Goal: Task Accomplishment & Management: Manage account settings

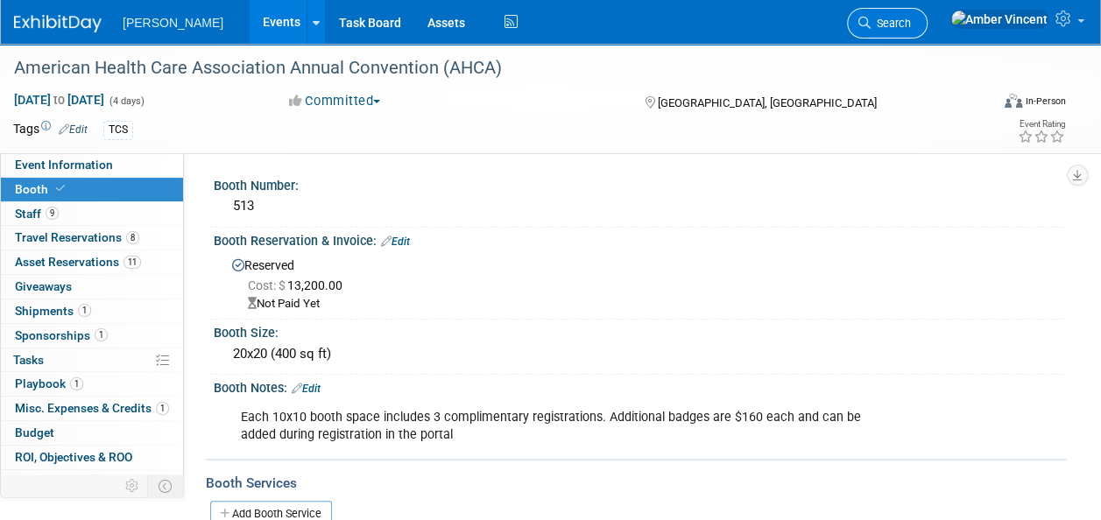
click at [911, 26] on span "Search" at bounding box center [891, 23] width 40 height 13
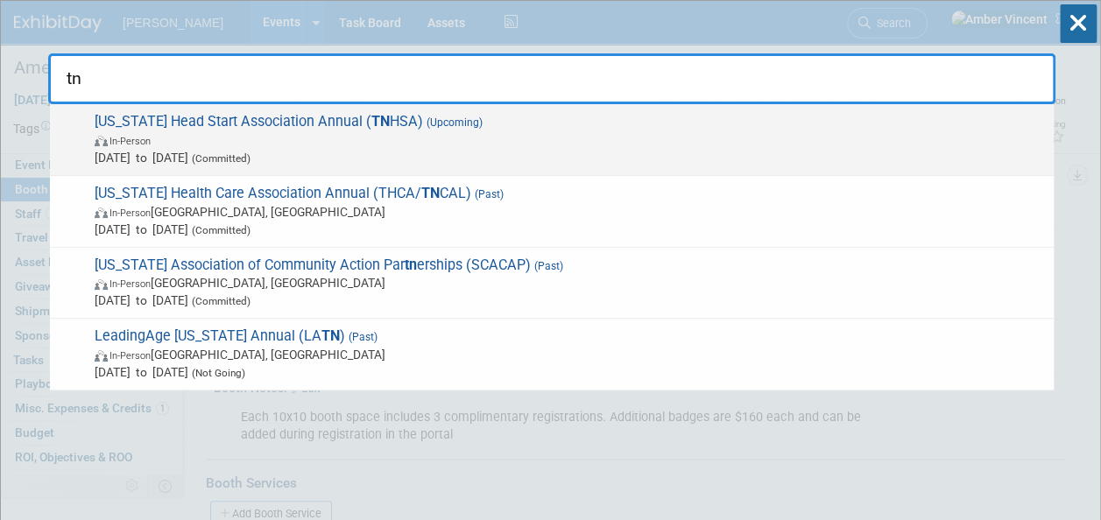
type input "tn"
click at [519, 138] on span "In-Person" at bounding box center [570, 140] width 951 height 18
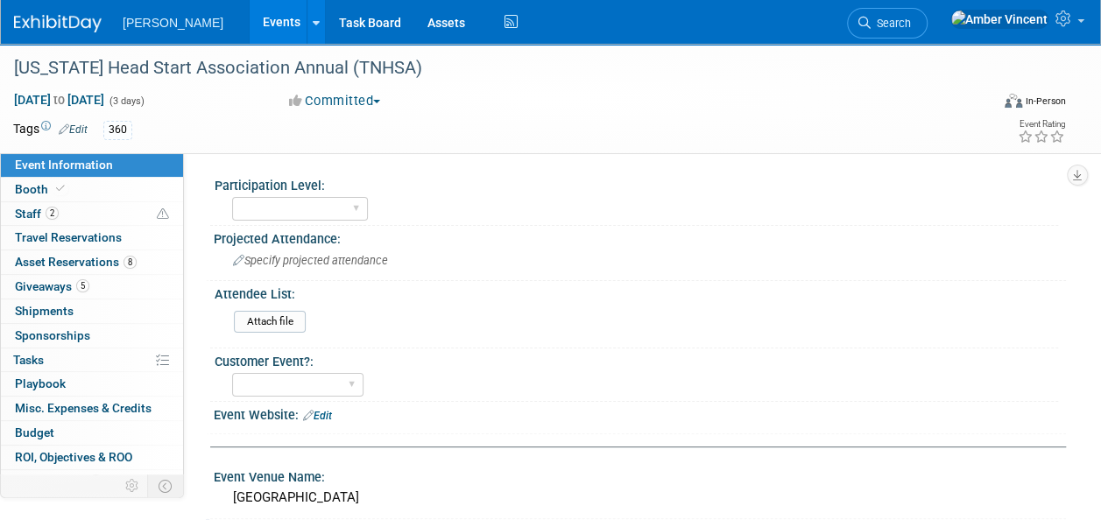
click at [352, 202] on select "Exhibitor Exhibitor/Sponsor" at bounding box center [300, 209] width 136 height 24
select select "Exhibitor"
click at [232, 197] on select "Exhibitor Exhibitor/Sponsor" at bounding box center [300, 209] width 136 height 24
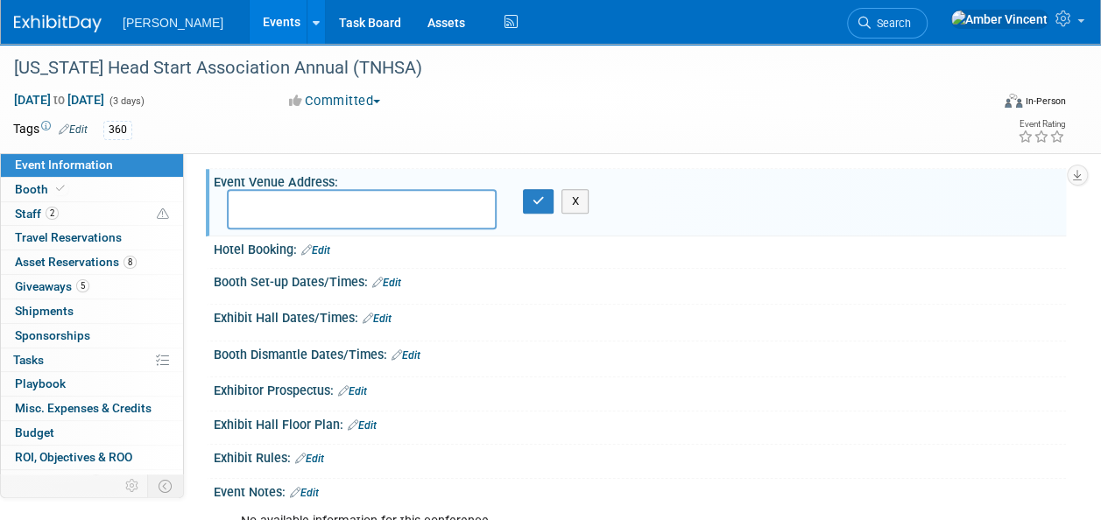
scroll to position [263, 0]
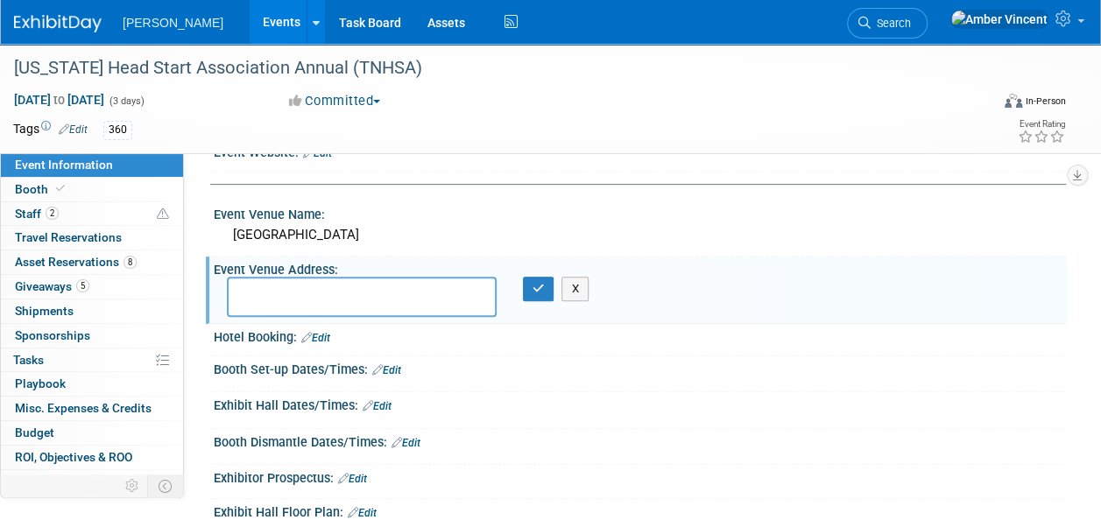
click at [399, 365] on link "Edit" at bounding box center [386, 371] width 29 height 12
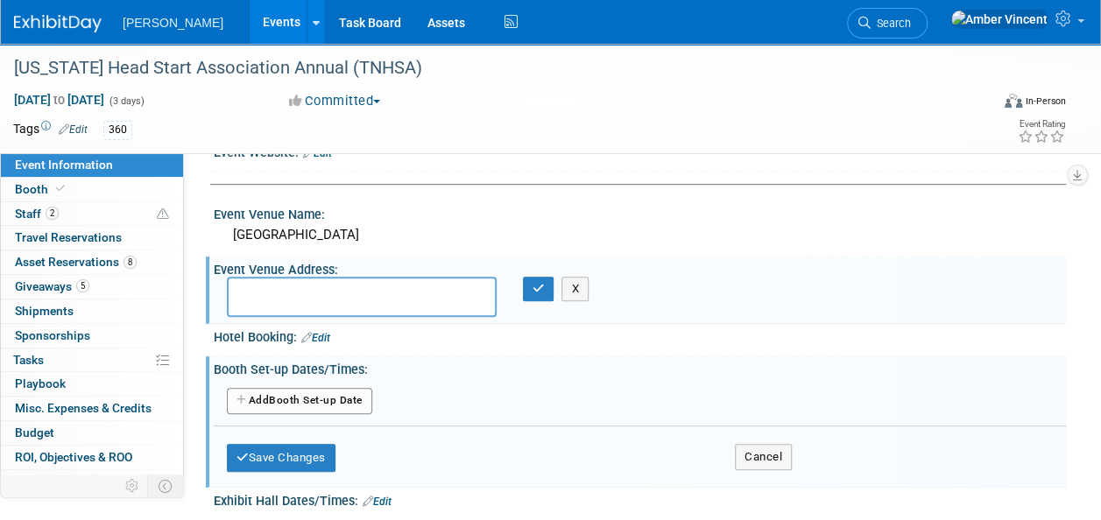
click at [340, 394] on button "Add Another Booth Set-up Date" at bounding box center [299, 401] width 145 height 26
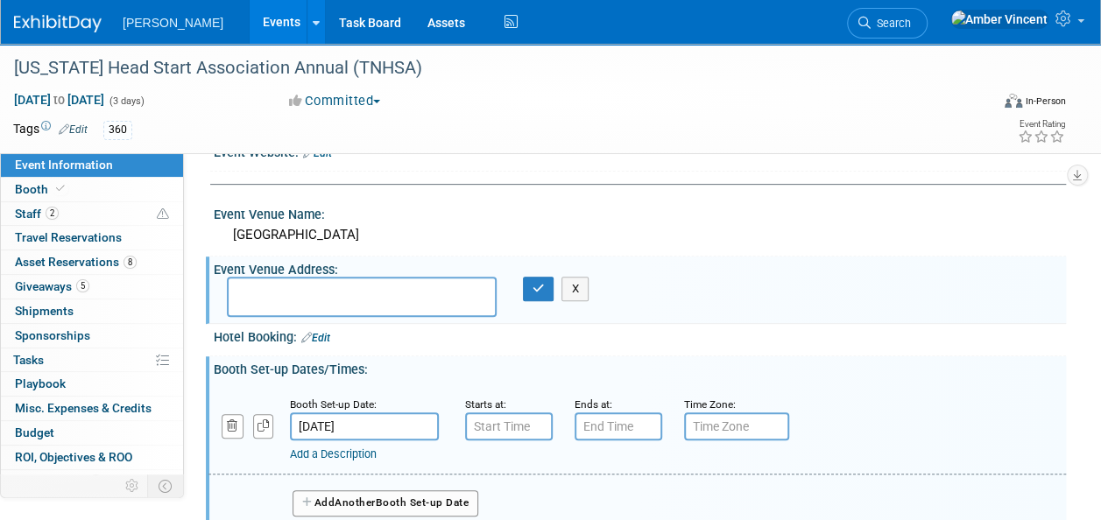
click at [343, 419] on input "Nov 12, 2025" at bounding box center [364, 427] width 149 height 28
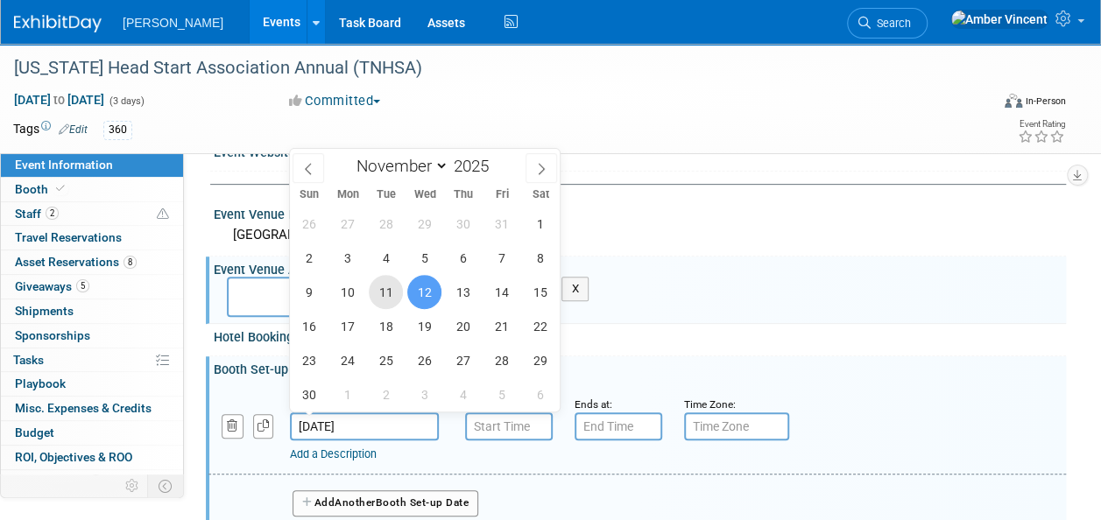
click at [394, 296] on span "11" at bounding box center [386, 292] width 34 height 34
type input "Nov 11, 2025"
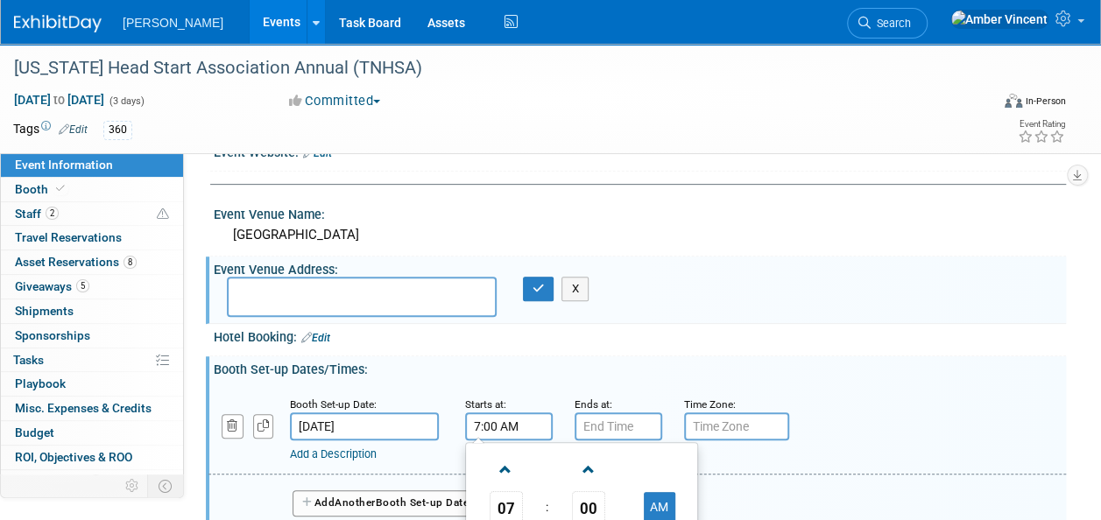
click at [514, 429] on input "7:00 AM" at bounding box center [509, 427] width 88 height 28
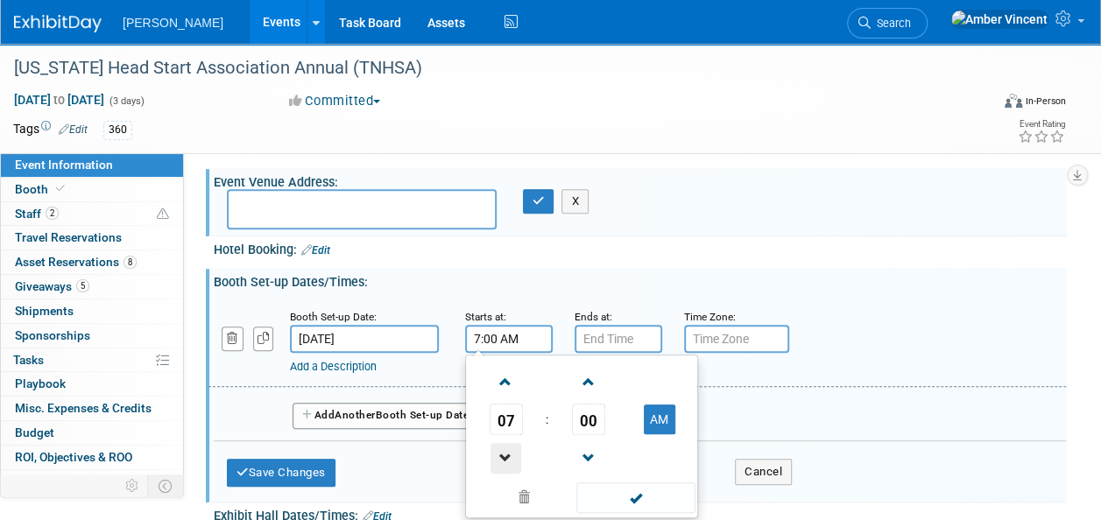
click at [511, 461] on span at bounding box center [506, 458] width 31 height 31
drag, startPoint x: 655, startPoint y: 421, endPoint x: 662, endPoint y: 481, distance: 60.0
click at [657, 424] on button "AM" at bounding box center [660, 420] width 32 height 30
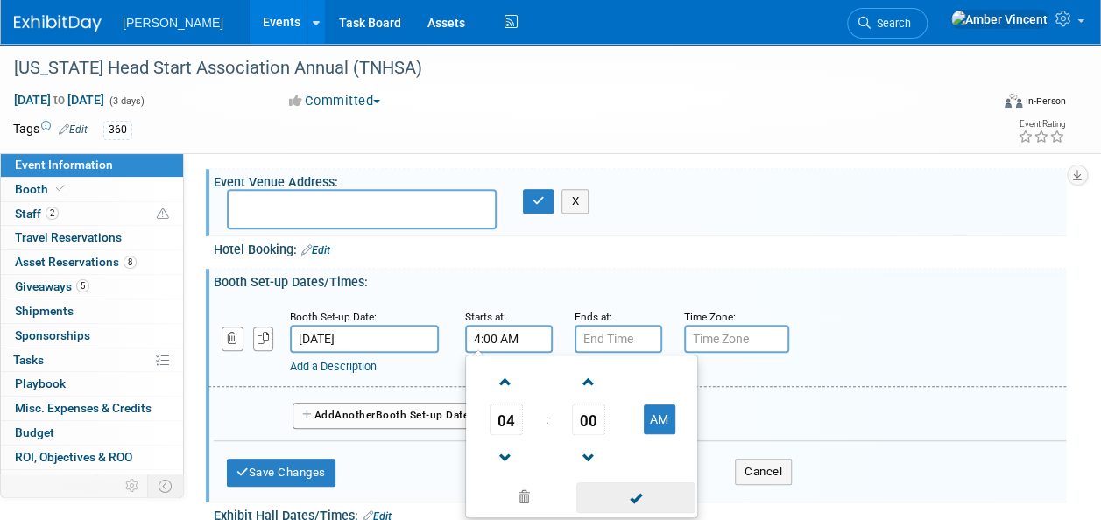
type input "4:00 PM"
click at [656, 505] on span at bounding box center [636, 498] width 118 height 31
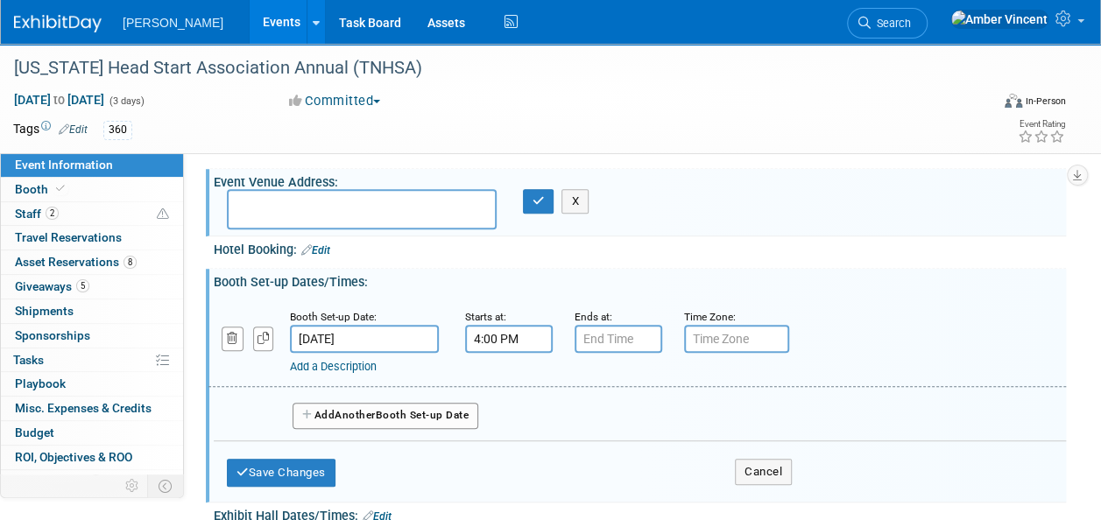
click at [705, 336] on input "text" at bounding box center [736, 339] width 105 height 28
click at [345, 359] on div "Add a Description" at bounding box center [604, 367] width 629 height 16
click at [358, 372] on div "Add a Description" at bounding box center [604, 367] width 629 height 16
click at [356, 366] on link "Add a Description" at bounding box center [333, 366] width 87 height 13
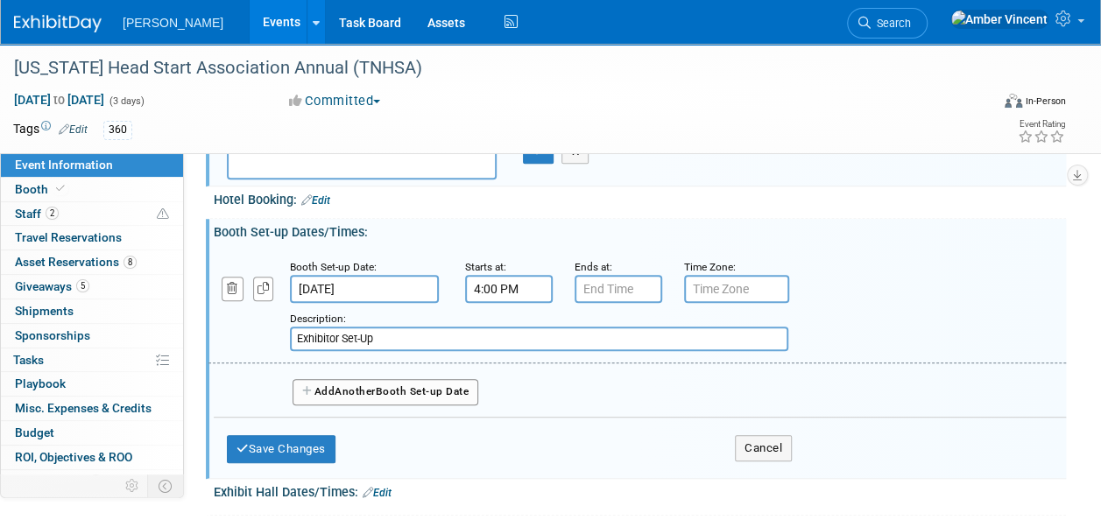
scroll to position [438, 0]
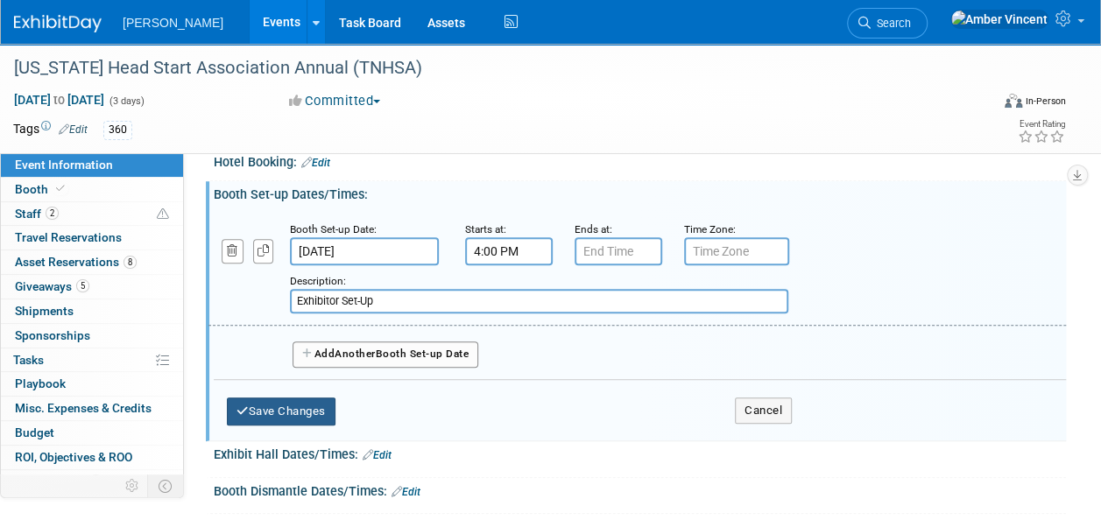
type input "Exhibitor Set-Up"
click at [278, 398] on button "Save Changes" at bounding box center [281, 412] width 109 height 28
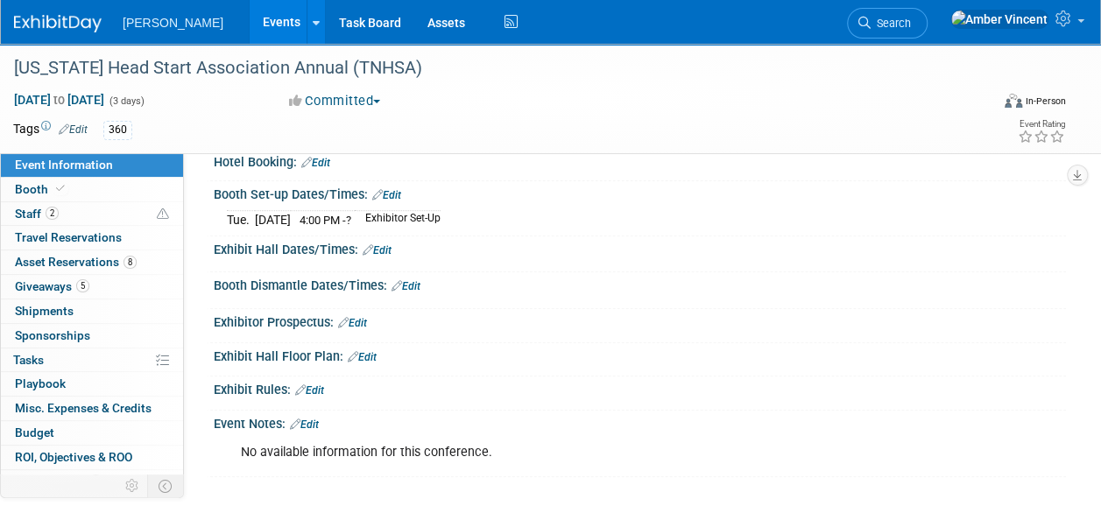
click at [391, 244] on link "Edit" at bounding box center [377, 250] width 29 height 12
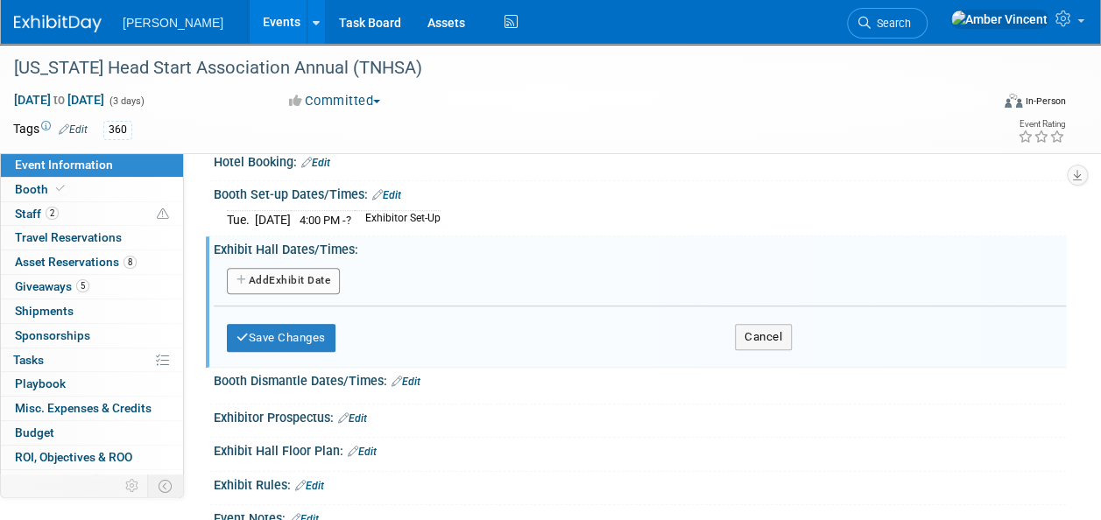
click at [284, 266] on div "Add Another Exhibit Date" at bounding box center [640, 282] width 853 height 33
click at [287, 273] on button "Add Another Exhibit Date" at bounding box center [283, 281] width 113 height 26
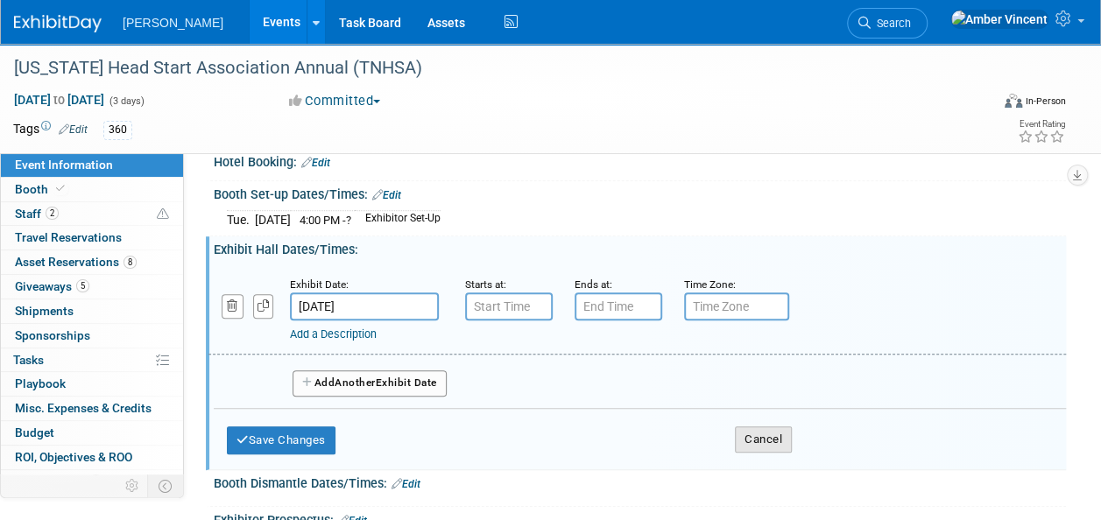
click at [774, 438] on button "Cancel" at bounding box center [763, 440] width 57 height 26
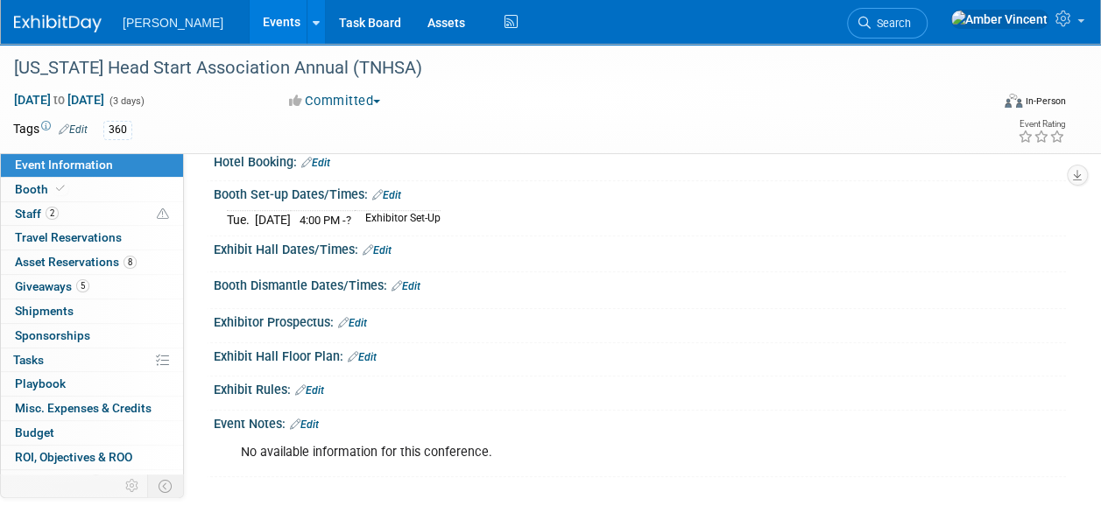
click at [421, 281] on link "Edit" at bounding box center [406, 286] width 29 height 12
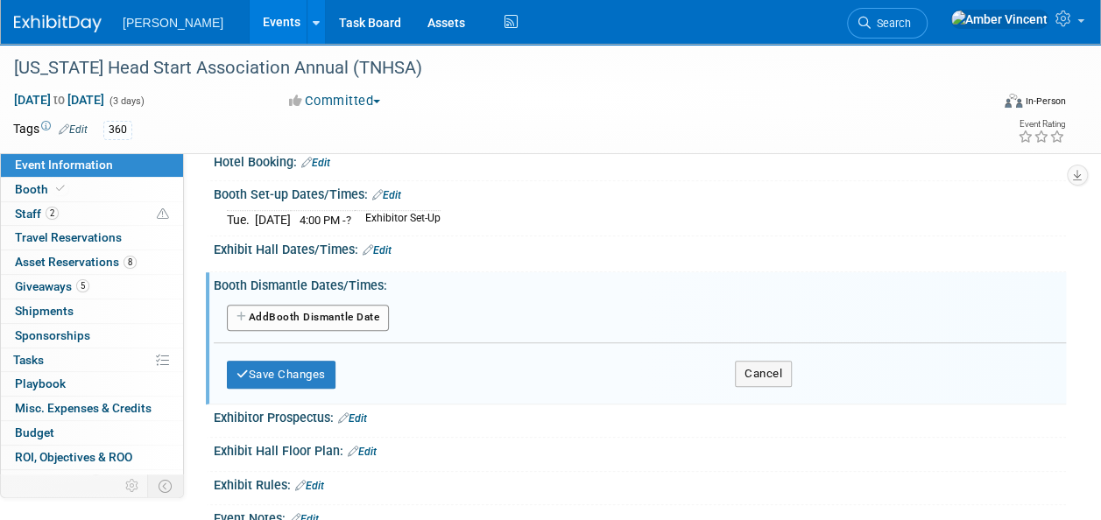
click at [298, 312] on button "Add Another Booth Dismantle Date" at bounding box center [308, 318] width 162 height 26
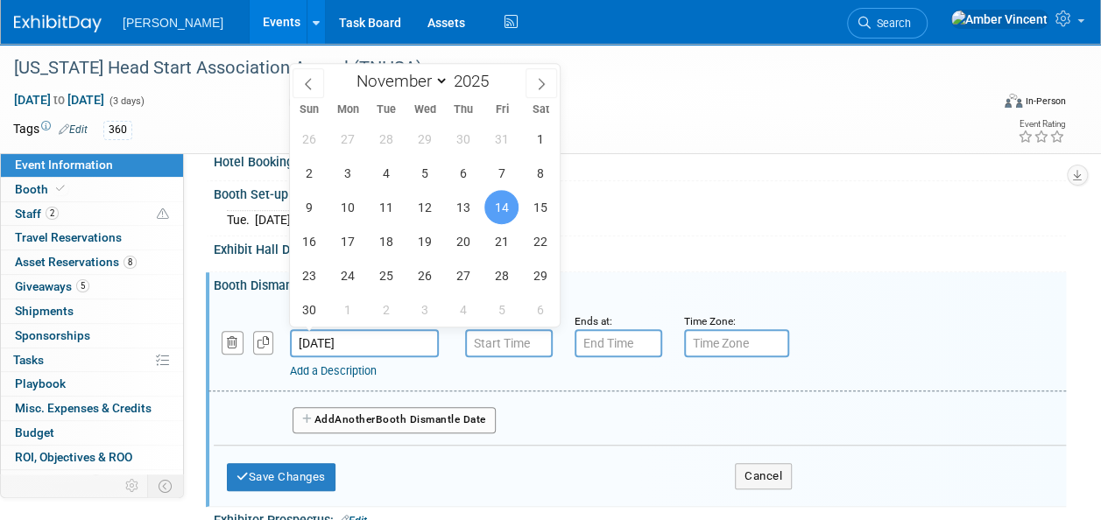
click at [321, 340] on input "Nov 14, 2025" at bounding box center [364, 343] width 149 height 28
click at [460, 201] on span "13" at bounding box center [463, 207] width 34 height 34
type input "Nov 13, 2025"
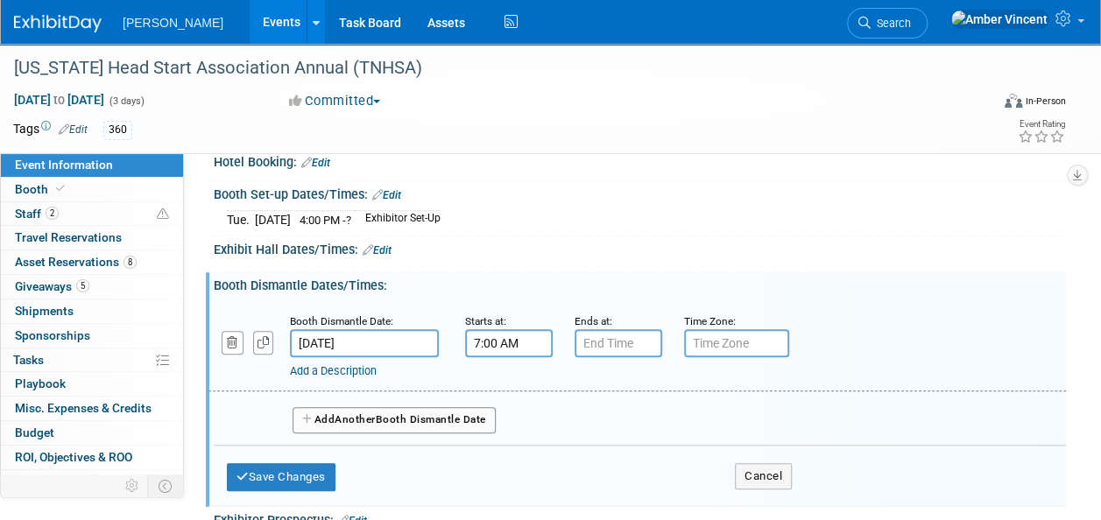
click at [533, 333] on input "7:00 AM" at bounding box center [509, 343] width 88 height 28
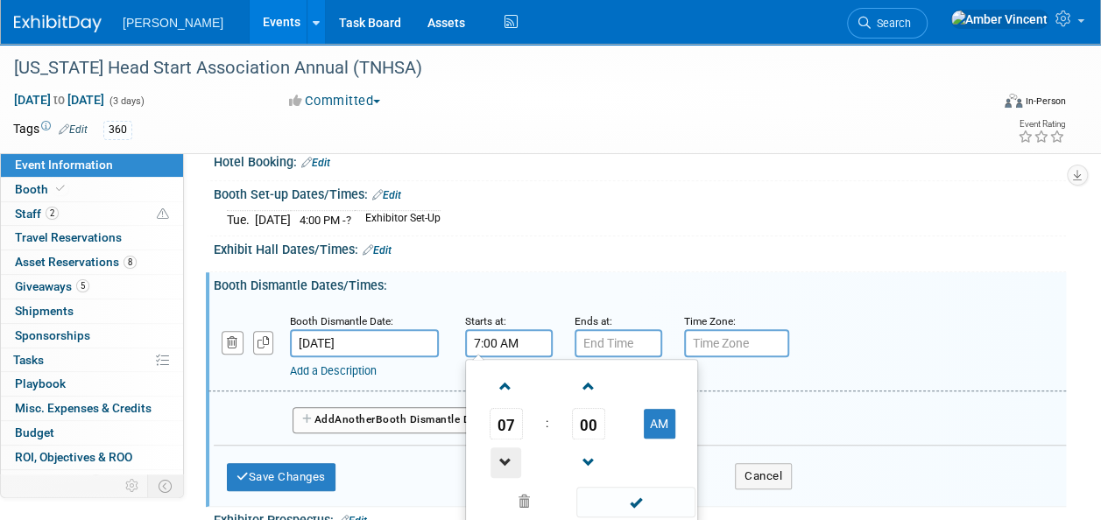
click at [512, 448] on span at bounding box center [506, 463] width 31 height 31
click at [501, 386] on span at bounding box center [506, 387] width 31 height 31
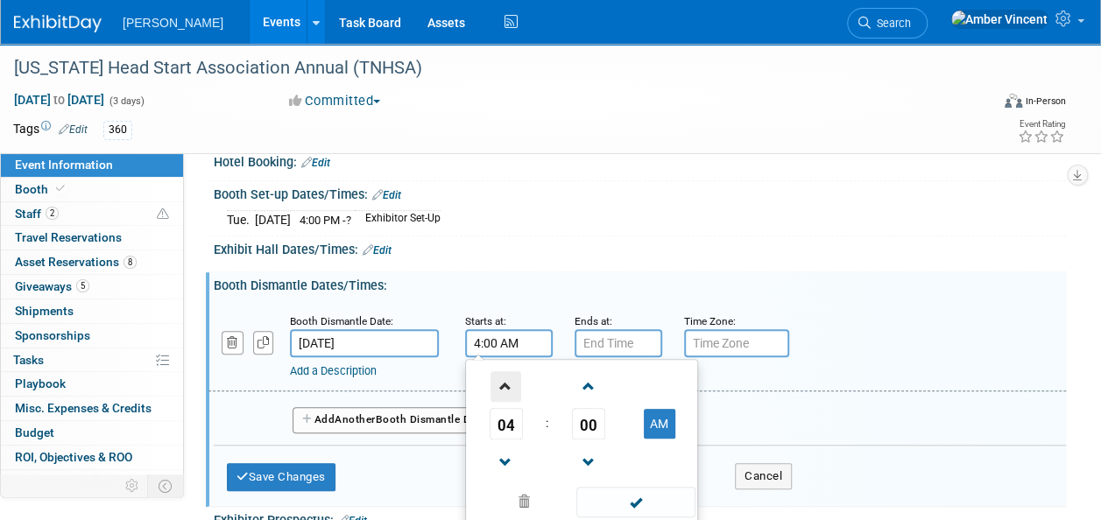
click at [501, 386] on span at bounding box center [506, 387] width 31 height 31
drag, startPoint x: 654, startPoint y: 422, endPoint x: 628, endPoint y: 480, distance: 63.2
click at [654, 422] on button "AM" at bounding box center [660, 424] width 32 height 30
type input "5:00 PM"
drag, startPoint x: 626, startPoint y: 495, endPoint x: 619, endPoint y: 484, distance: 13.4
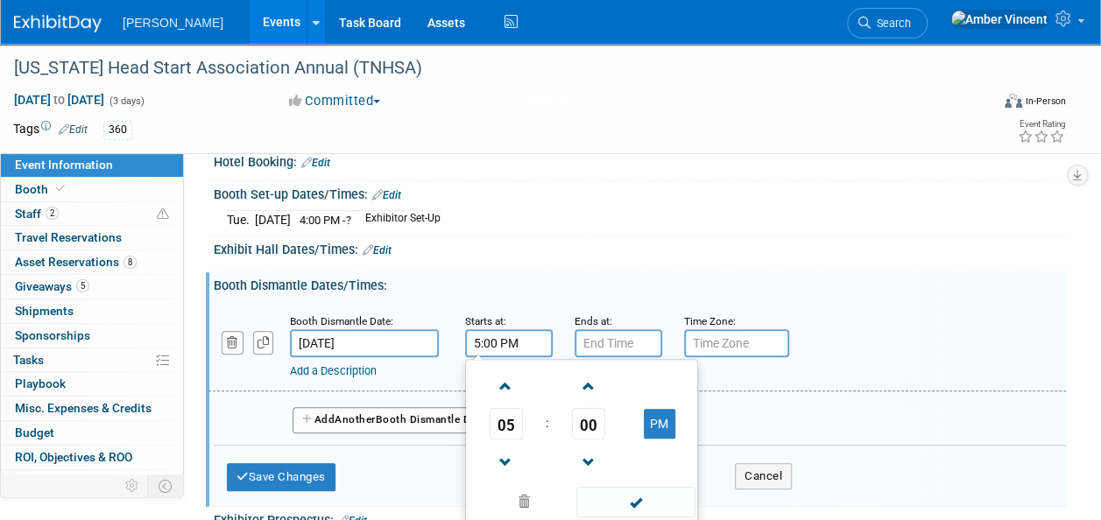
click at [626, 496] on span at bounding box center [636, 502] width 118 height 31
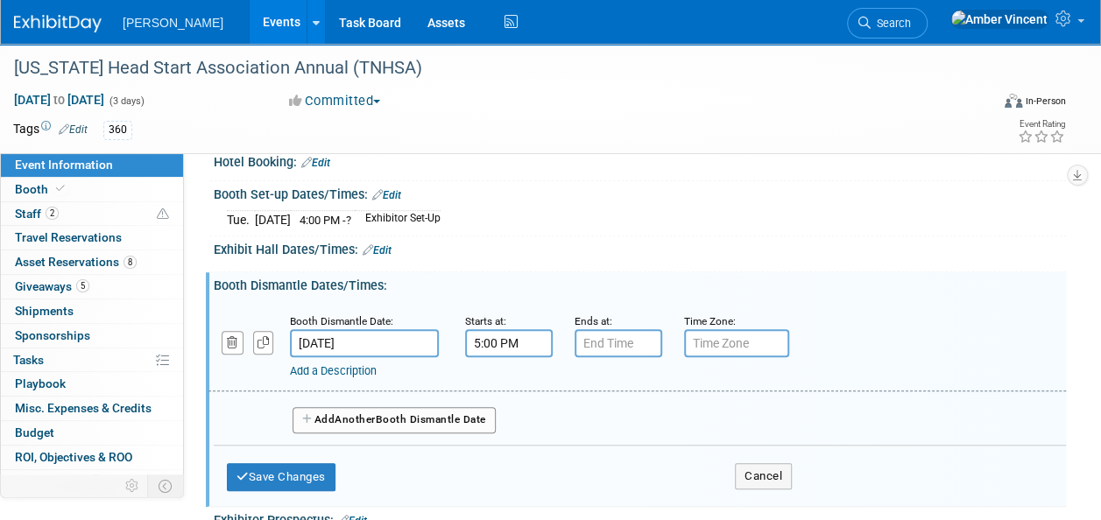
drag, startPoint x: 353, startPoint y: 369, endPoint x: 352, endPoint y: 391, distance: 21.9
click at [352, 368] on link "Add a Description" at bounding box center [333, 371] width 87 height 13
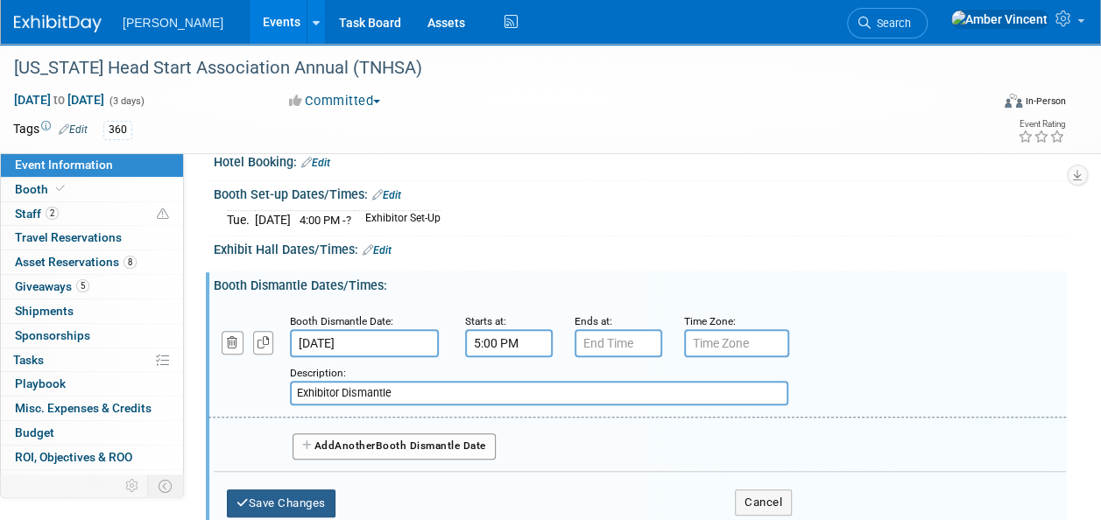
type input "Exhibitor Dismantle"
click at [265, 499] on button "Save Changes" at bounding box center [281, 504] width 109 height 28
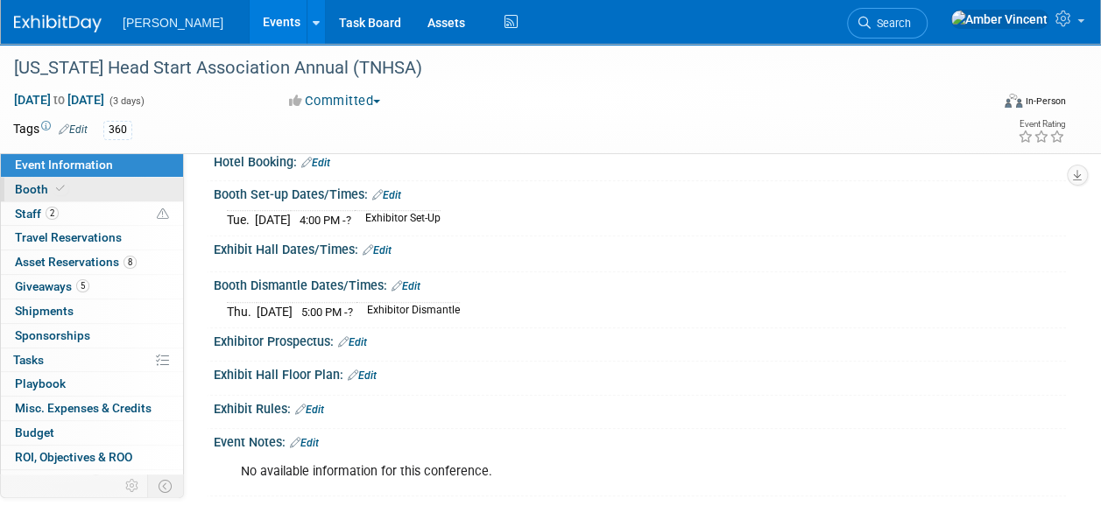
click at [46, 189] on span "Booth" at bounding box center [41, 189] width 53 height 14
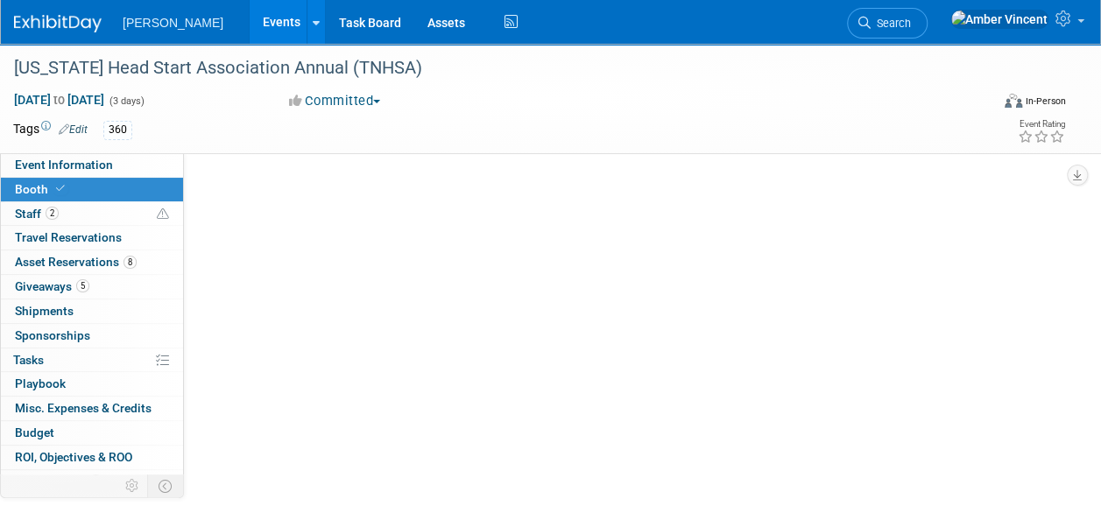
scroll to position [0, 0]
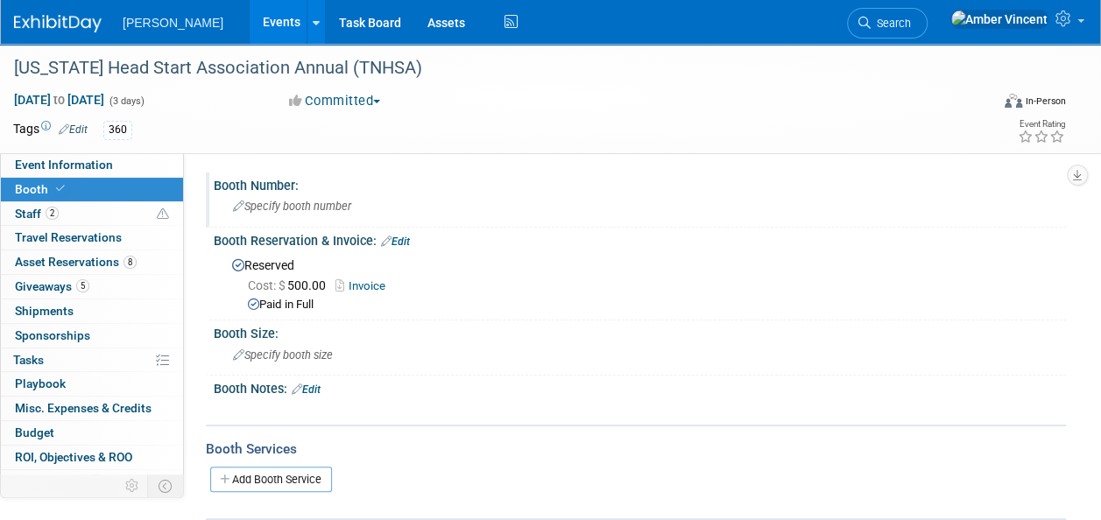
click at [304, 203] on span "Specify booth number" at bounding box center [292, 206] width 118 height 13
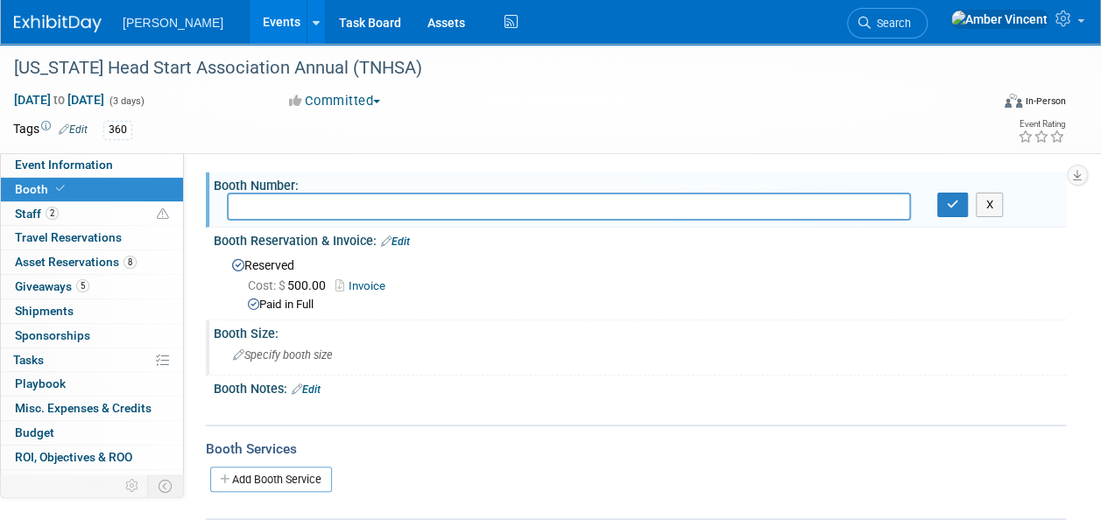
click at [317, 350] on span "Specify booth size" at bounding box center [283, 355] width 100 height 13
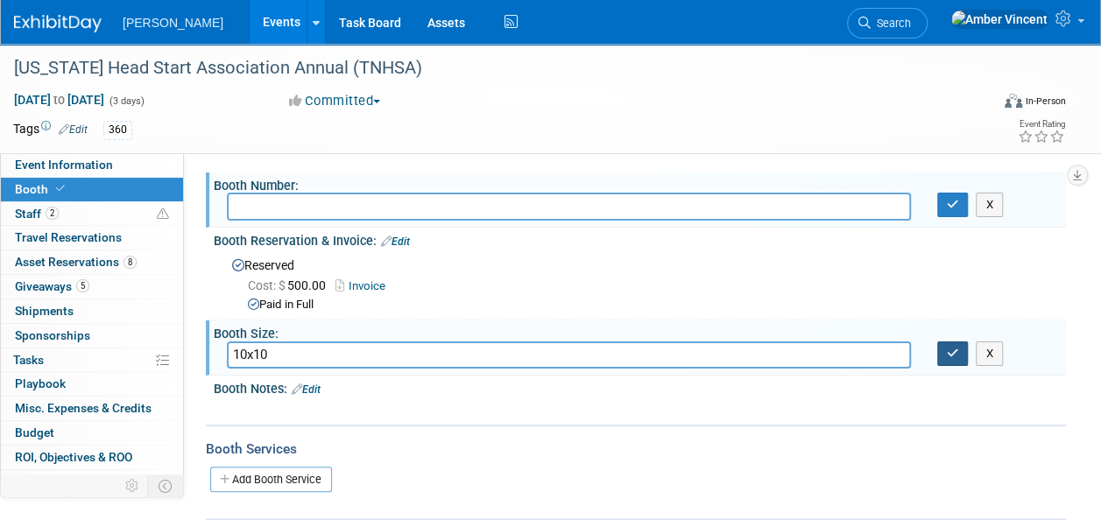
type input "10x10"
click at [945, 338] on div "Booth Size:" at bounding box center [640, 332] width 853 height 22
click at [953, 348] on icon "button" at bounding box center [953, 353] width 12 height 11
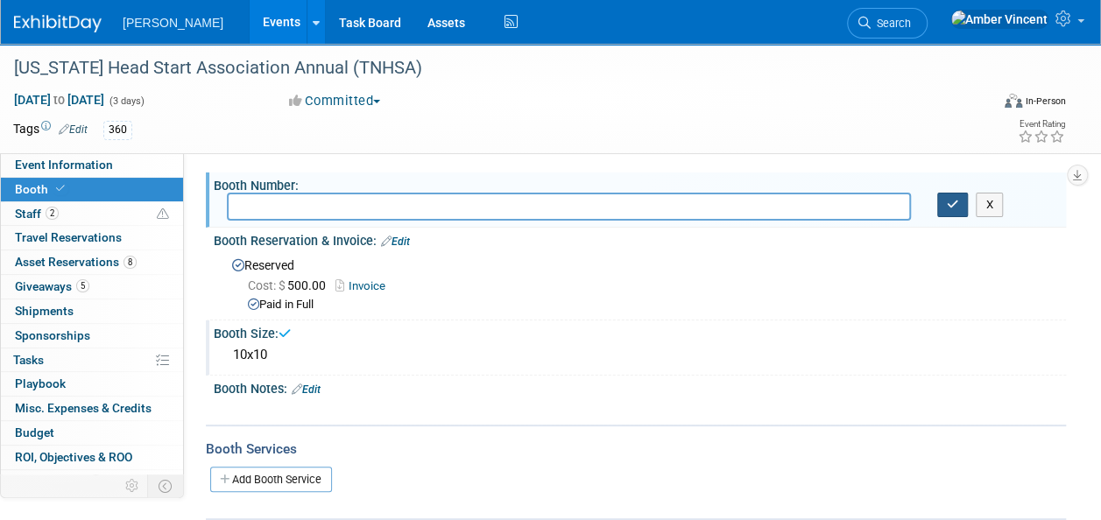
click at [952, 201] on icon "button" at bounding box center [953, 204] width 12 height 11
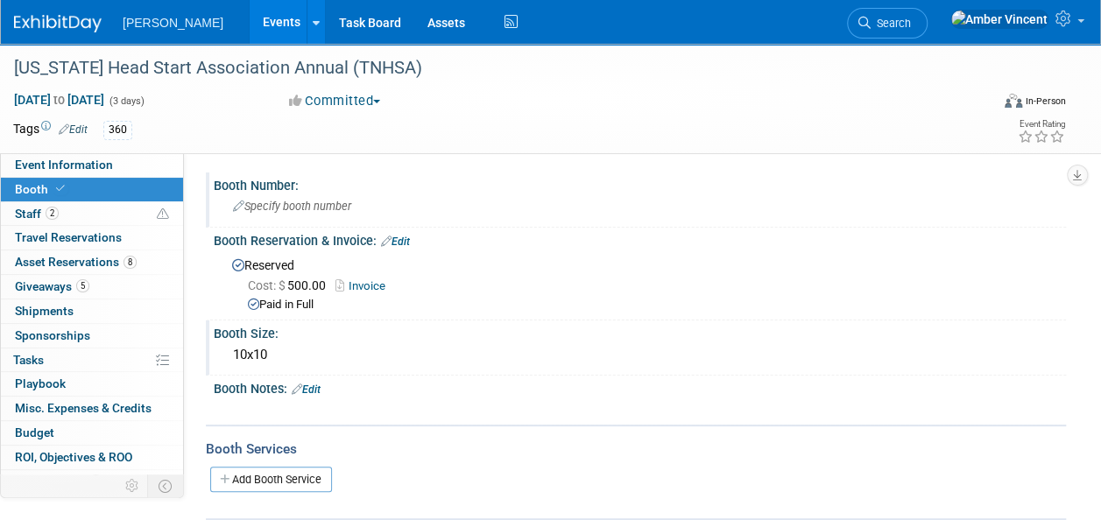
click at [310, 387] on link "Edit" at bounding box center [306, 390] width 29 height 12
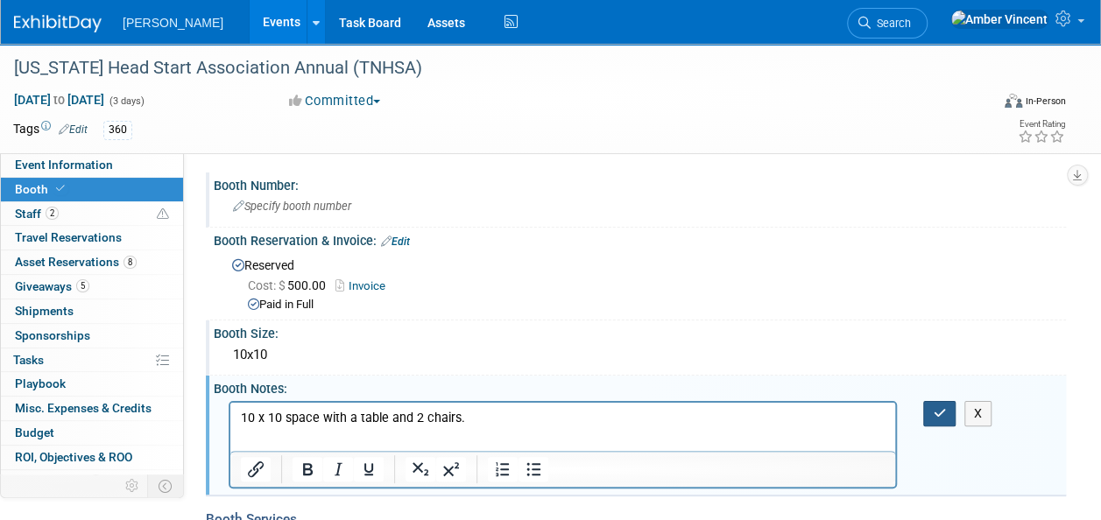
click at [930, 417] on button "button" at bounding box center [940, 413] width 32 height 25
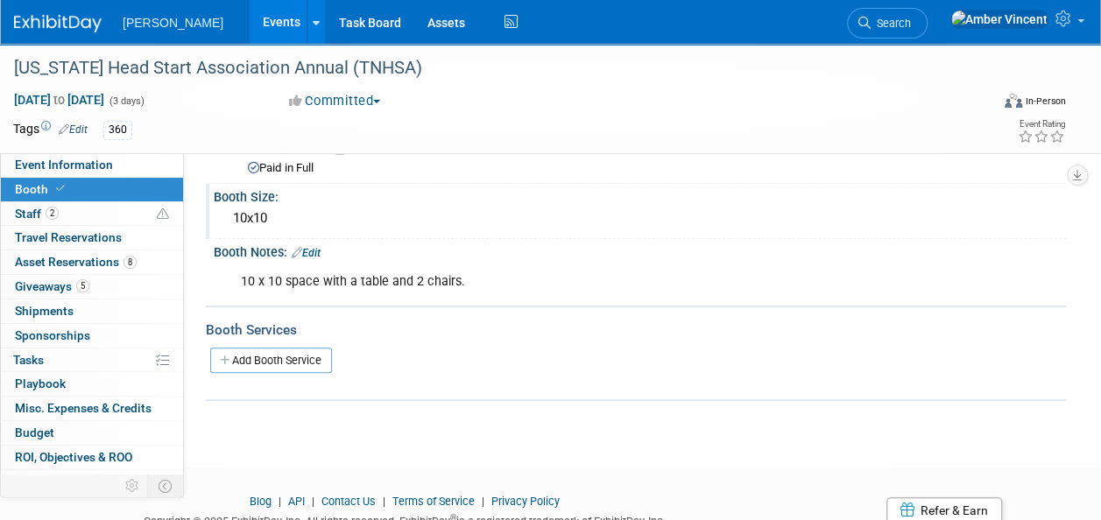
scroll to position [175, 0]
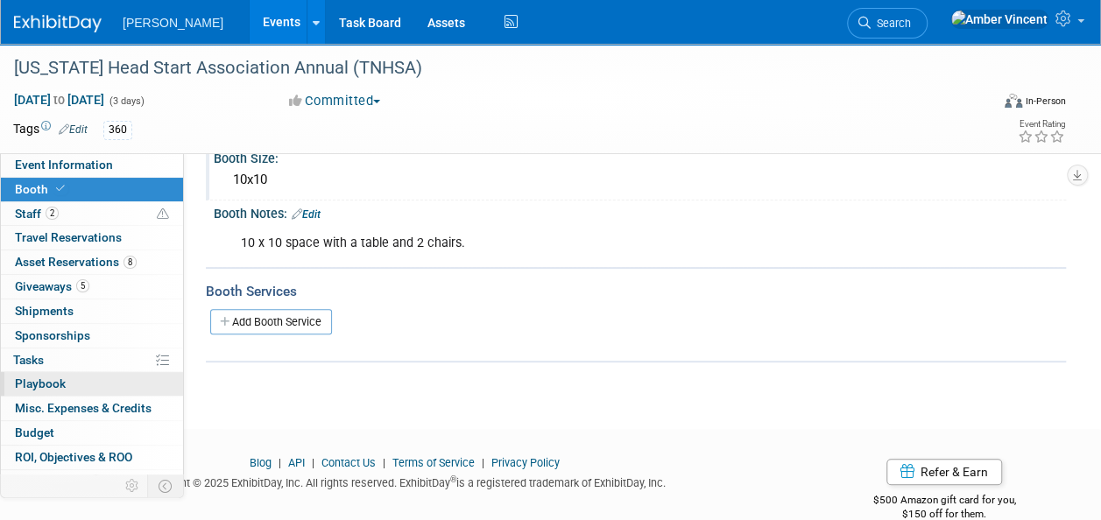
click at [45, 375] on link "0 Playbook 0" at bounding box center [92, 384] width 182 height 24
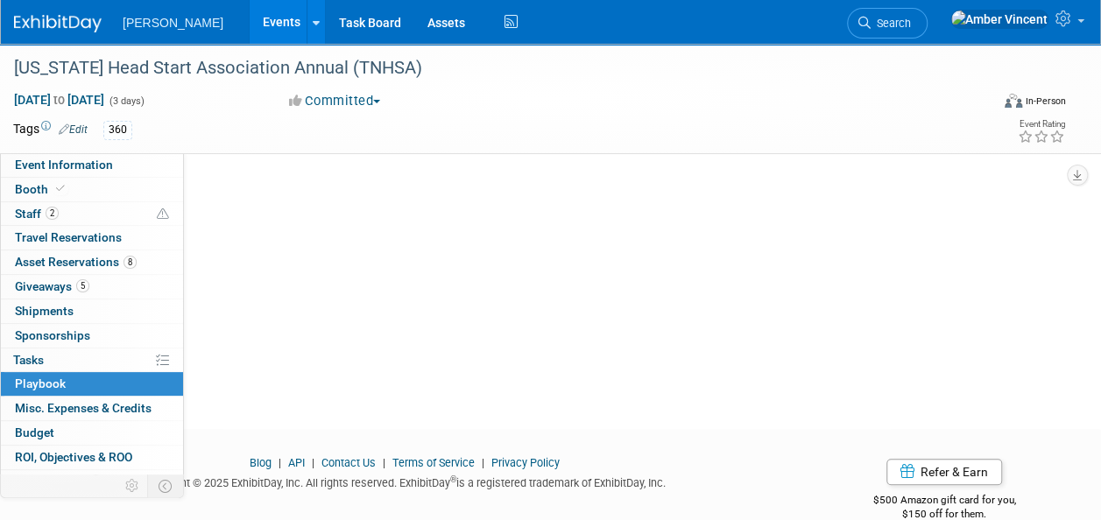
scroll to position [0, 0]
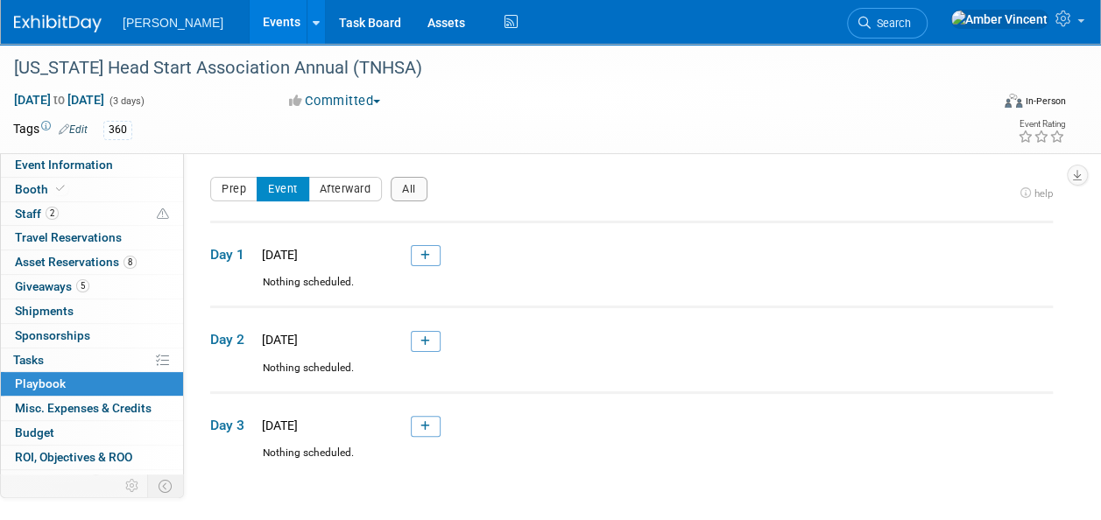
click at [421, 256] on icon at bounding box center [426, 256] width 10 height 11
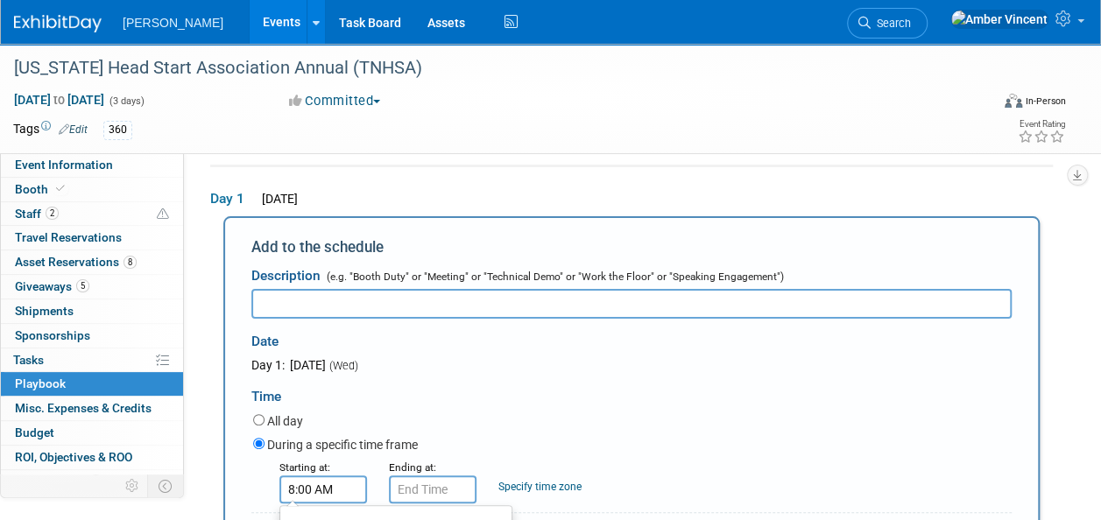
click at [327, 488] on input "8:00 AM" at bounding box center [324, 490] width 88 height 28
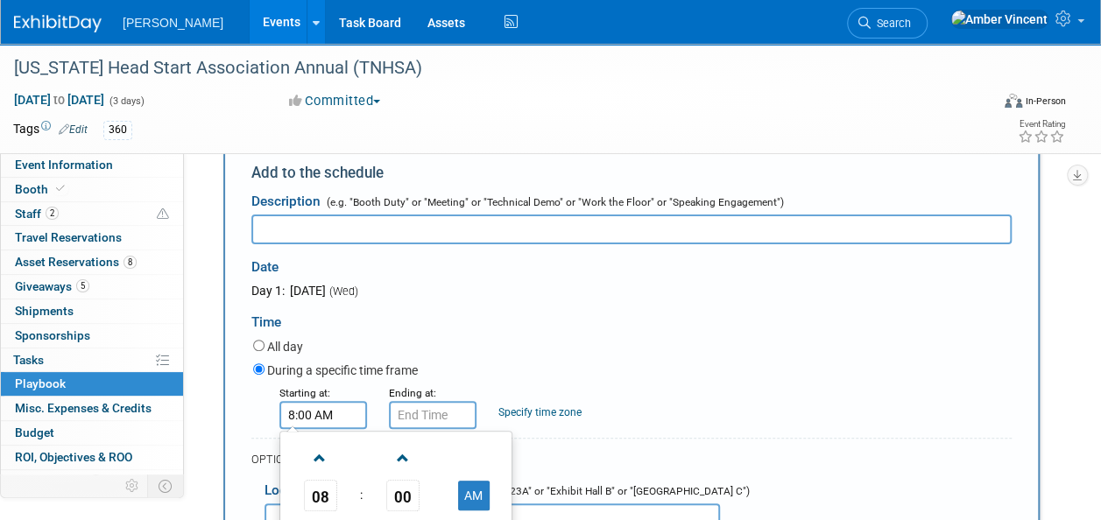
scroll to position [231, 0]
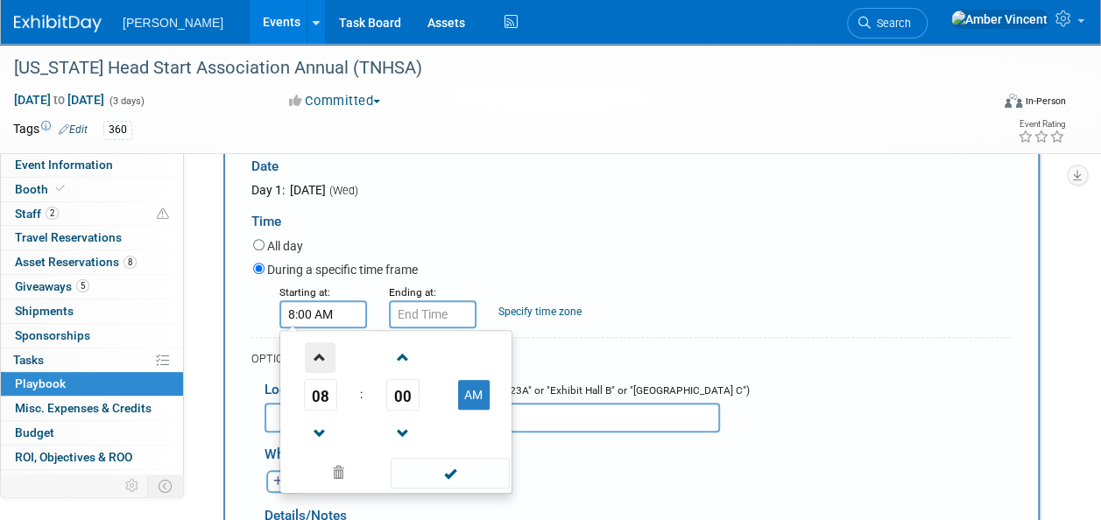
click at [307, 351] on span at bounding box center [320, 358] width 31 height 31
type input "10:00 AM"
click at [470, 489] on div "10 : 00 AM 12 01 02 03 04 05 06 07 08 09 10 11 00 05 10 15 20 25 30 35 40 45 50…" at bounding box center [396, 412] width 233 height 164
click at [464, 477] on span at bounding box center [450, 473] width 118 height 31
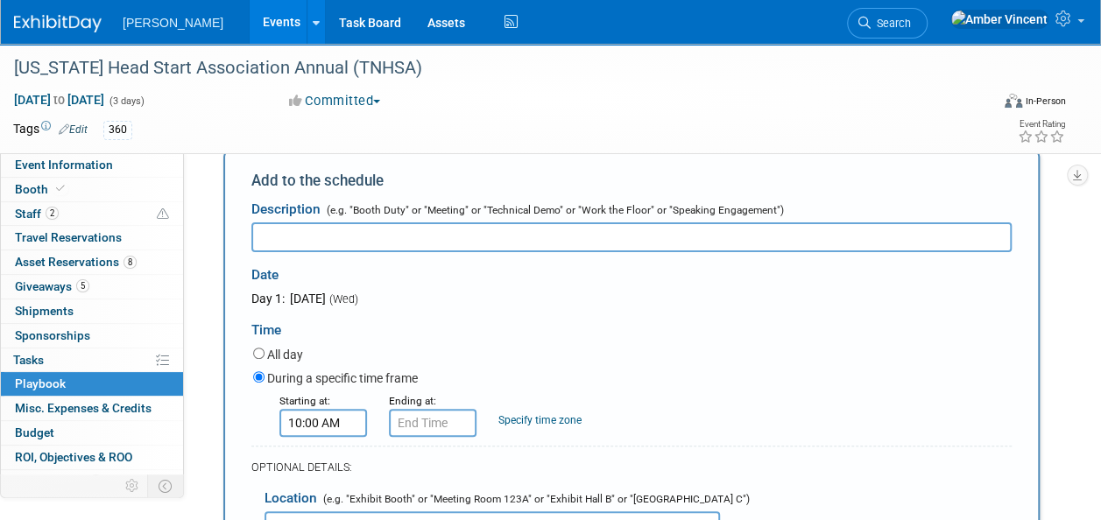
scroll to position [0, 0]
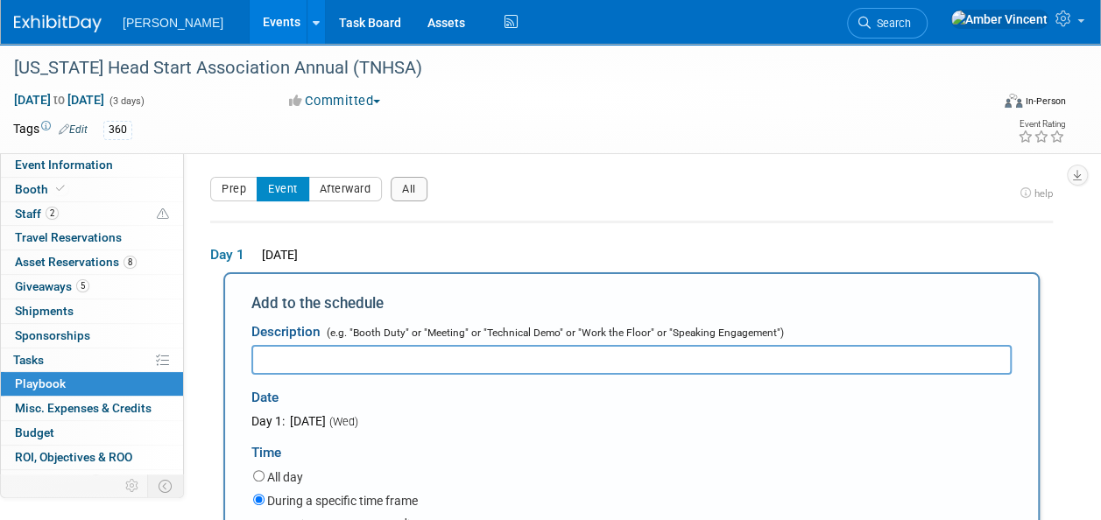
click at [354, 363] on input "text" at bounding box center [631, 360] width 761 height 30
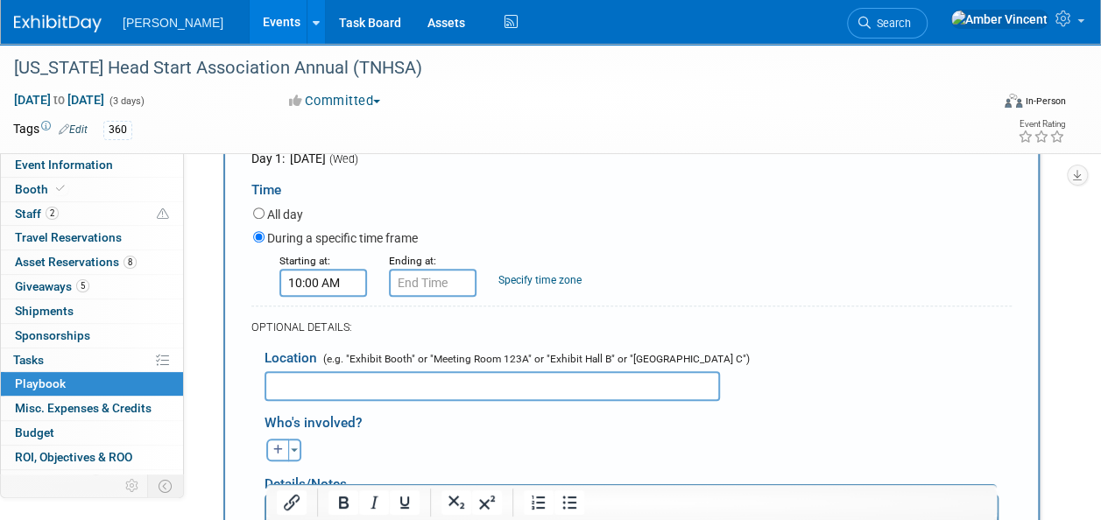
scroll to position [350, 0]
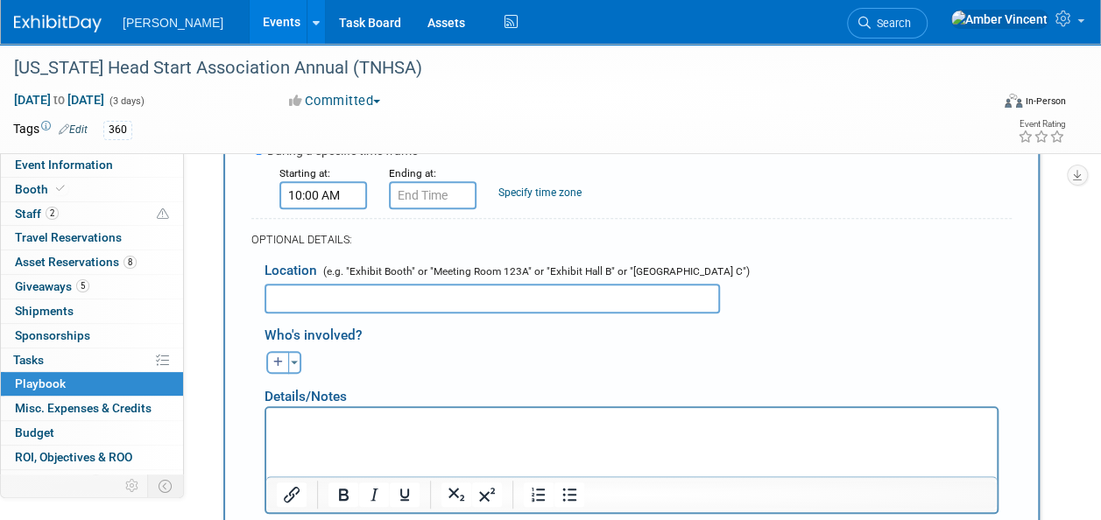
type input "Door Prize Submission"
click at [345, 432] on html at bounding box center [631, 419] width 731 height 25
drag, startPoint x: 345, startPoint y: 435, endPoint x: 284, endPoint y: 430, distance: 61.5
click at [284, 430] on p "Rich Text Area. Press ALT-0 for help." at bounding box center [632, 423] width 711 height 18
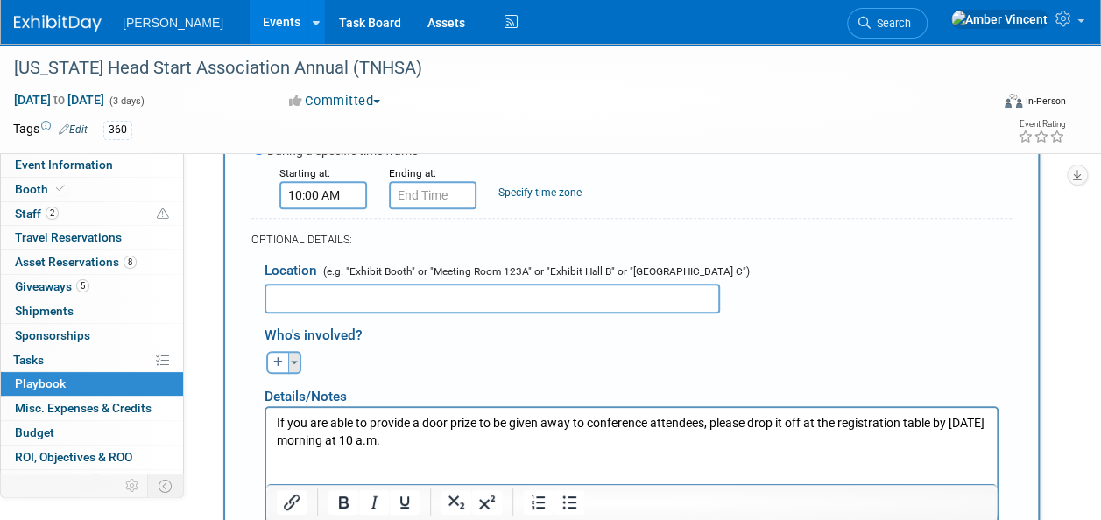
click at [295, 366] on button "Toggle Dropdown" at bounding box center [294, 362] width 13 height 23
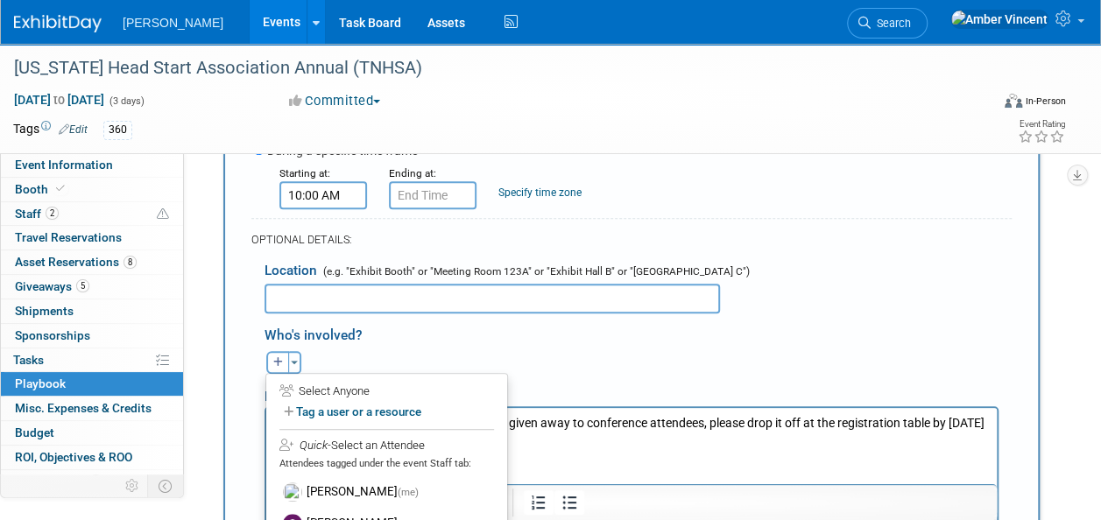
scroll to position [438, 0]
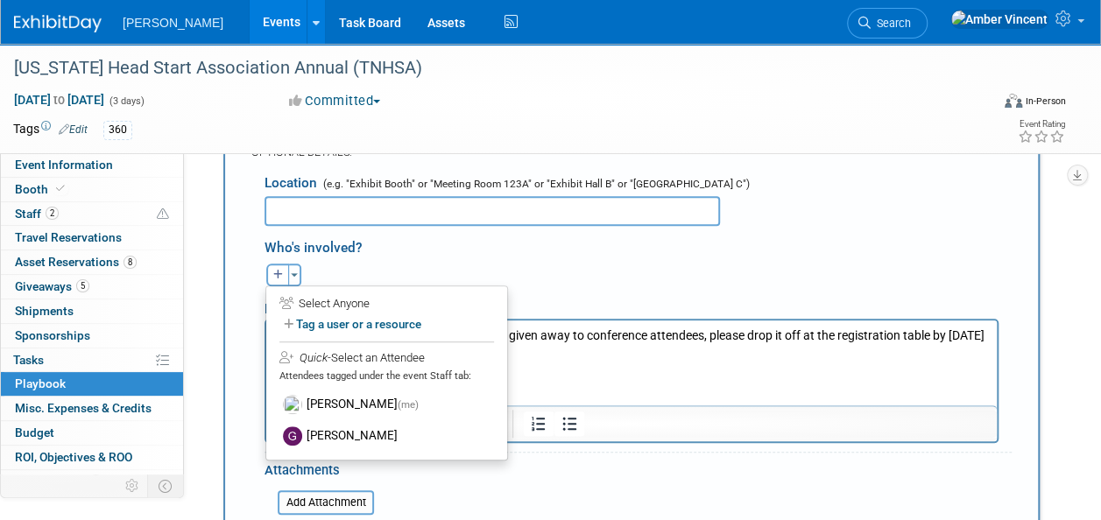
click at [344, 435] on label "Greg Friesen" at bounding box center [387, 437] width 216 height 32
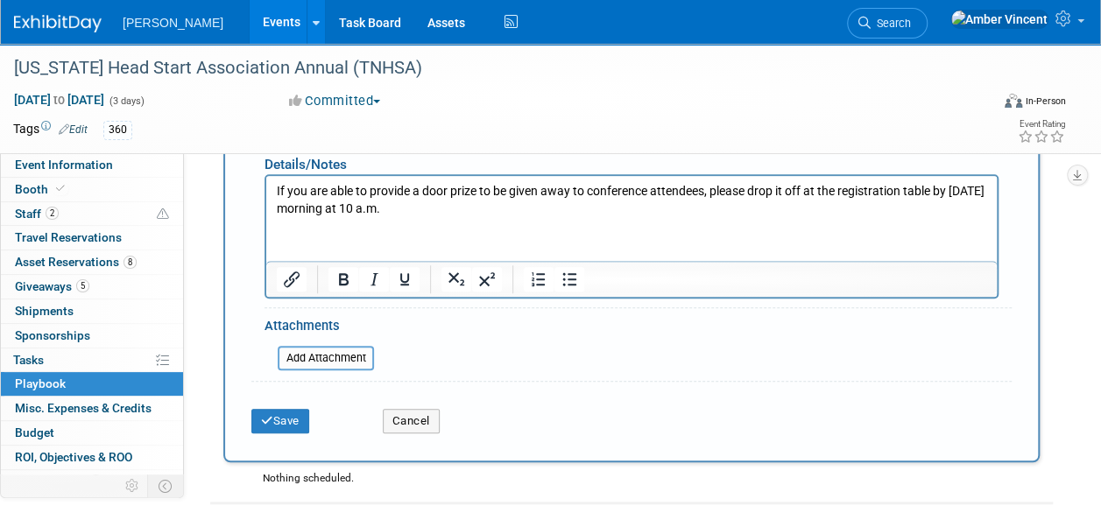
scroll to position [613, 0]
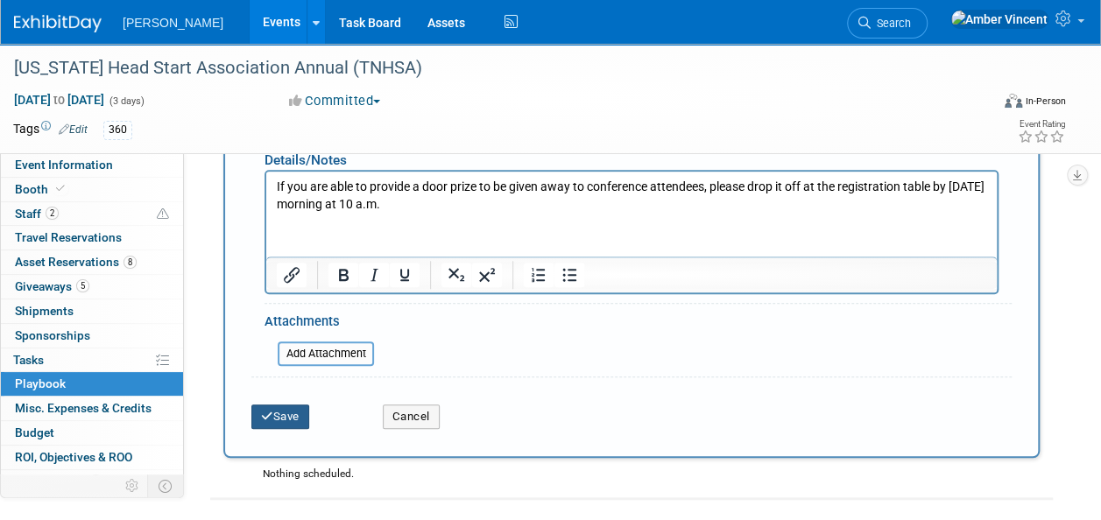
click at [294, 408] on button "Save" at bounding box center [280, 417] width 58 height 25
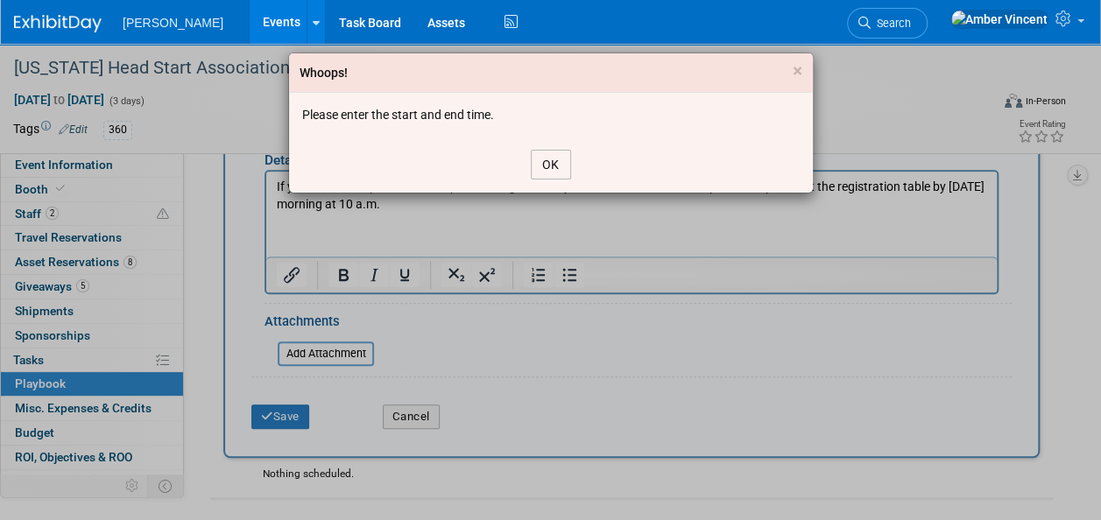
click at [547, 158] on button "OK" at bounding box center [551, 165] width 40 height 30
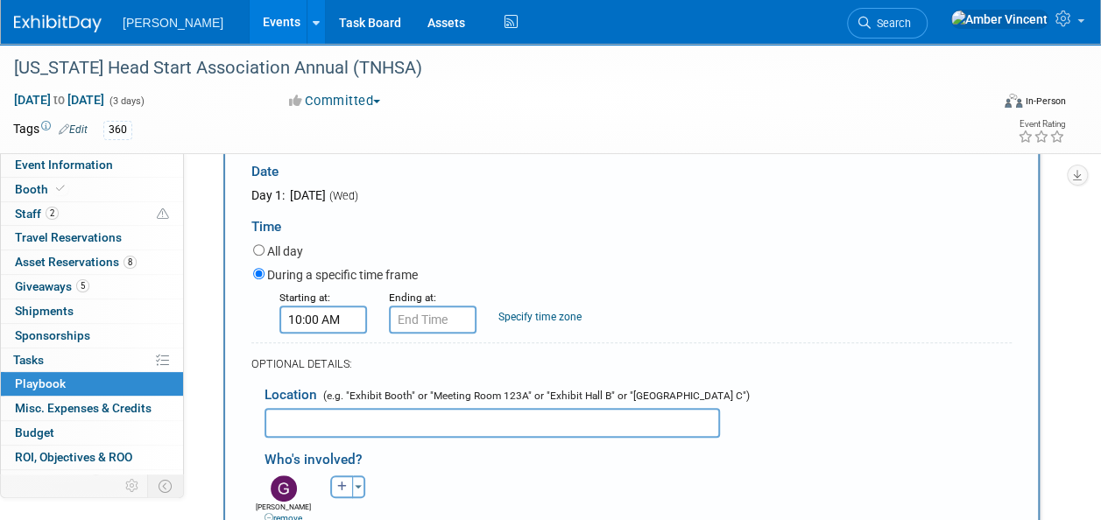
scroll to position [263, 0]
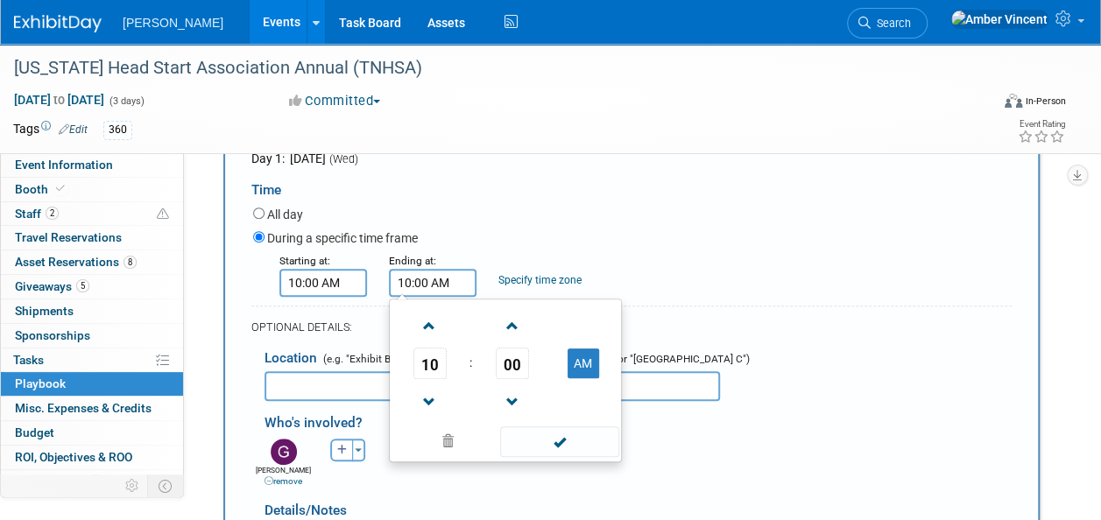
click at [410, 273] on input "10:00 AM" at bounding box center [433, 283] width 88 height 28
click at [517, 352] on span "00" at bounding box center [512, 364] width 33 height 32
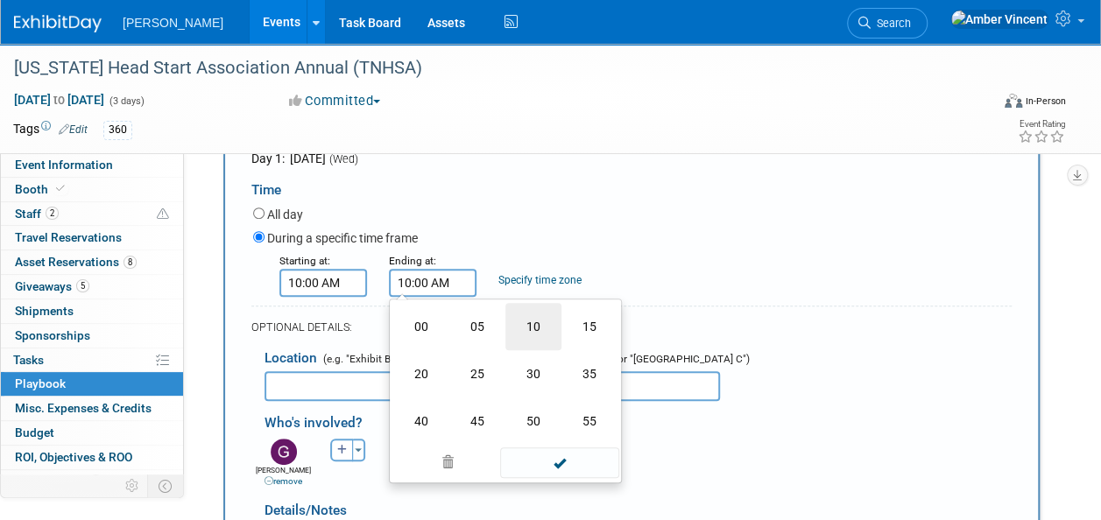
click at [521, 329] on td "10" at bounding box center [534, 326] width 56 height 47
type input "10:10 AM"
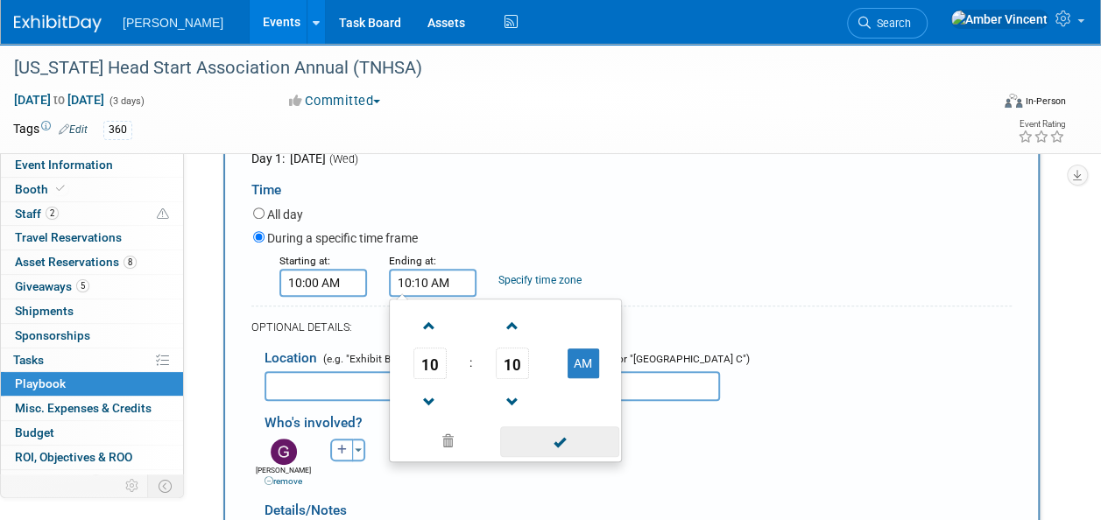
click at [563, 447] on span at bounding box center [559, 442] width 118 height 31
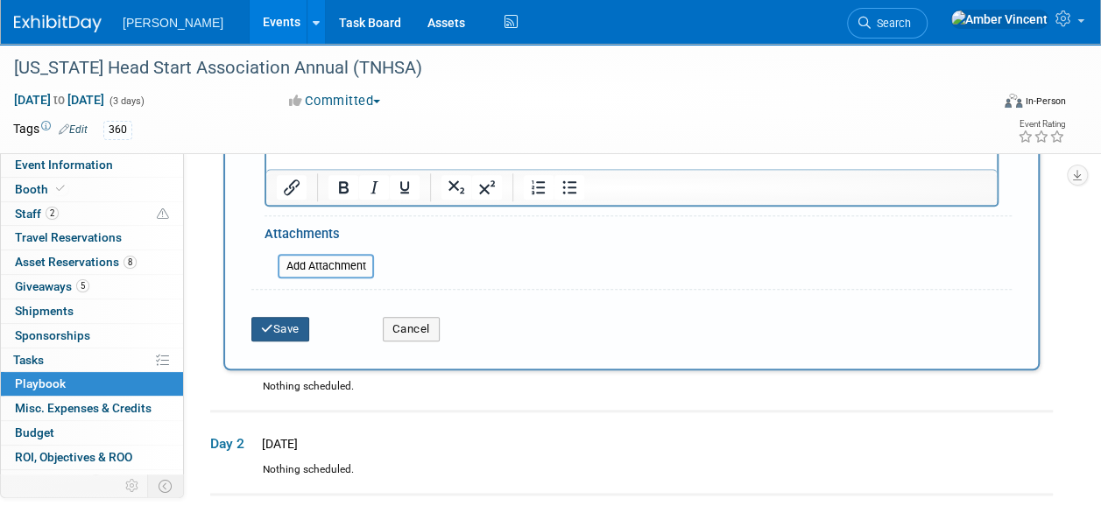
click at [269, 317] on button "Save" at bounding box center [280, 329] width 58 height 25
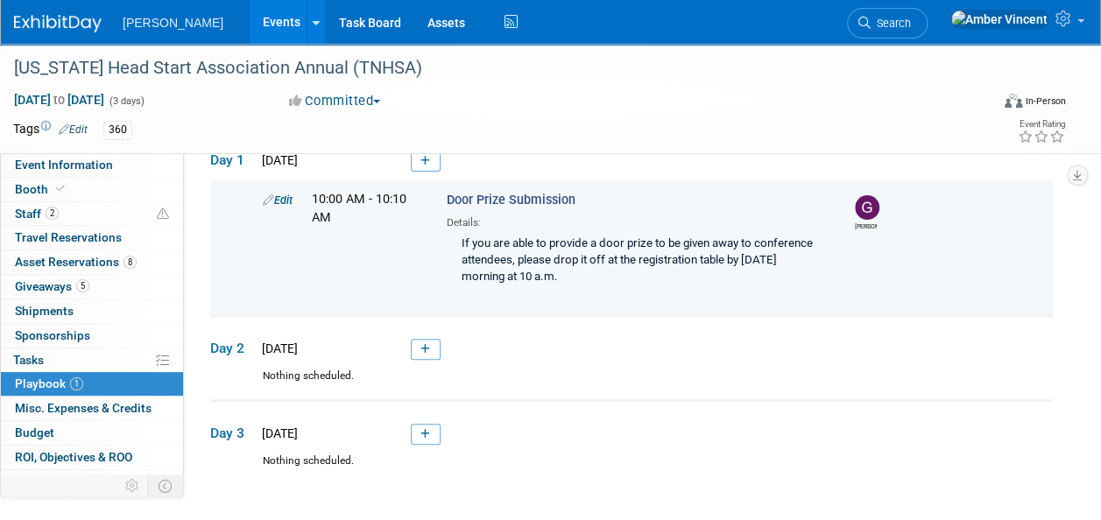
scroll to position [54, 0]
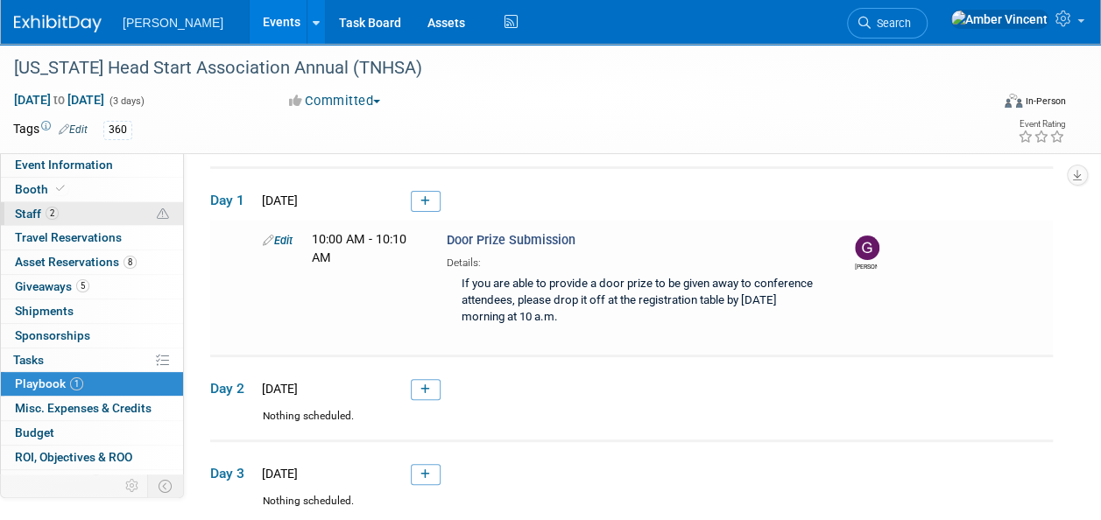
drag, startPoint x: 81, startPoint y: 166, endPoint x: 93, endPoint y: 205, distance: 40.5
click at [81, 166] on span "Event Information" at bounding box center [64, 165] width 98 height 14
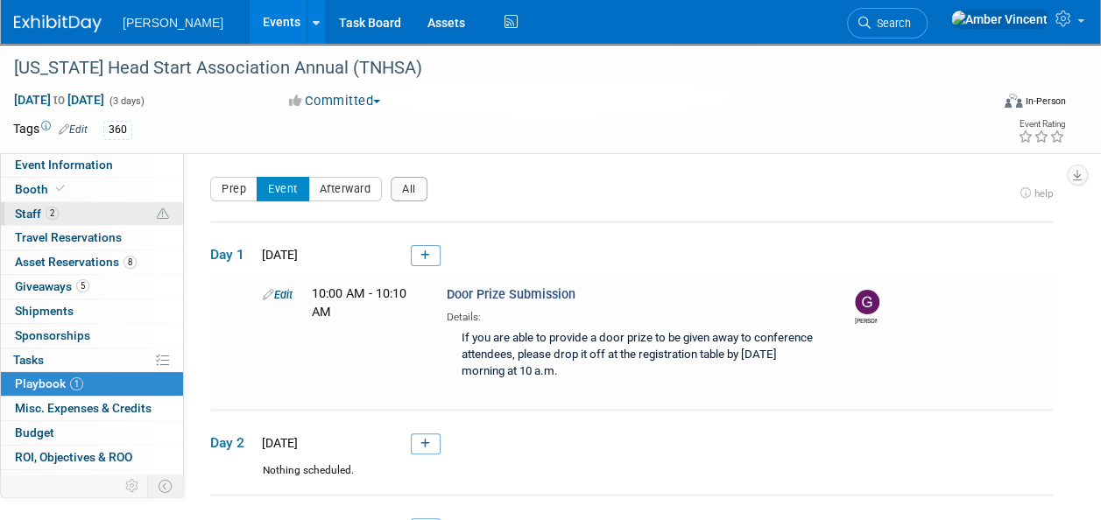
select select "Exhibitor"
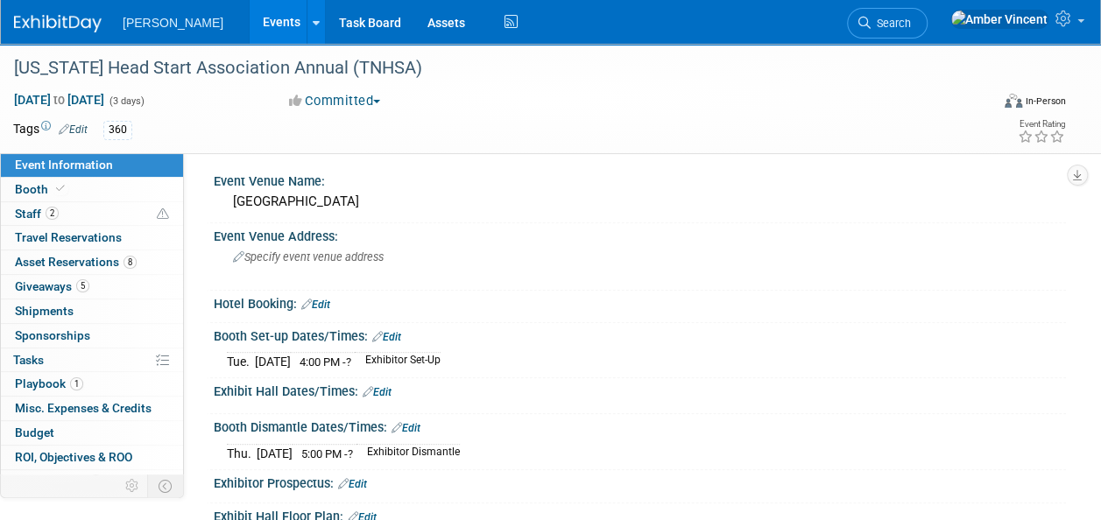
scroll to position [263, 0]
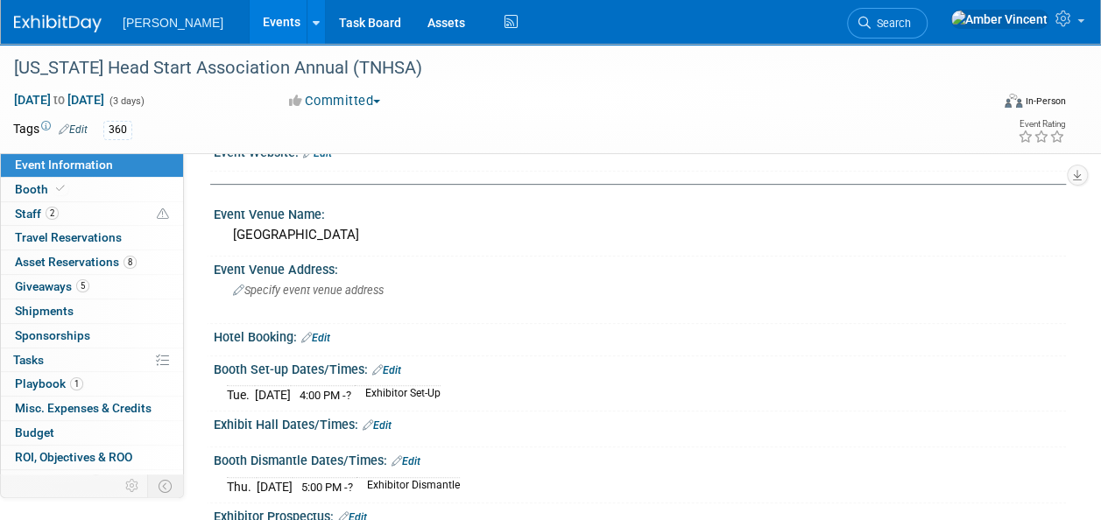
click at [329, 332] on link "Edit" at bounding box center [315, 338] width 29 height 12
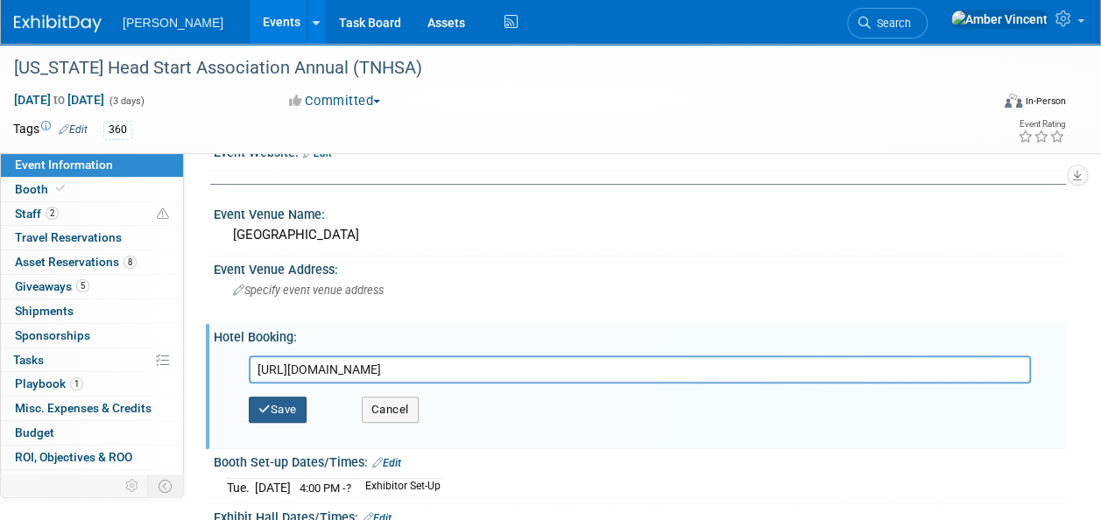
type input "https://www.marriott.com/event-reservations/reservation-link.mi?id=173928529175…"
click at [293, 410] on button "Save" at bounding box center [278, 410] width 58 height 26
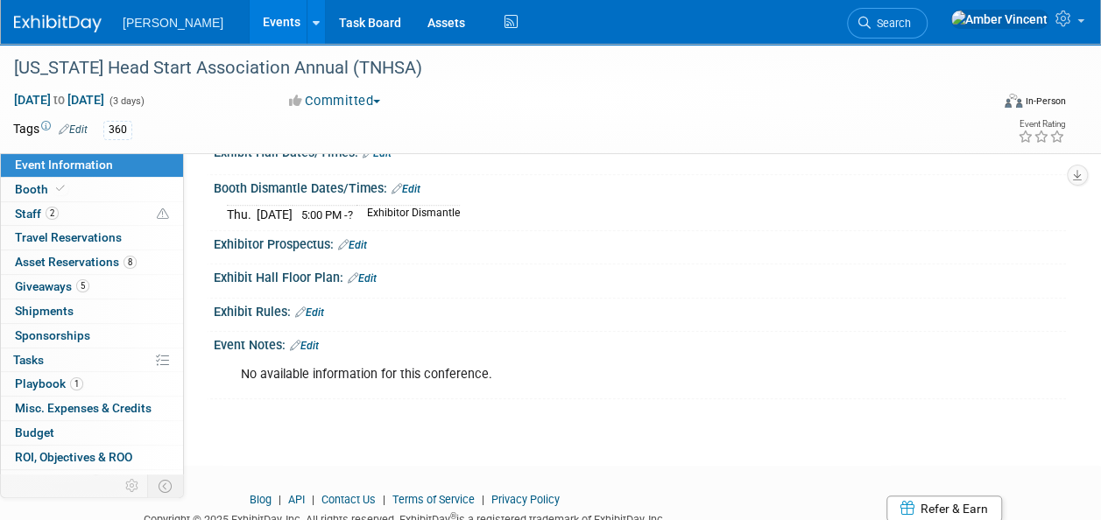
scroll to position [529, 0]
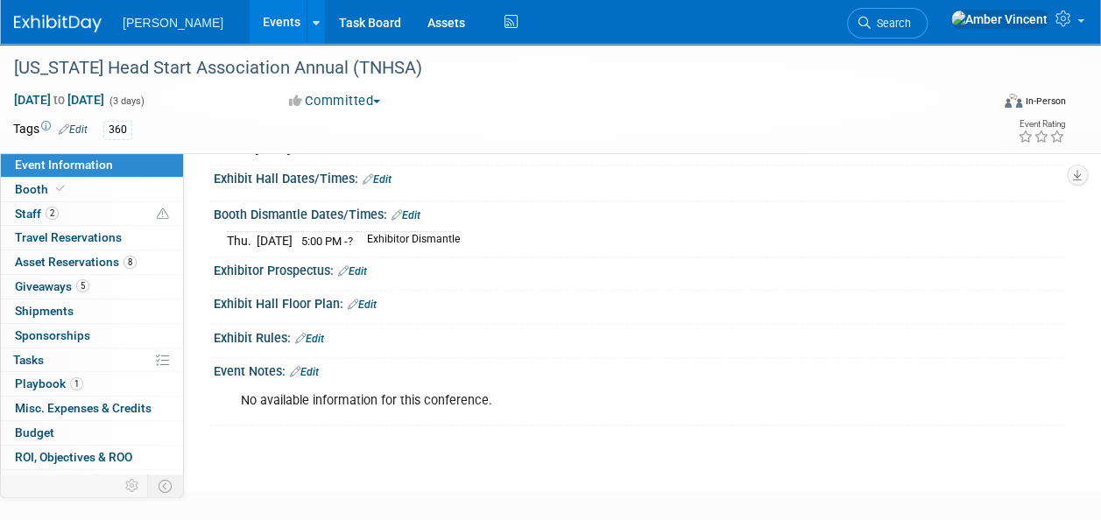
drag, startPoint x: 319, startPoint y: 368, endPoint x: 335, endPoint y: 374, distance: 16.9
click at [319, 368] on link "Edit" at bounding box center [304, 372] width 29 height 12
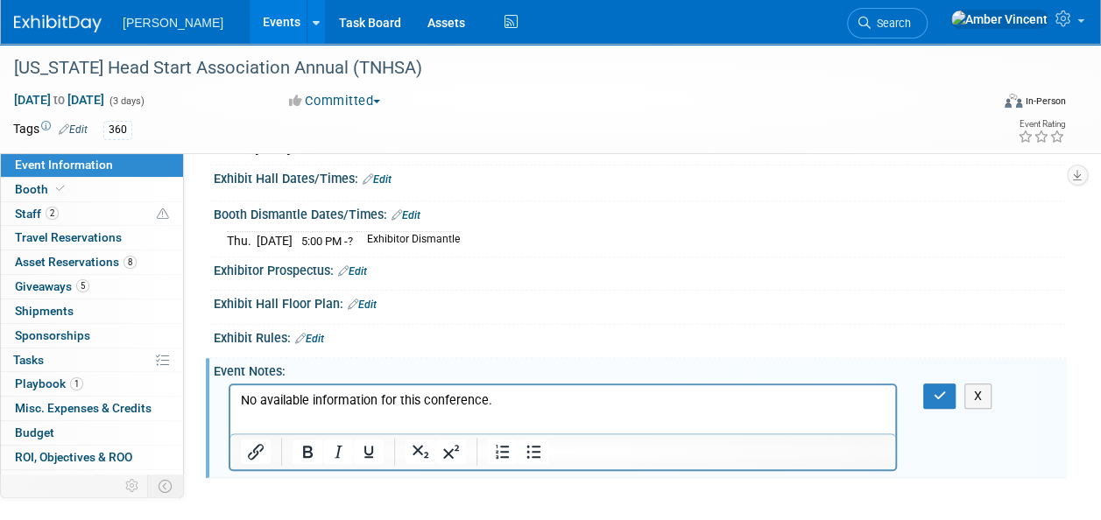
scroll to position [0, 0]
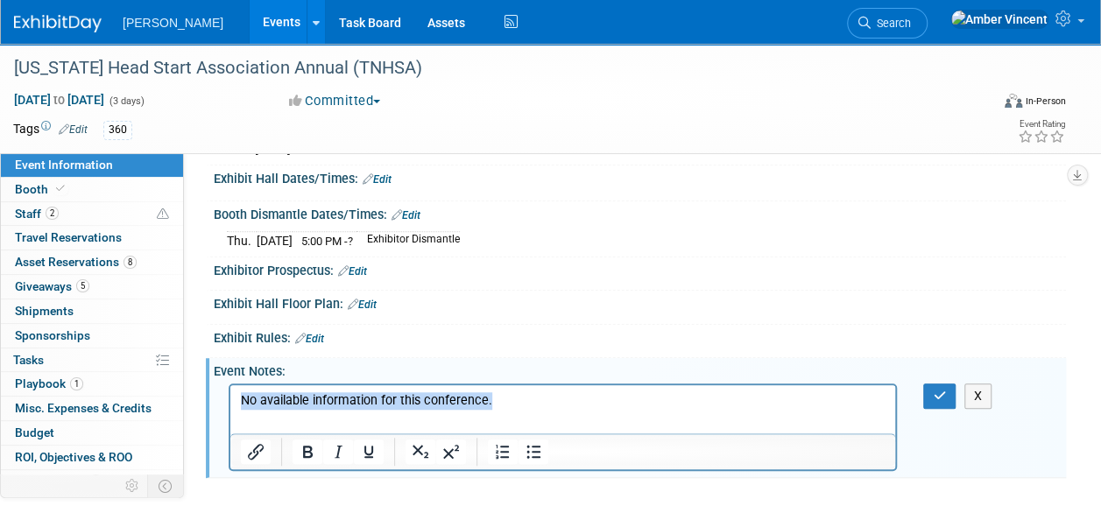
drag, startPoint x: 542, startPoint y: 404, endPoint x: 243, endPoint y: 390, distance: 300.0
click at [243, 390] on html "No available information for this conference." at bounding box center [562, 397] width 665 height 25
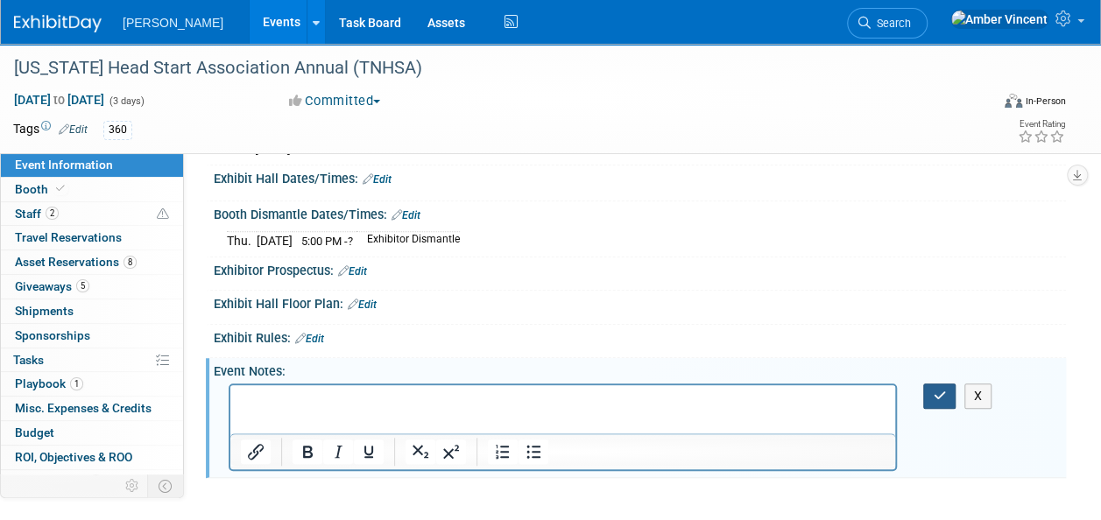
click at [936, 393] on icon "button" at bounding box center [939, 396] width 13 height 12
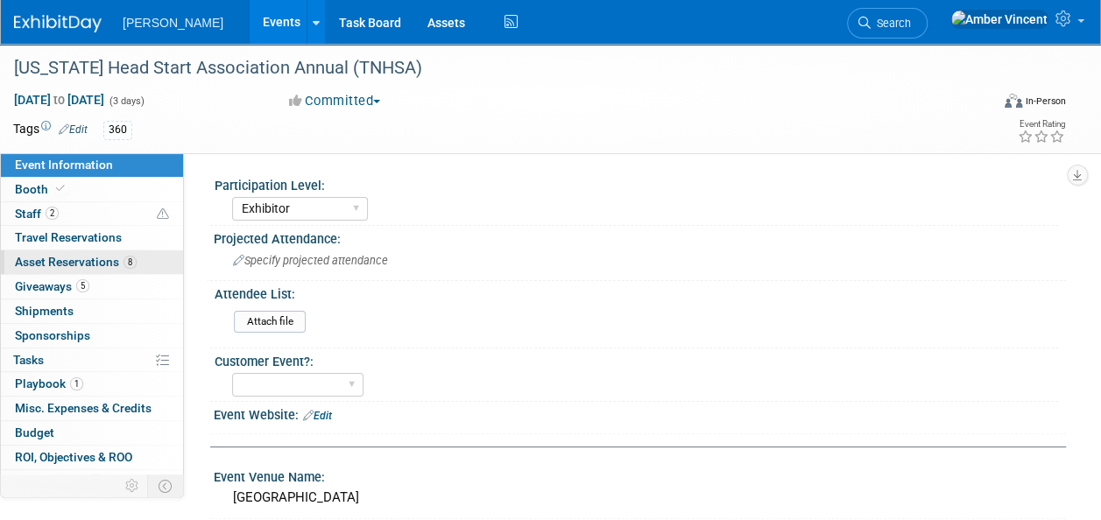
click at [60, 259] on span "Asset Reservations 8" at bounding box center [76, 262] width 122 height 14
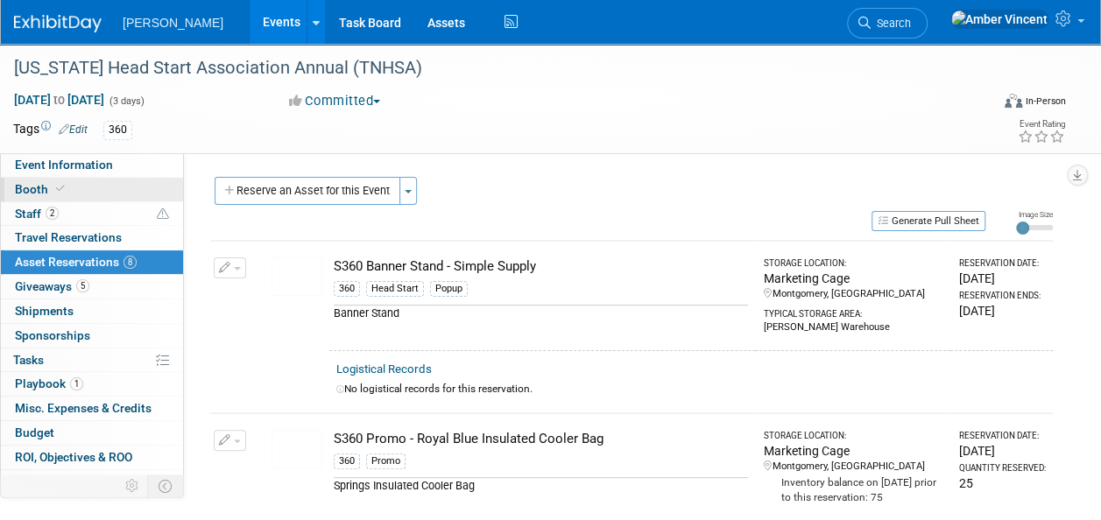
click at [53, 186] on span at bounding box center [61, 188] width 16 height 13
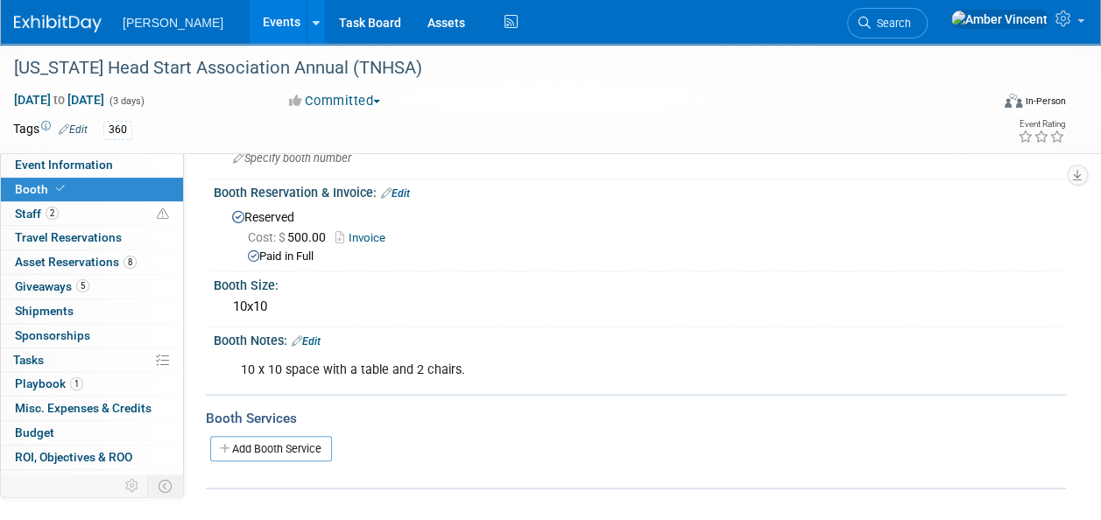
scroll to position [175, 0]
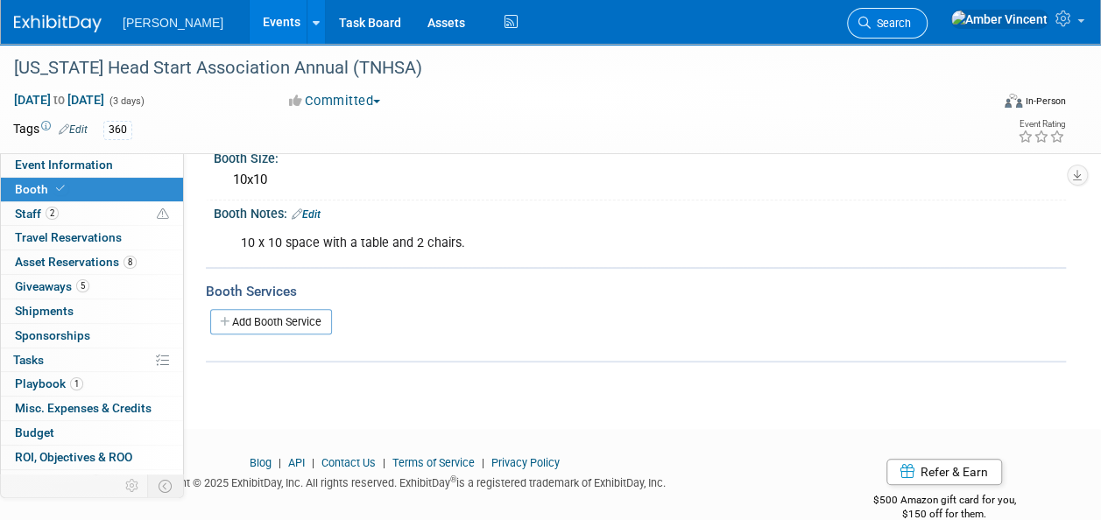
click at [928, 14] on link "Search" at bounding box center [887, 23] width 81 height 31
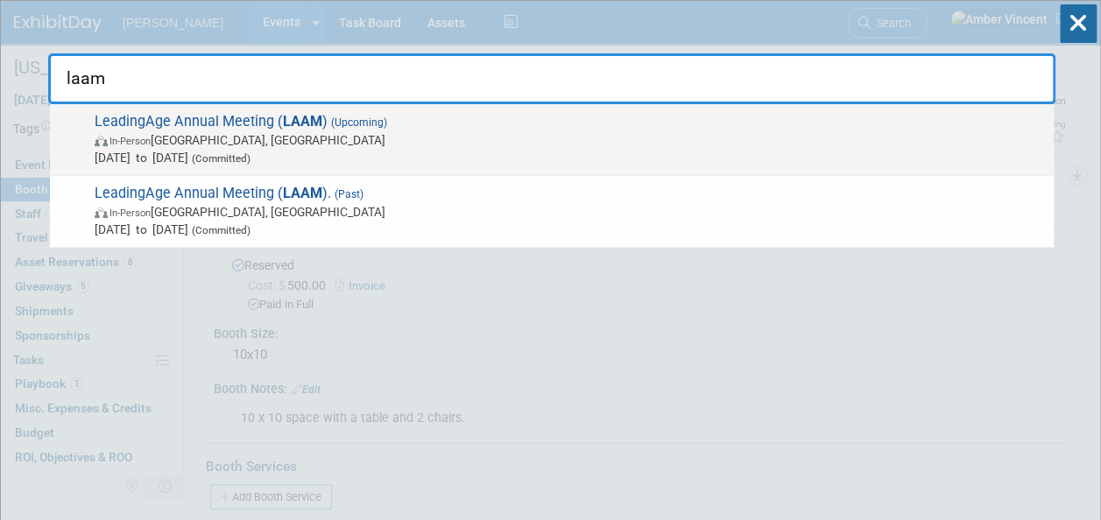
type input "laam"
click at [507, 113] on span "LeadingAge Annual Meeting ( LAAM ) (Upcoming) In-Person Boston, MA Nov 2, 2025 …" at bounding box center [567, 139] width 956 height 53
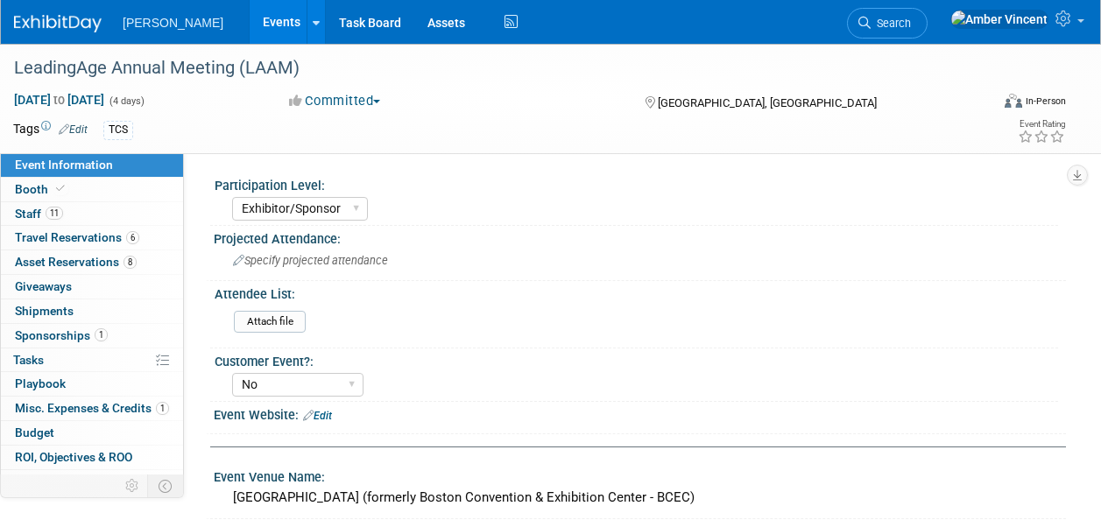
select select "Exhibitor/Sponsor"
select select "No"
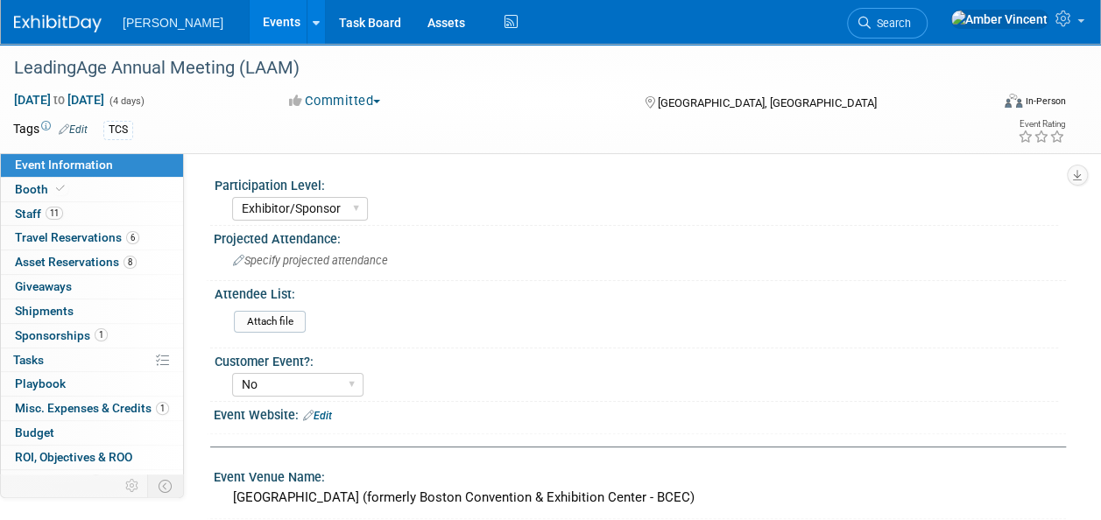
click at [91, 175] on link "Event Information" at bounding box center [92, 165] width 182 height 24
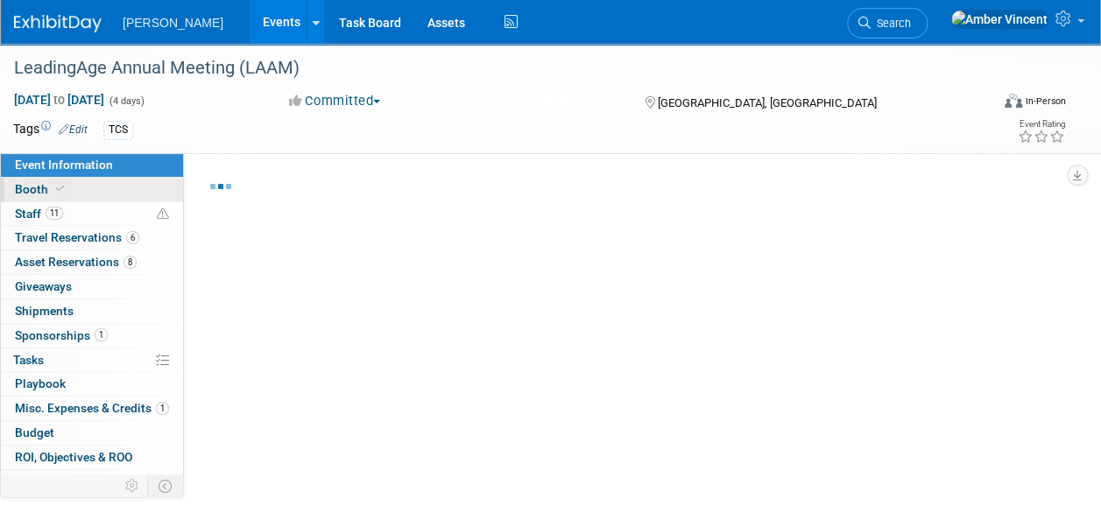
click at [96, 187] on link "Booth" at bounding box center [92, 190] width 182 height 24
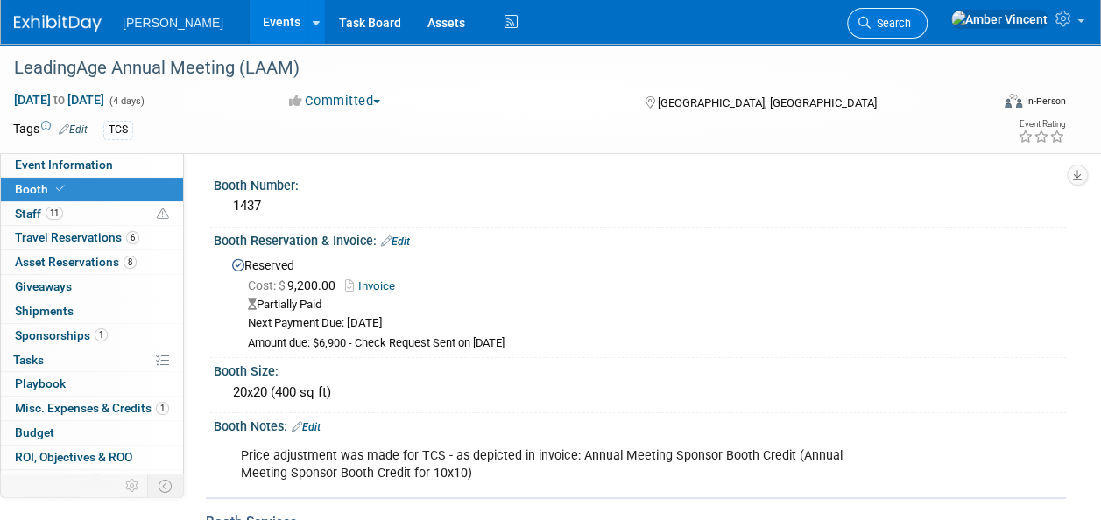
click at [911, 24] on span "Search" at bounding box center [891, 23] width 40 height 13
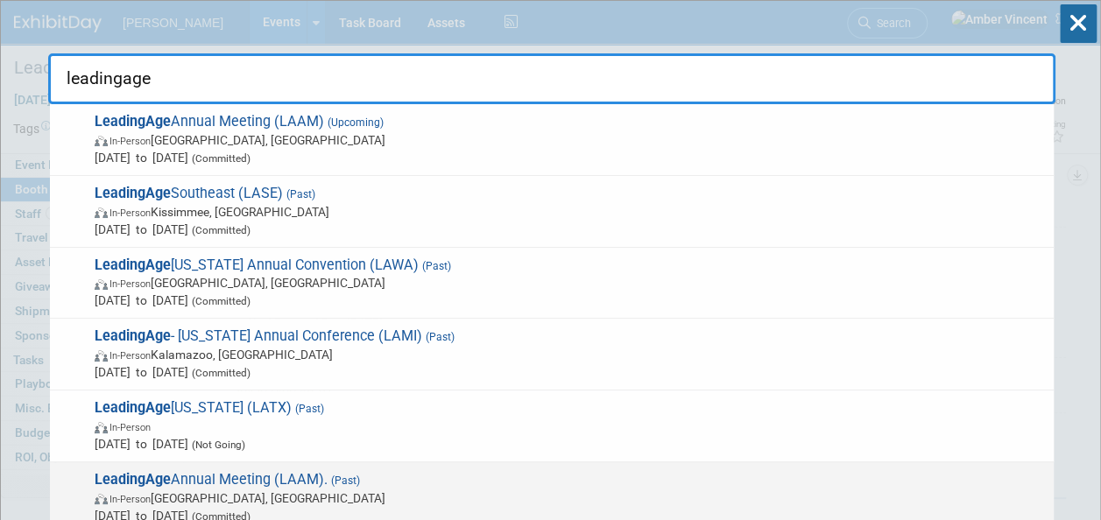
type input "leadingage"
click at [350, 477] on span "(Past)" at bounding box center [344, 481] width 32 height 12
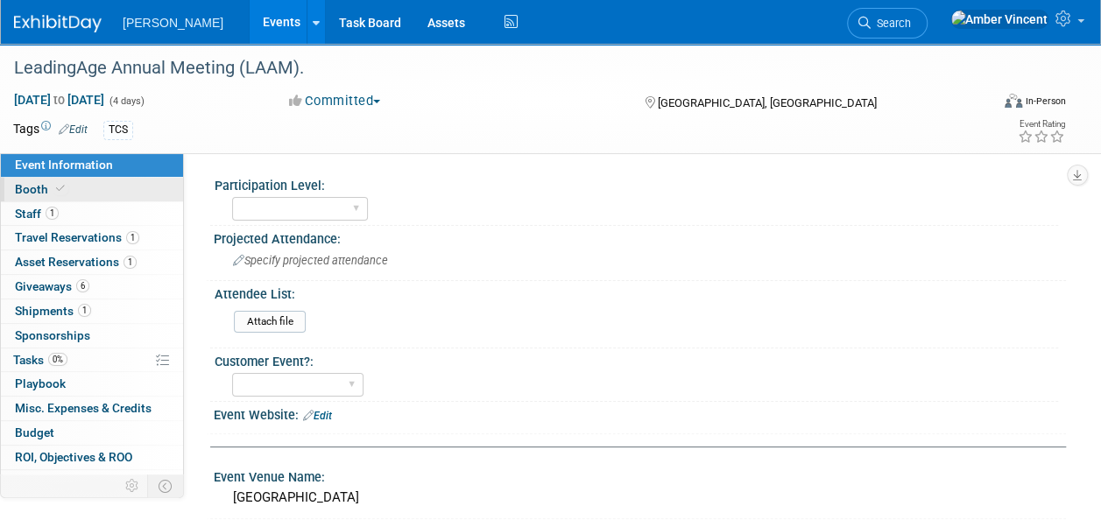
click at [90, 189] on link "Booth" at bounding box center [92, 190] width 182 height 24
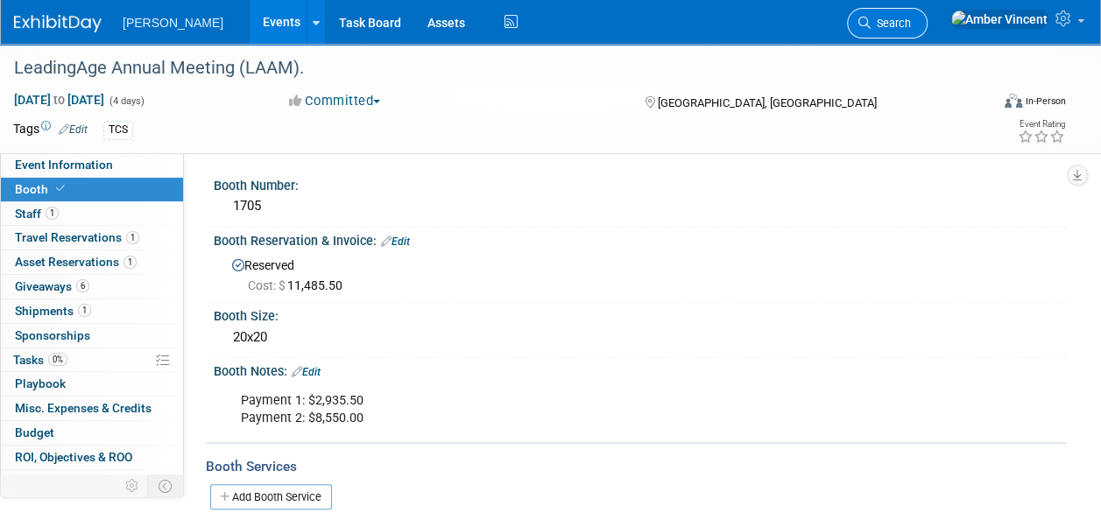
click at [911, 25] on span "Search" at bounding box center [891, 23] width 40 height 13
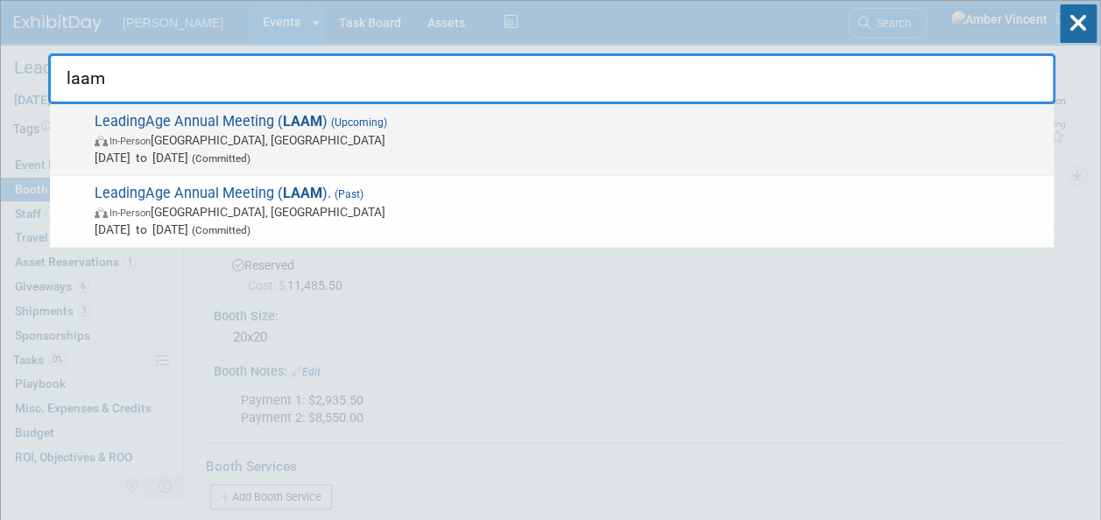
type input "laam"
click at [400, 146] on span "In-Person Boston, MA" at bounding box center [570, 140] width 951 height 18
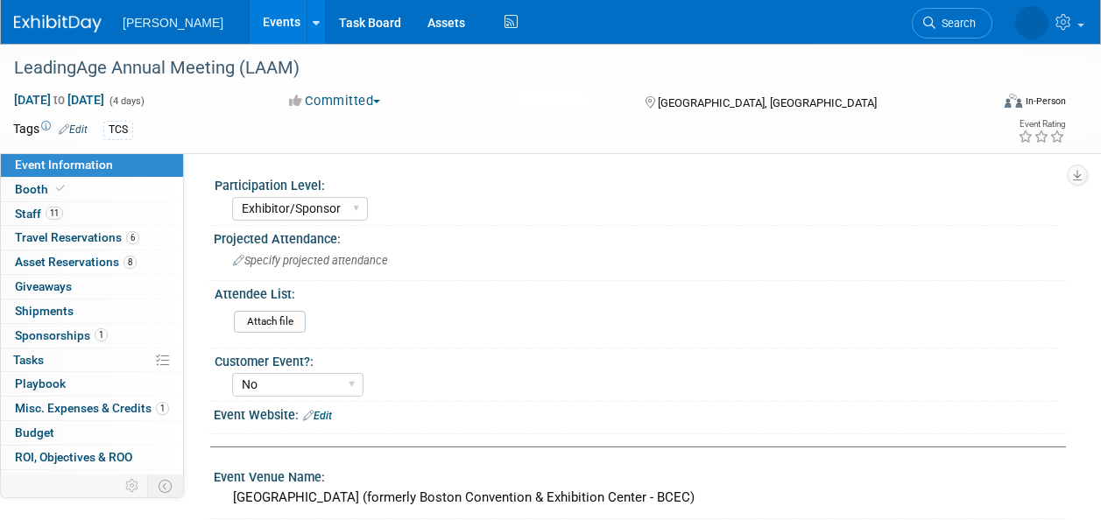
select select "Exhibitor/Sponsor"
select select "No"
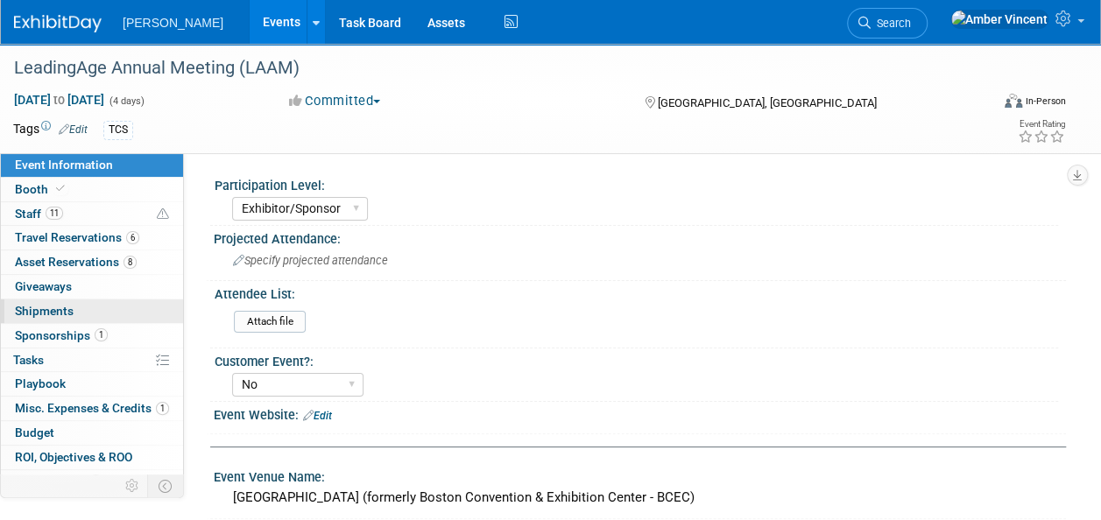
click at [37, 313] on span "Shipments 0" at bounding box center [44, 311] width 59 height 14
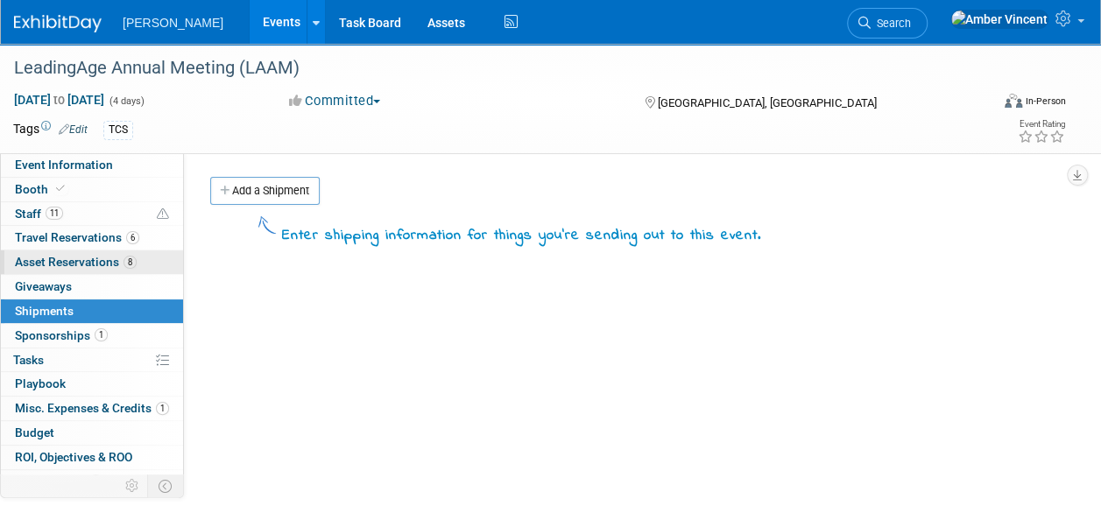
click at [53, 256] on span "Asset Reservations 8" at bounding box center [76, 262] width 122 height 14
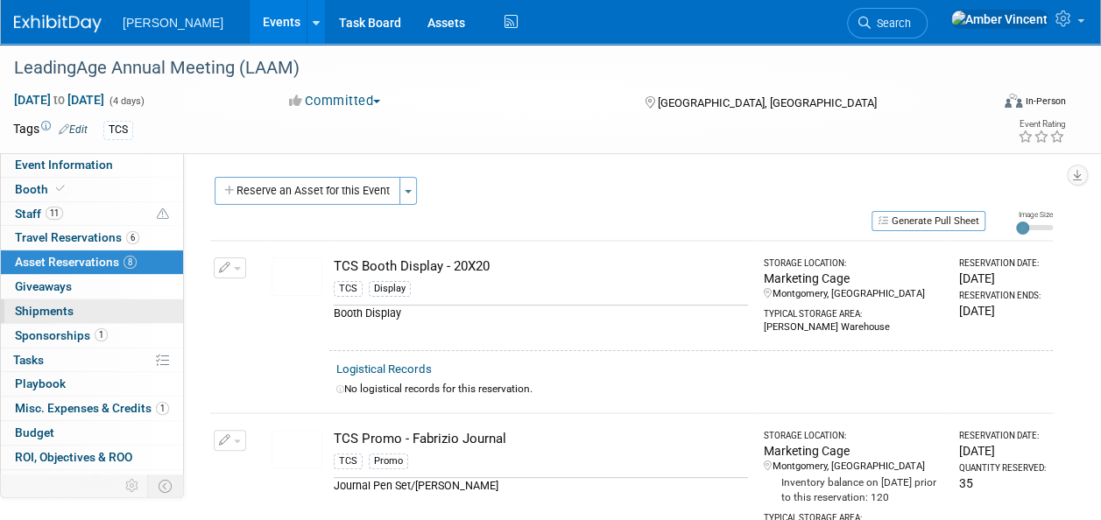
click at [48, 309] on span "Shipments 0" at bounding box center [44, 311] width 59 height 14
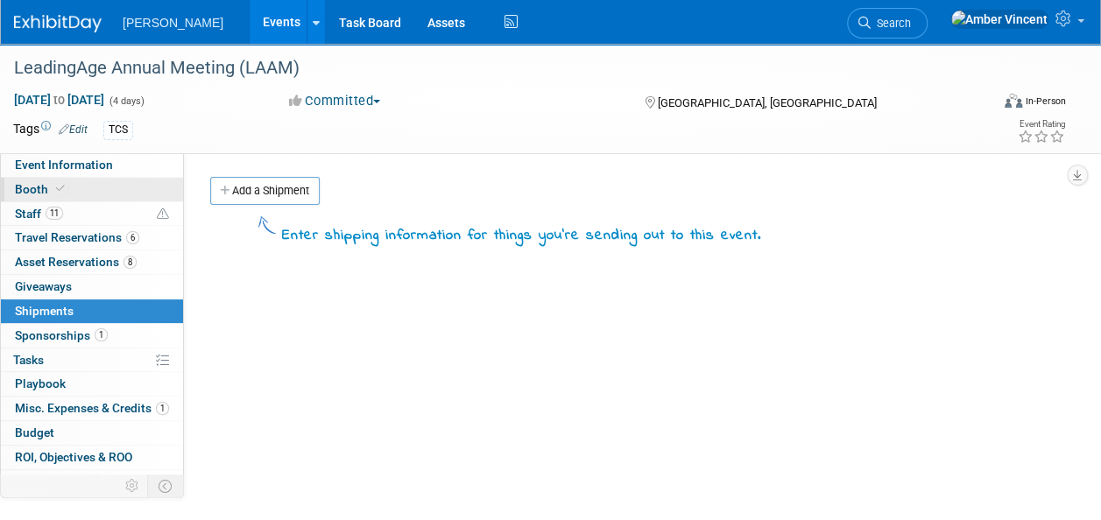
click at [56, 184] on icon at bounding box center [60, 189] width 9 height 10
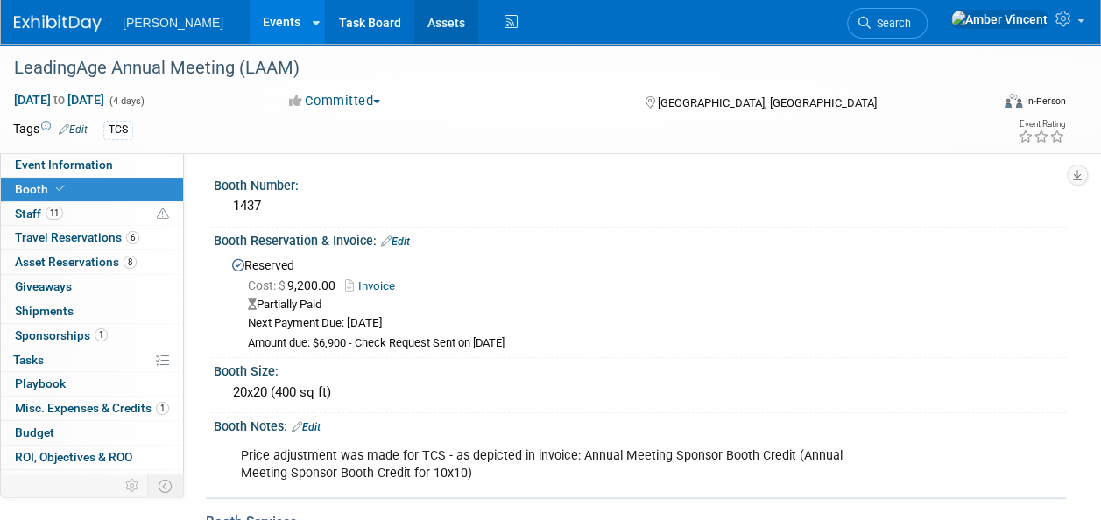
click at [414, 35] on link "Assets" at bounding box center [446, 22] width 64 height 44
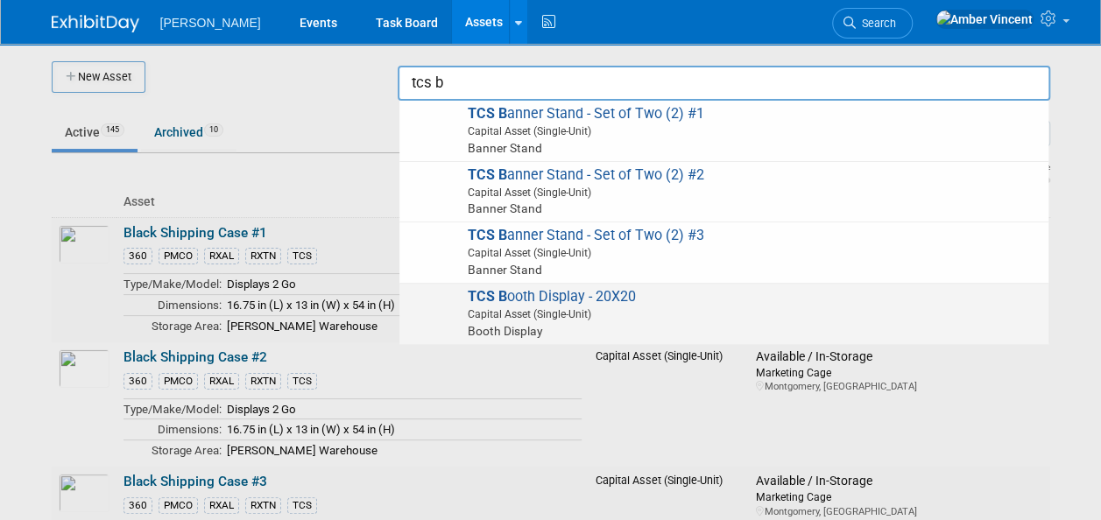
click at [690, 308] on span "Capital Asset (Single-Unit)" at bounding box center [727, 315] width 627 height 16
type input "TCS Booth Display - 20X20"
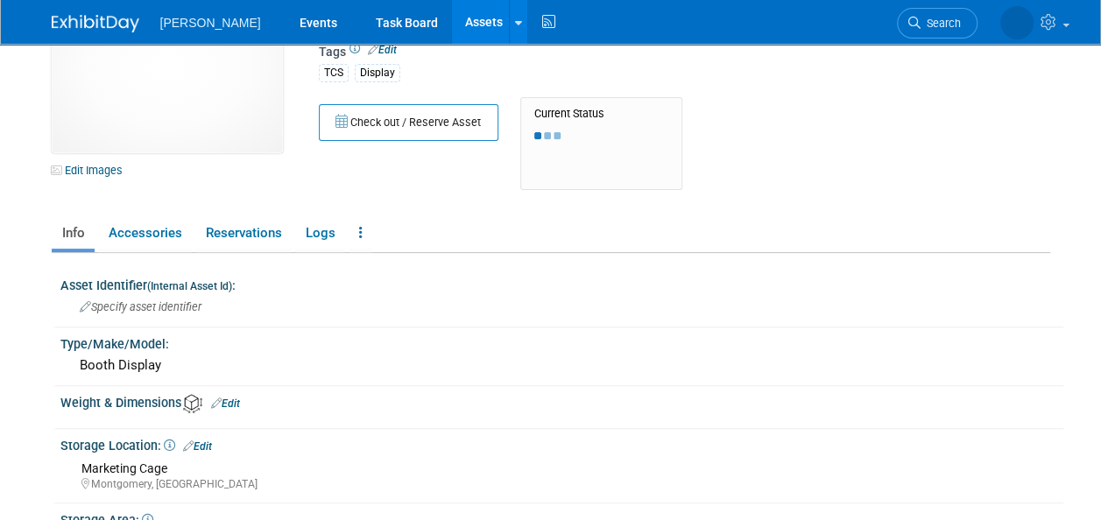
scroll to position [88, 0]
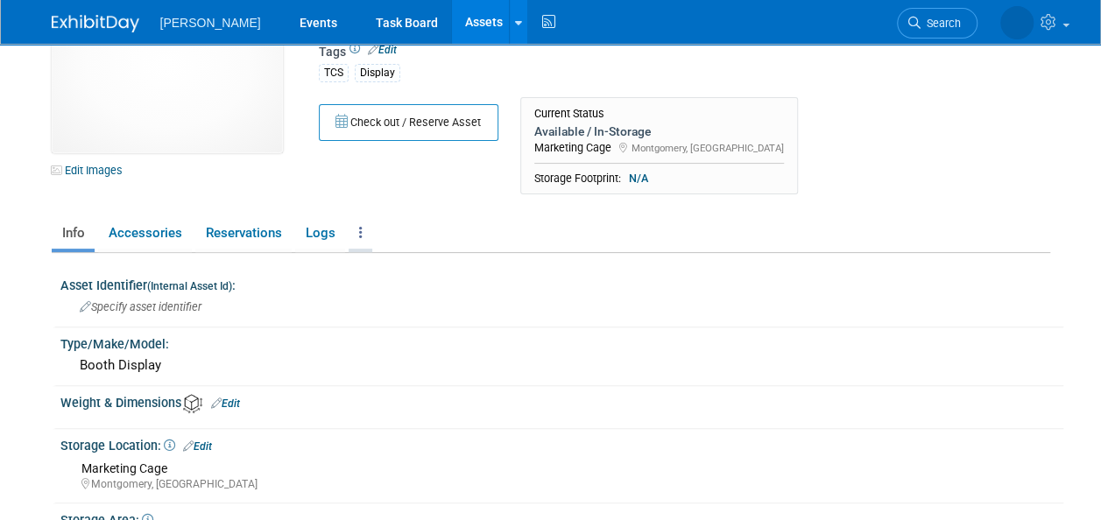
click at [354, 229] on link at bounding box center [361, 233] width 24 height 31
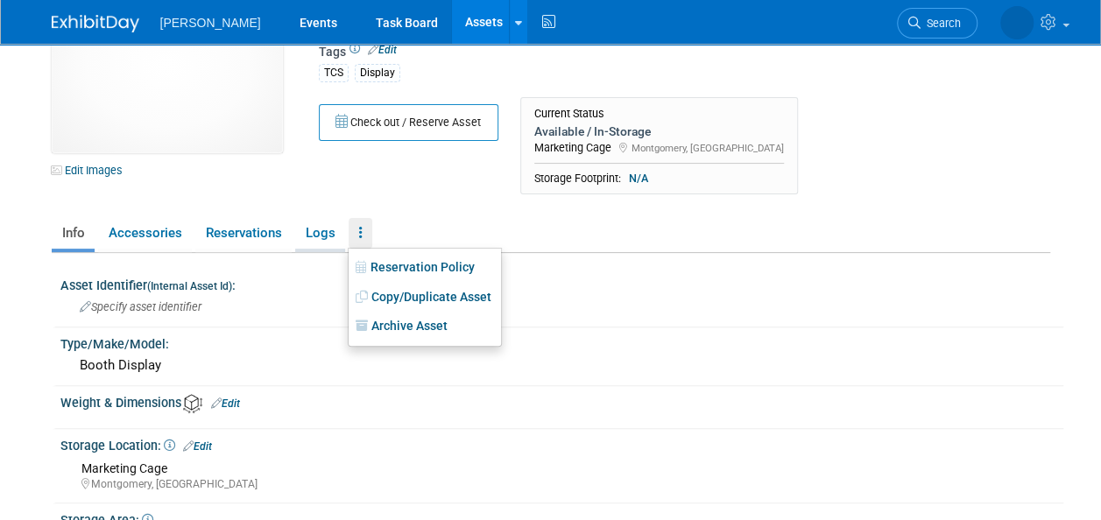
click at [316, 235] on link "Logs" at bounding box center [320, 233] width 50 height 31
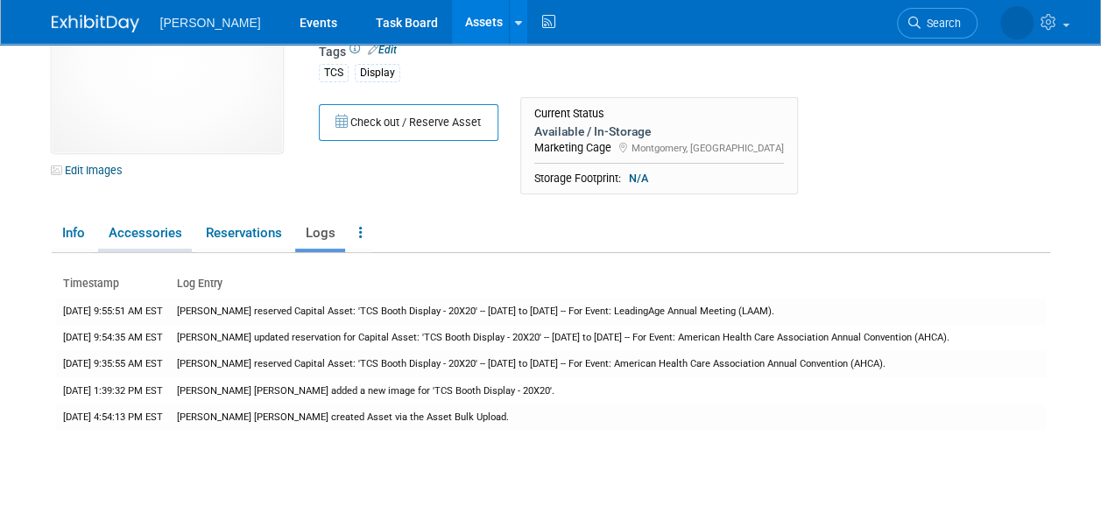
click at [124, 237] on link "Accessories" at bounding box center [145, 233] width 94 height 31
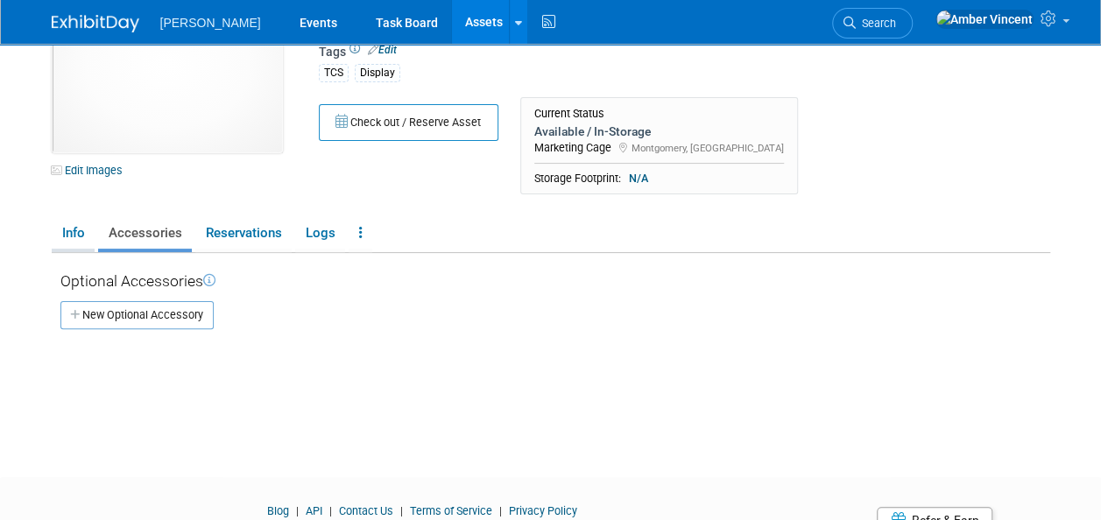
click at [78, 228] on link "Info" at bounding box center [73, 233] width 43 height 31
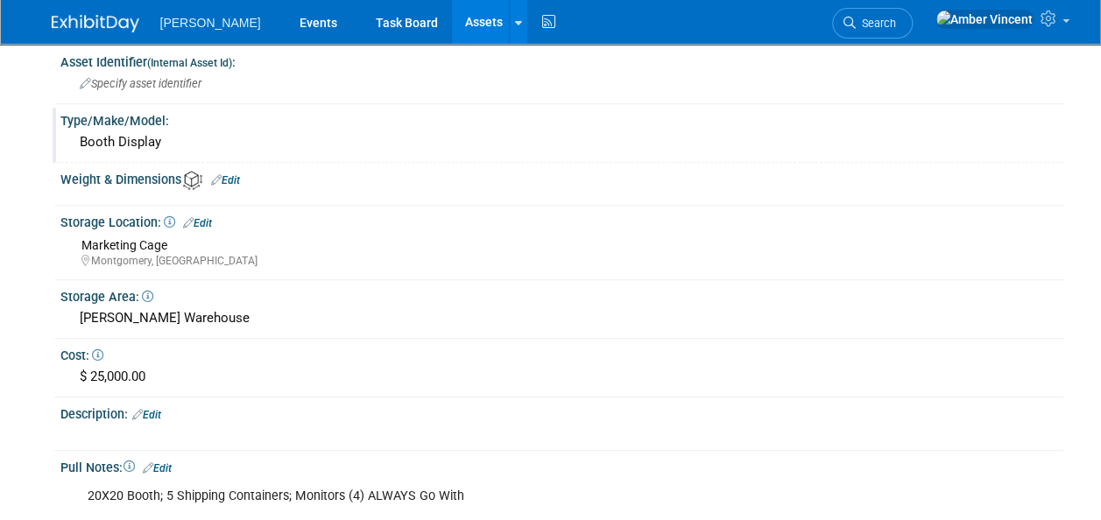
scroll to position [350, 0]
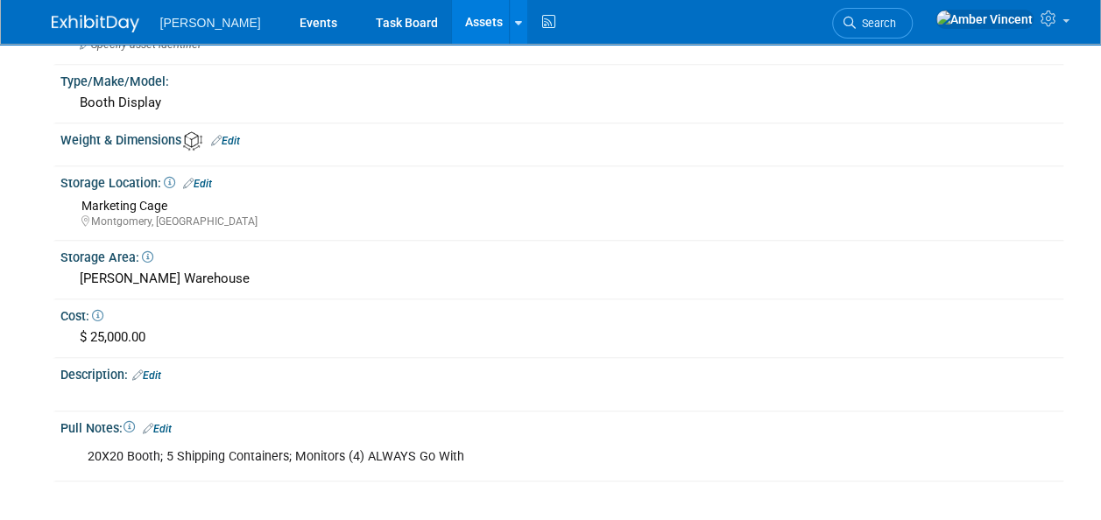
click at [230, 130] on div "Weight & Dimensions Edit" at bounding box center [561, 139] width 1003 height 24
click at [232, 135] on link "Edit" at bounding box center [225, 141] width 29 height 12
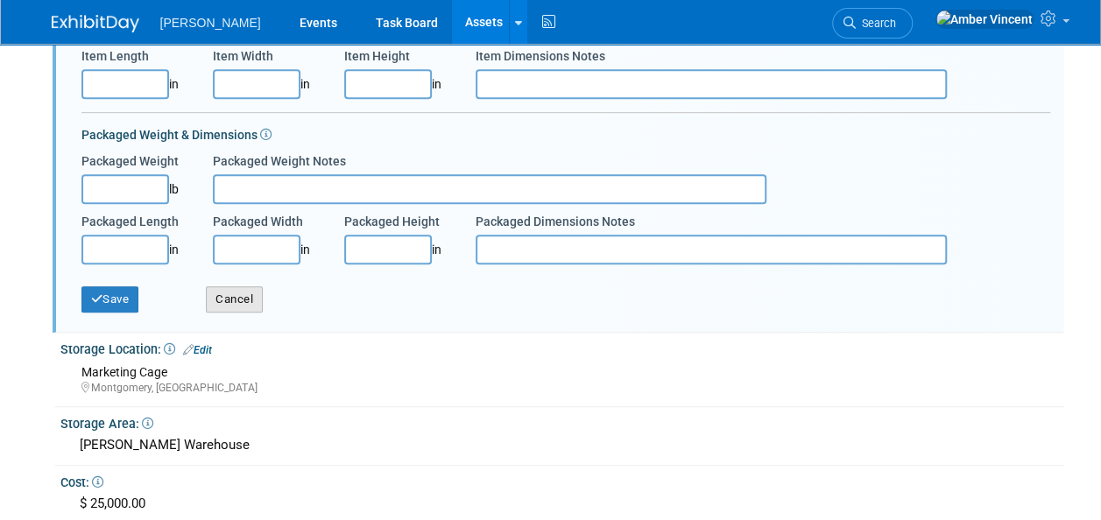
click at [237, 303] on button "Cancel" at bounding box center [234, 300] width 57 height 26
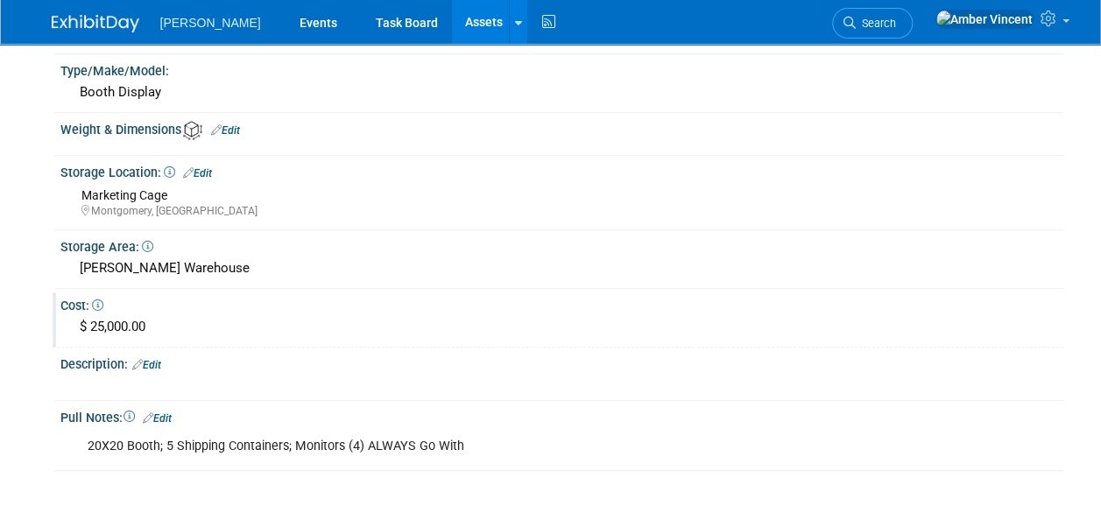
scroll to position [322, 0]
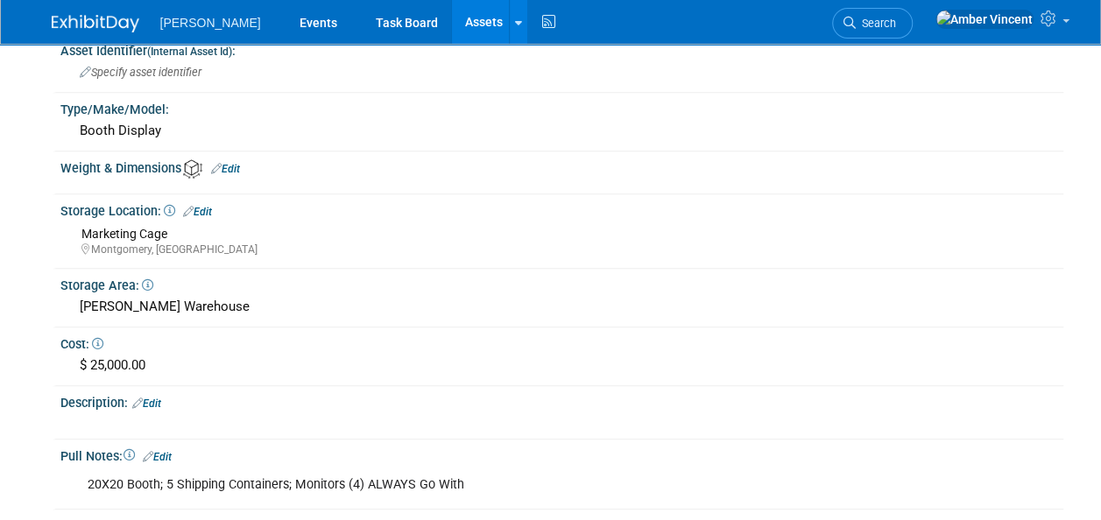
click at [160, 398] on link "Edit" at bounding box center [146, 404] width 29 height 12
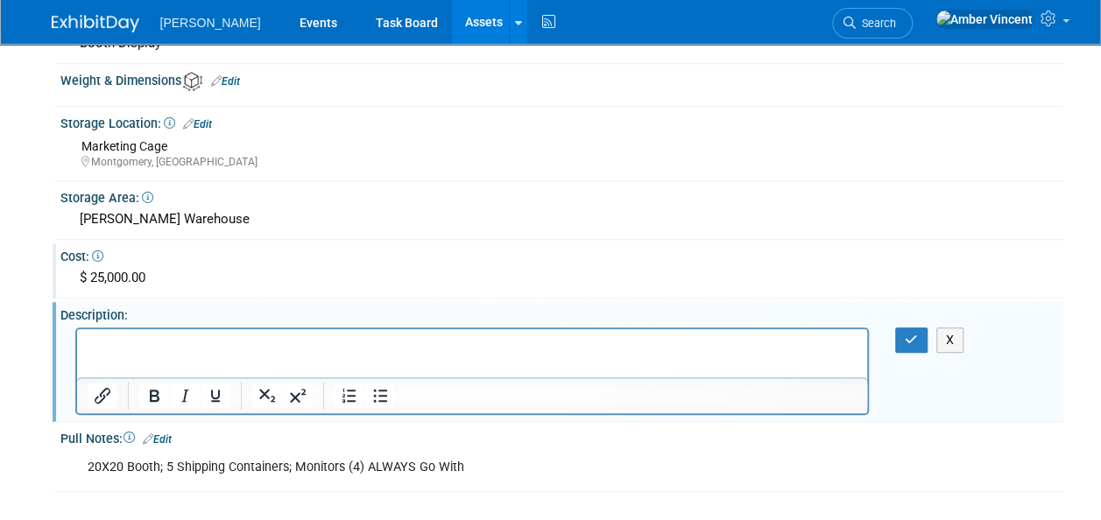
scroll to position [498, 0]
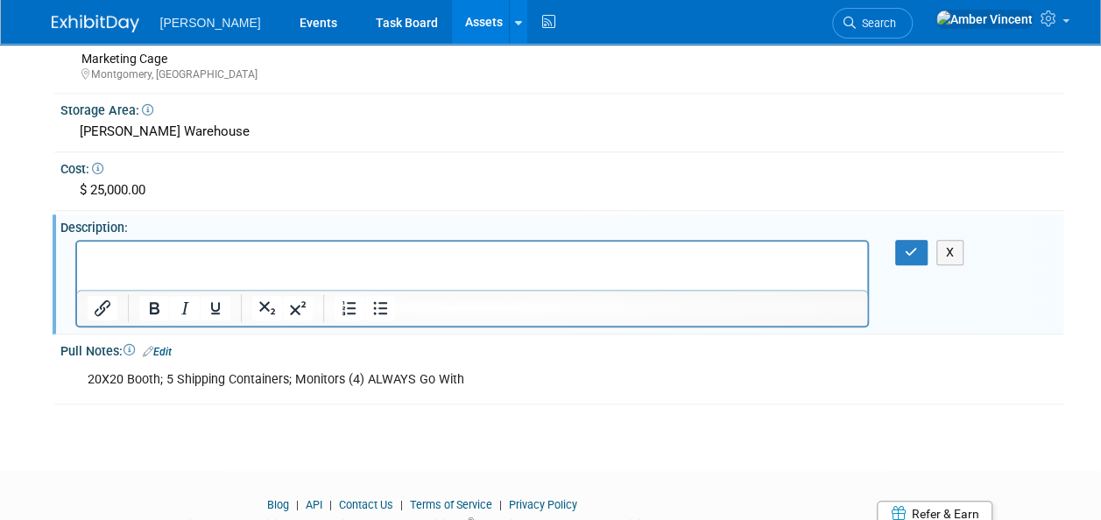
click at [962, 256] on div "X" at bounding box center [922, 252] width 81 height 25
click at [956, 249] on button "X" at bounding box center [951, 252] width 28 height 25
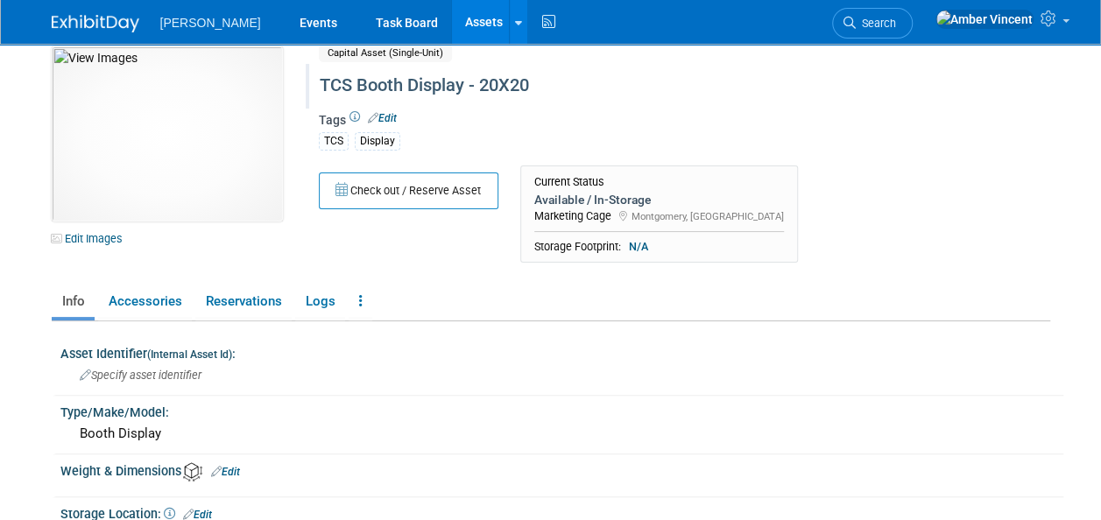
scroll to position [0, 0]
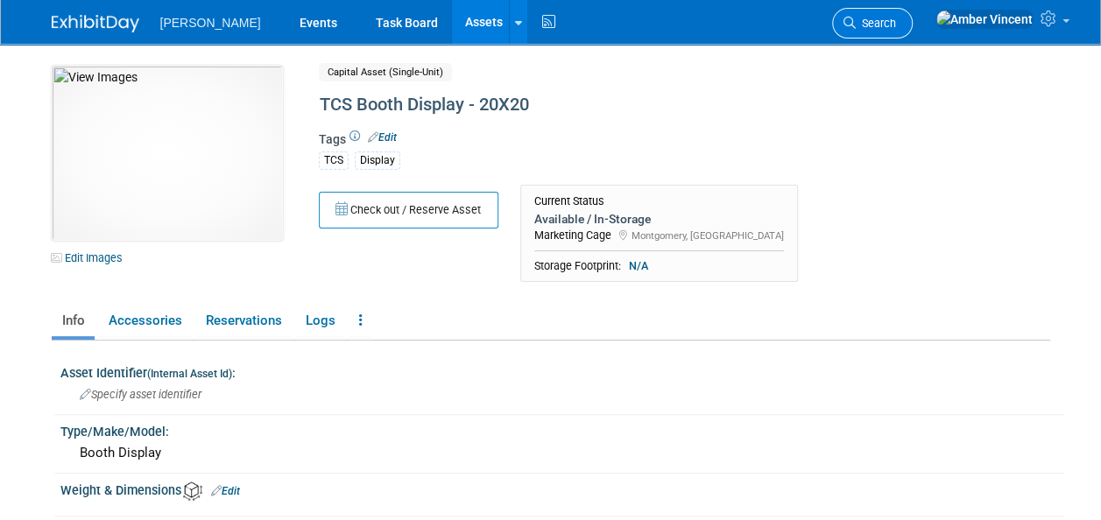
click at [913, 32] on link "Search" at bounding box center [872, 23] width 81 height 31
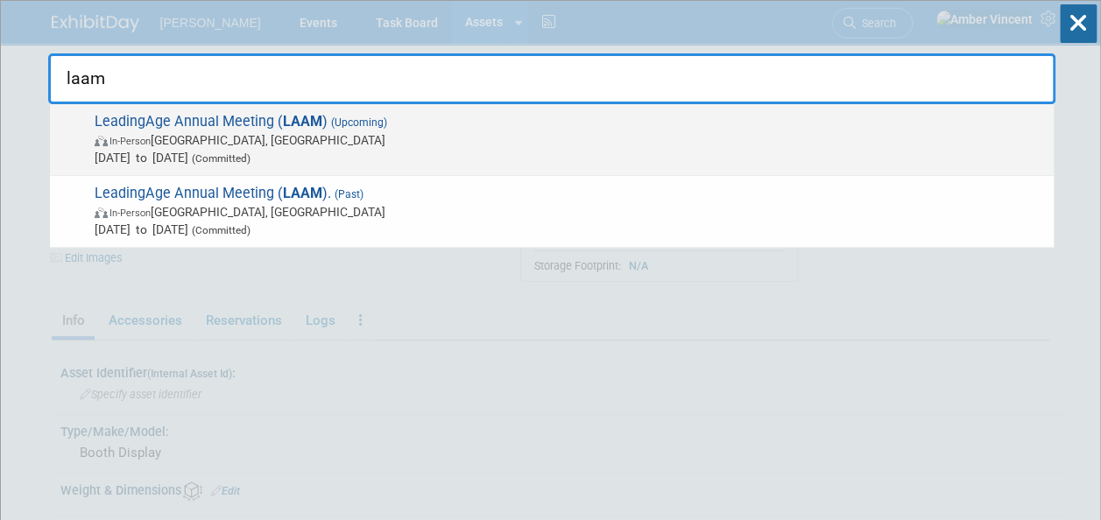
type input "laam"
click at [444, 140] on span "In-Person Boston, MA" at bounding box center [570, 140] width 951 height 18
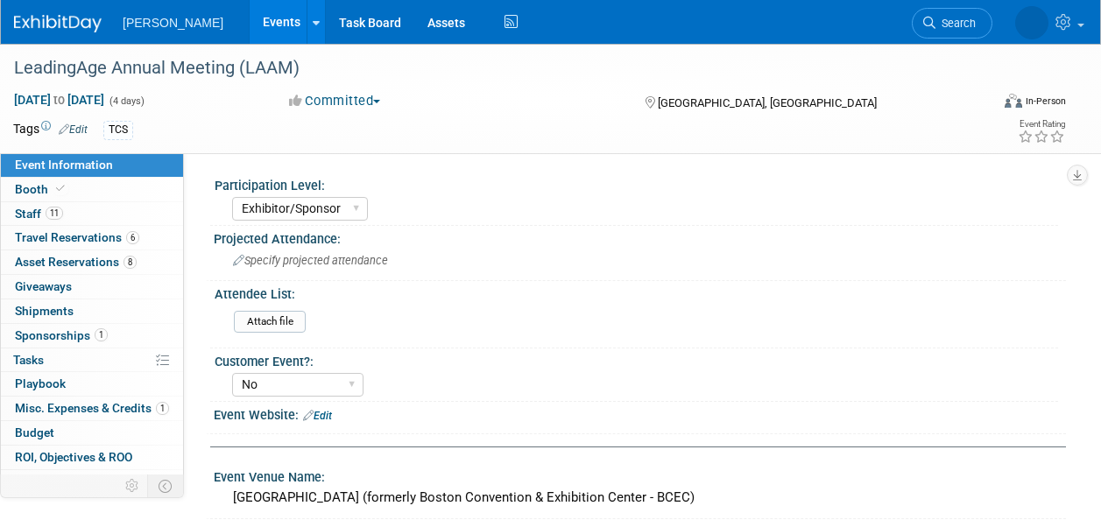
select select "Exhibitor/Sponsor"
select select "No"
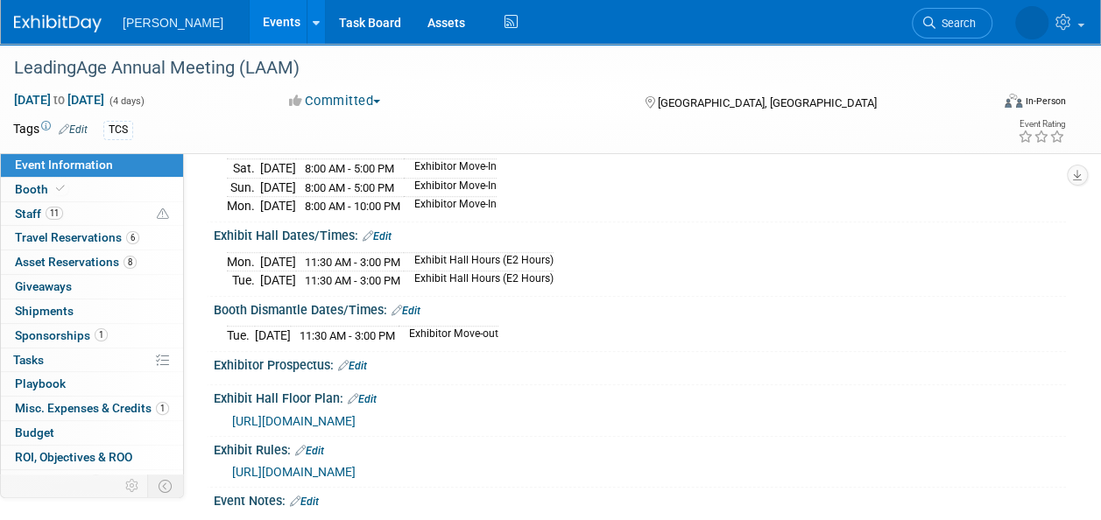
scroll to position [701, 0]
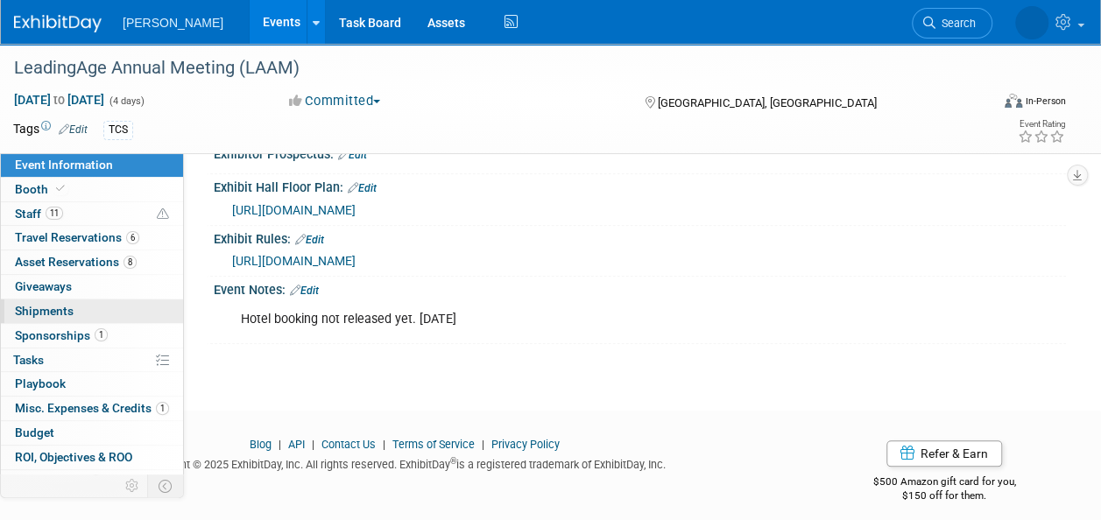
click at [82, 308] on link "0 Shipments 0" at bounding box center [92, 312] width 182 height 24
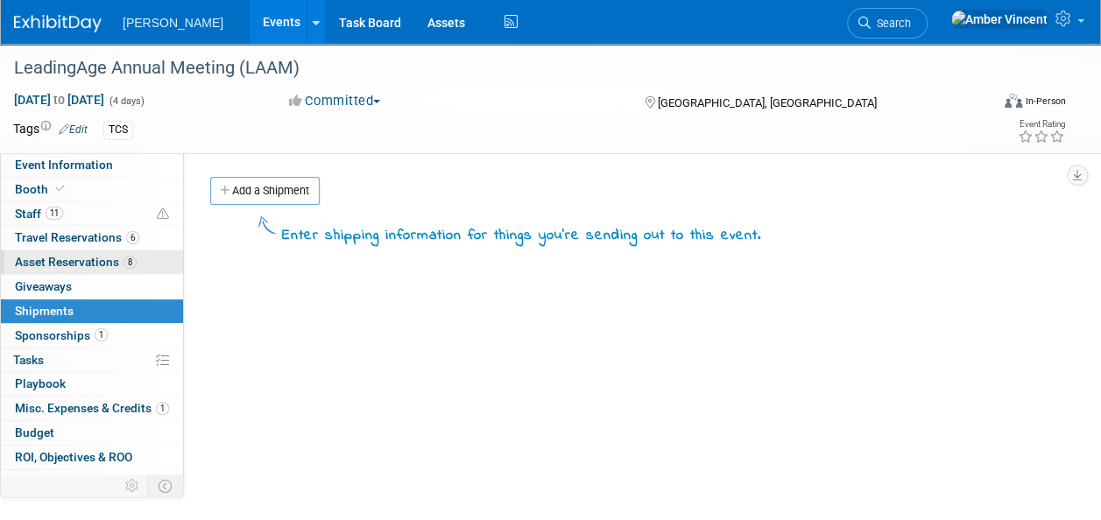
click at [65, 251] on link "8 Asset Reservations 8" at bounding box center [92, 263] width 182 height 24
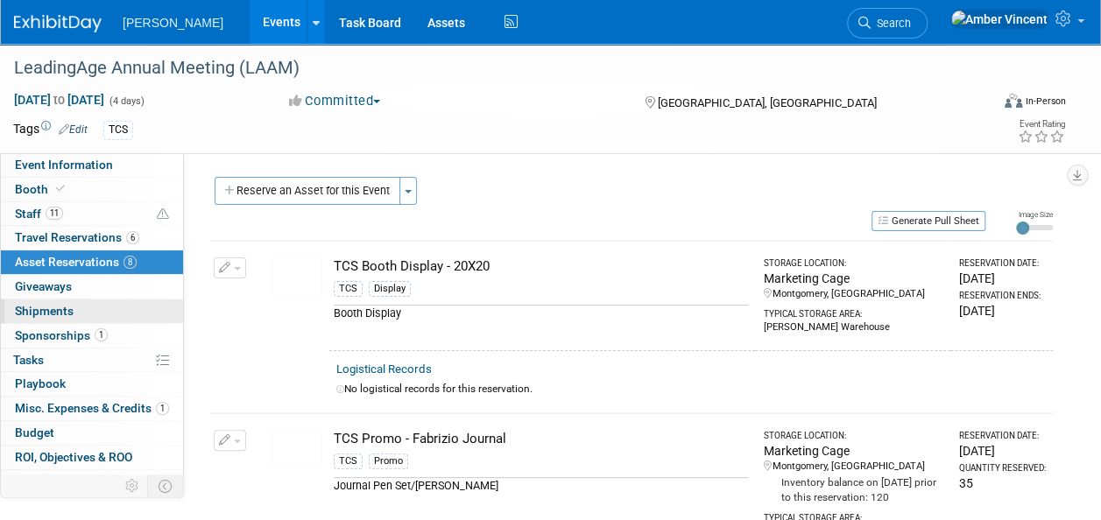
click at [58, 315] on span "Shipments 0" at bounding box center [44, 311] width 59 height 14
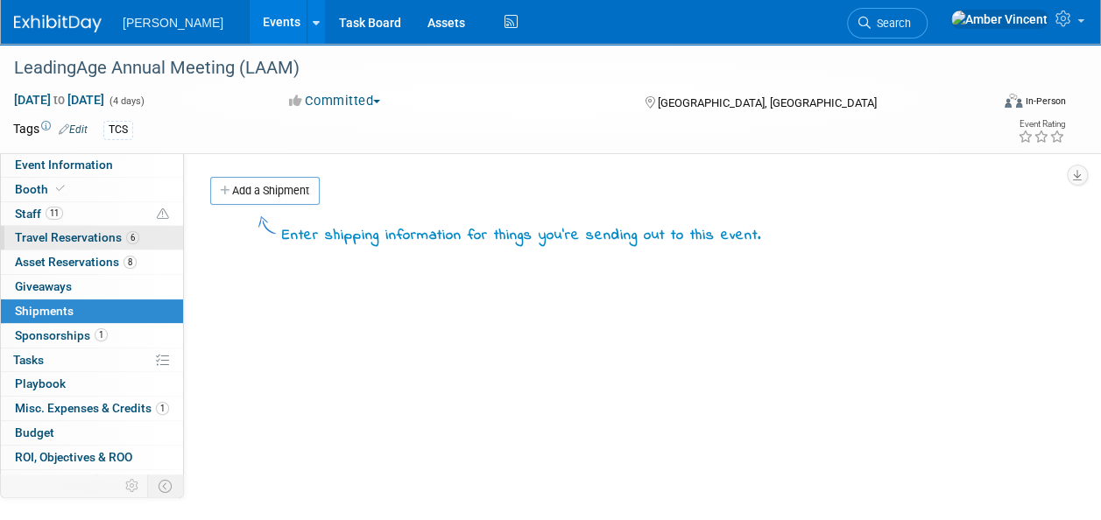
click at [48, 248] on link "6 Travel Reservations 6" at bounding box center [92, 238] width 182 height 24
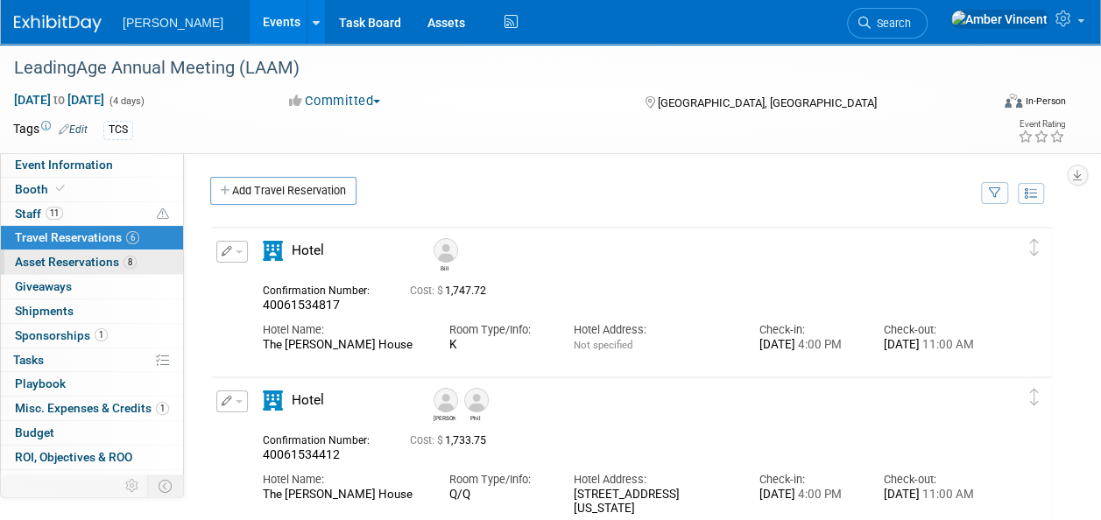
click at [47, 269] on link "8 Asset Reservations 8" at bounding box center [92, 263] width 182 height 24
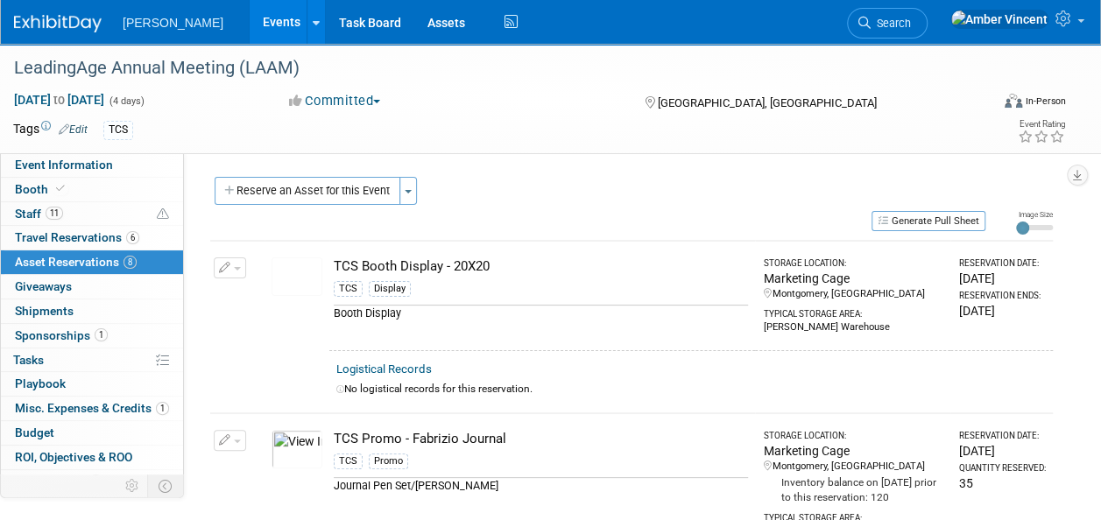
click at [336, 192] on button "Reserve an Asset for this Event" at bounding box center [308, 191] width 186 height 28
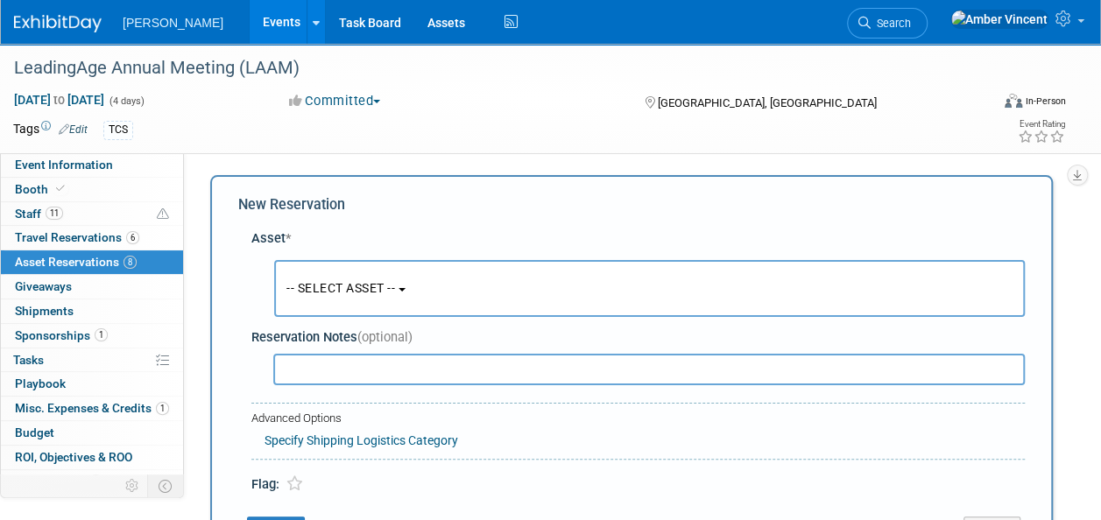
scroll to position [17, 0]
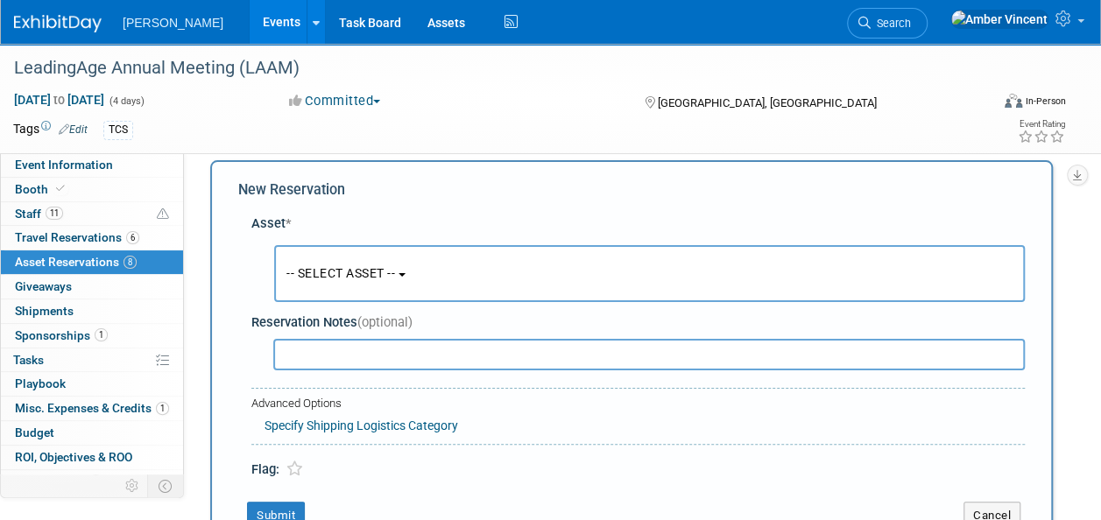
click at [386, 277] on span "-- SELECT ASSET --" at bounding box center [341, 273] width 109 height 14
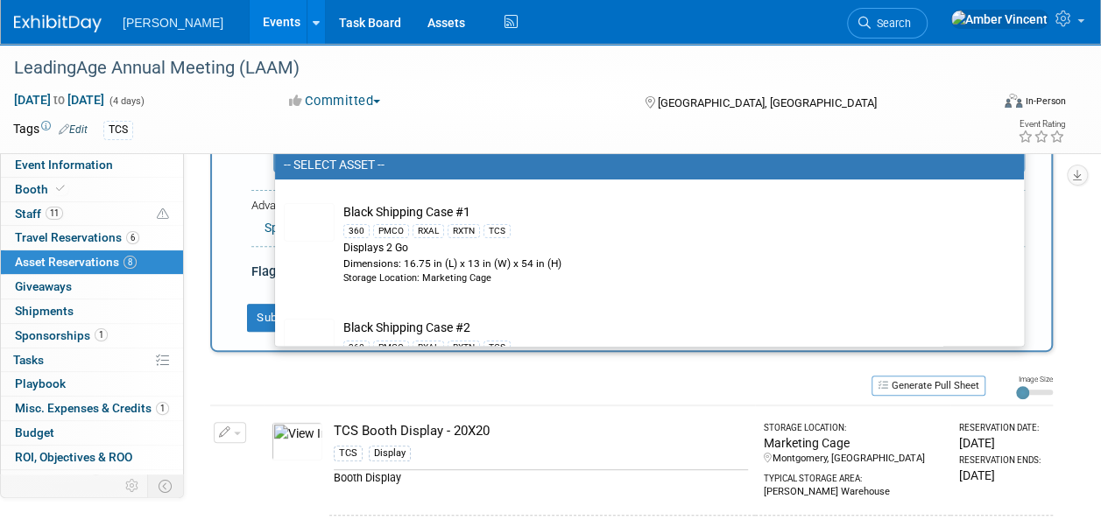
scroll to position [104, 0]
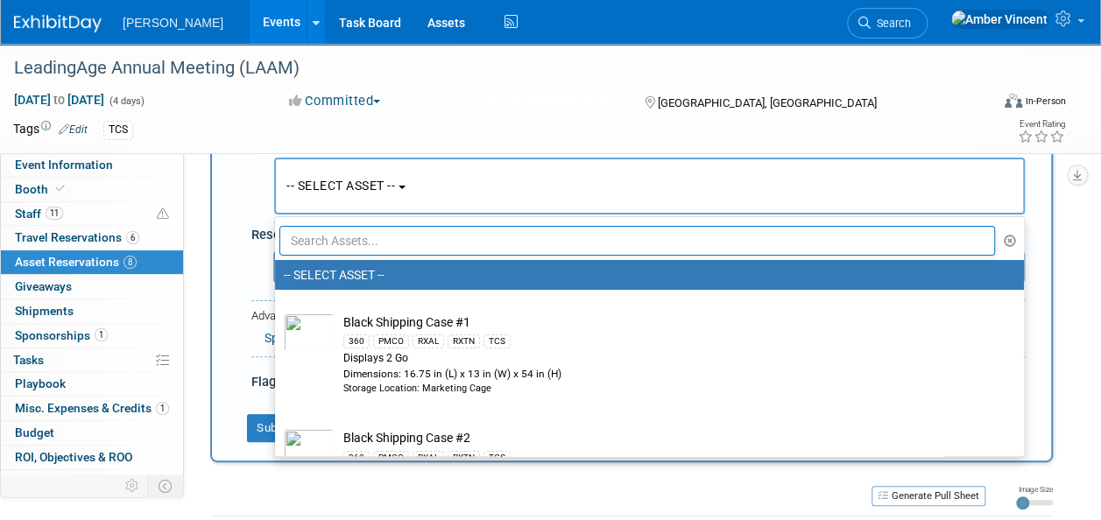
click at [422, 242] on input "text" at bounding box center [638, 241] width 716 height 30
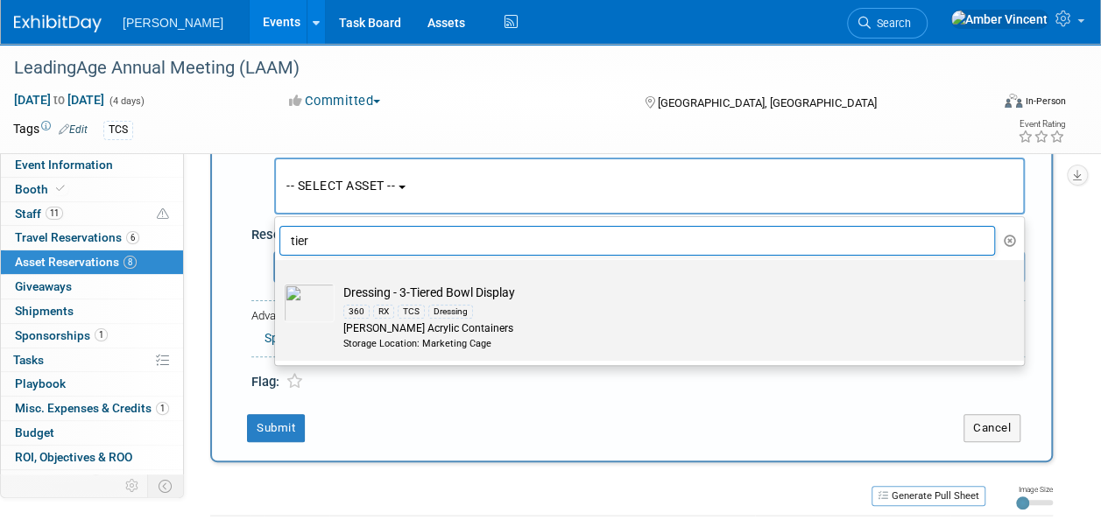
type input "tier"
click at [450, 298] on td "Dressing - 3-Tiered Bowl Display 360 RX TCS Dressing Azar Acrylic Containers St…" at bounding box center [662, 317] width 655 height 67
click at [278, 281] on input "Dressing - 3-Tiered Bowl Display 360 RX TCS Dressing Azar Acrylic Containers St…" at bounding box center [271, 275] width 11 height 11
select select "10722340"
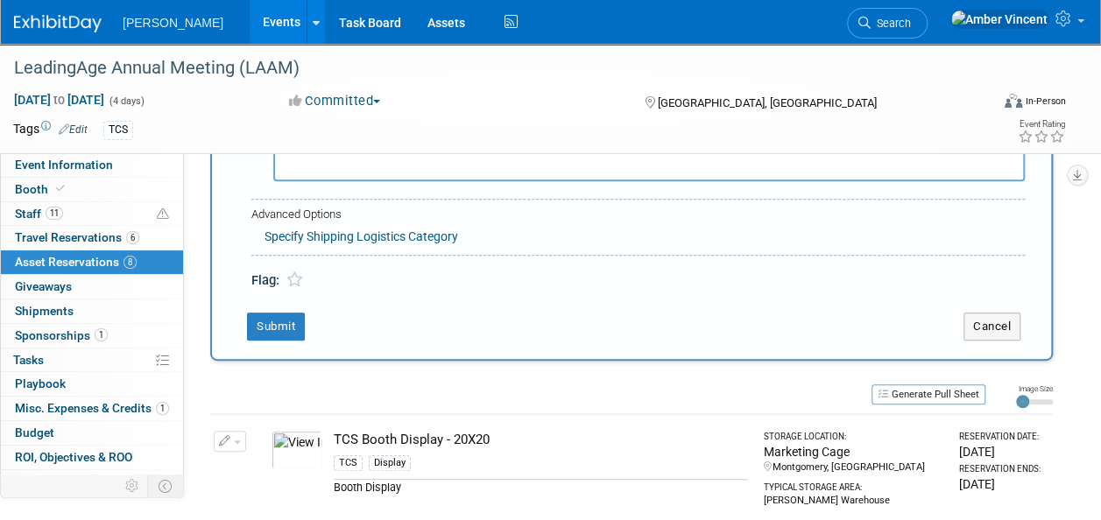
scroll to position [192, 0]
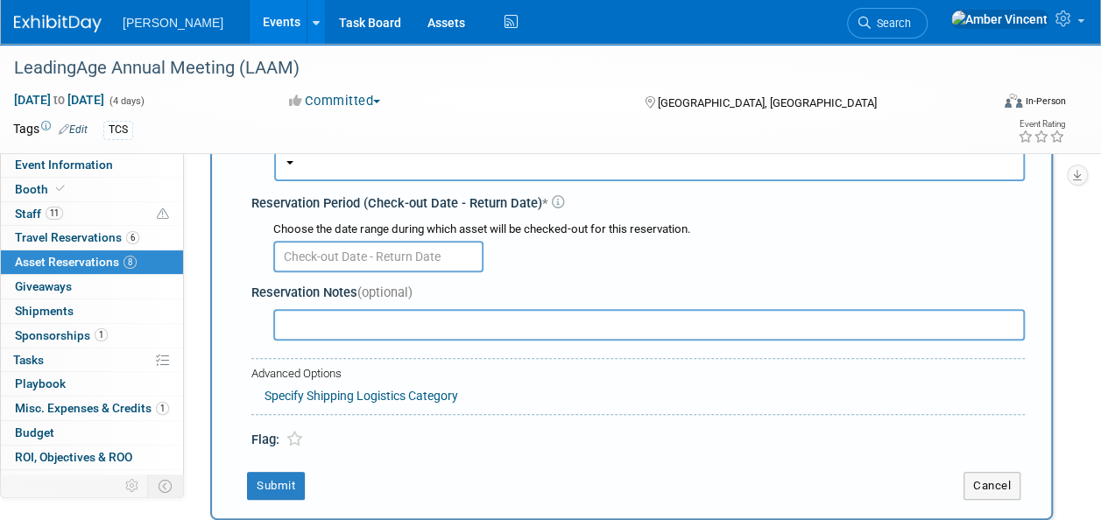
click at [293, 254] on input "text" at bounding box center [378, 257] width 210 height 32
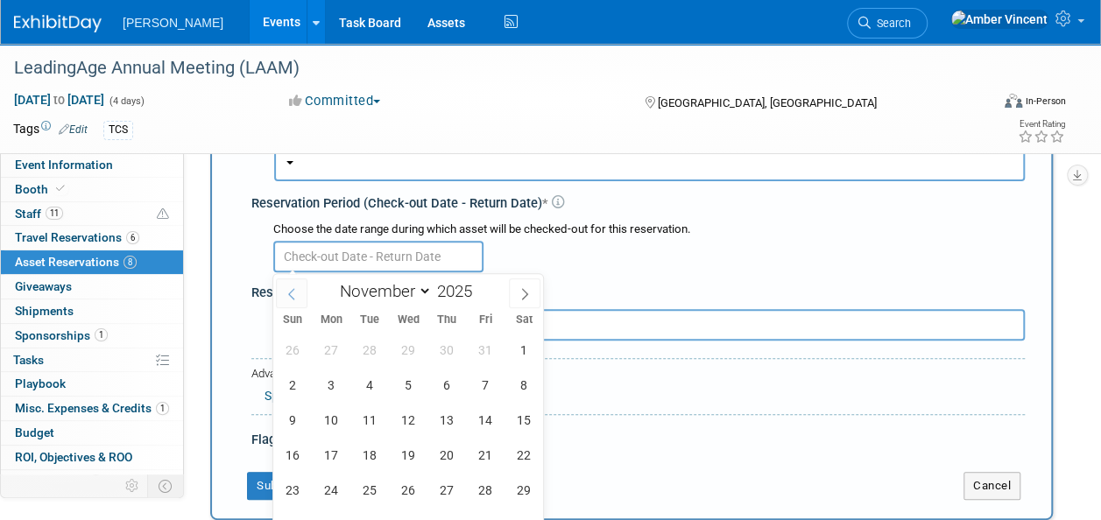
click at [292, 294] on icon at bounding box center [292, 294] width 12 height 12
select select "9"
click at [521, 455] on span "25" at bounding box center [523, 455] width 34 height 34
type input "Oct 25, 2025"
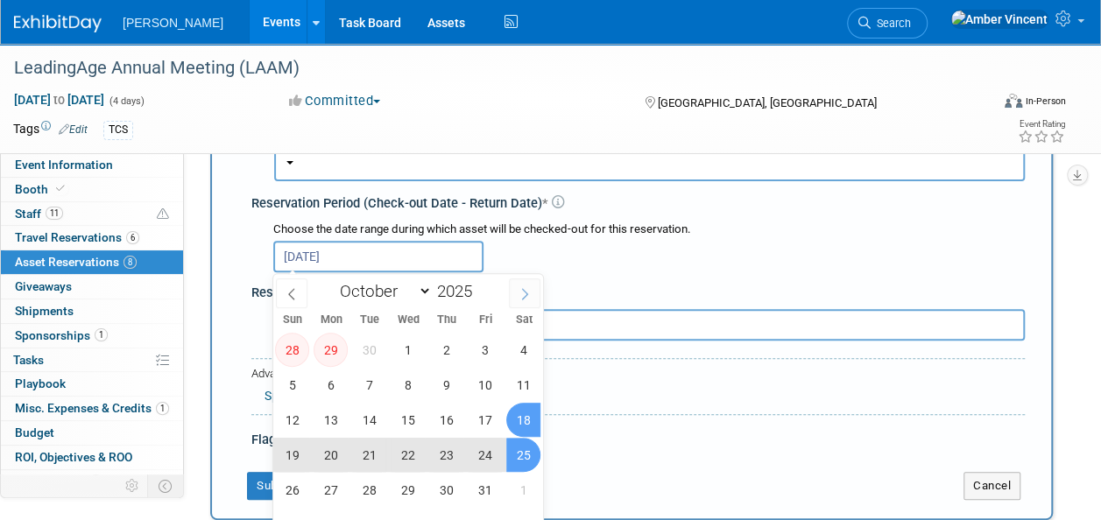
click at [524, 292] on icon at bounding box center [525, 294] width 12 height 12
select select "10"
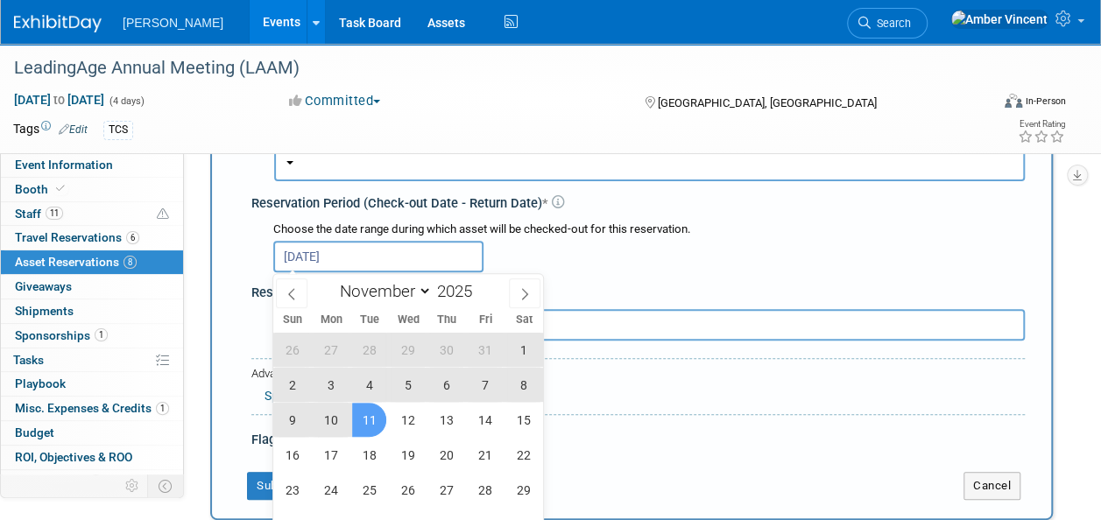
click at [375, 421] on span "11" at bounding box center [369, 420] width 34 height 34
type input "Oct 25, 2025 to Nov 11, 2025"
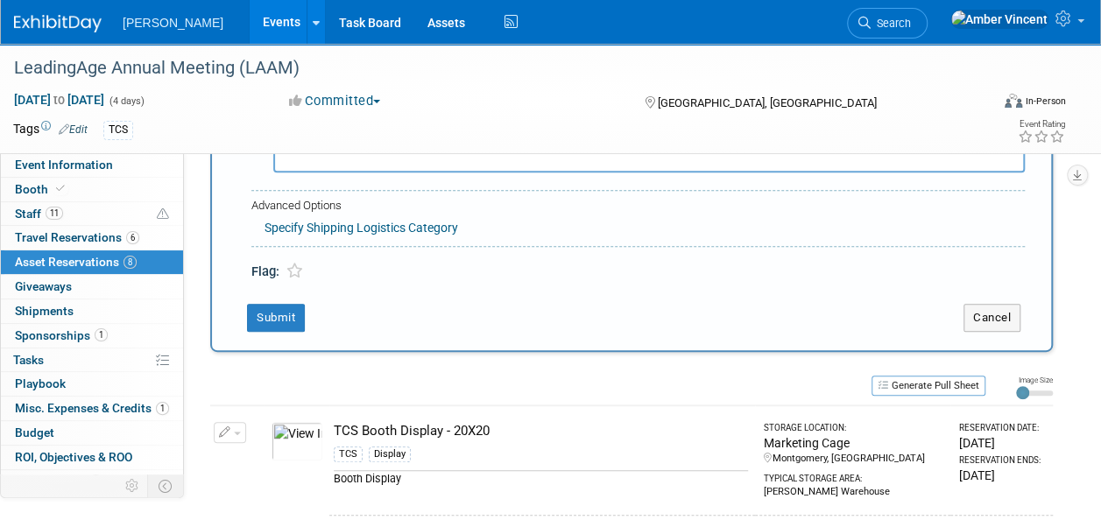
scroll to position [367, 0]
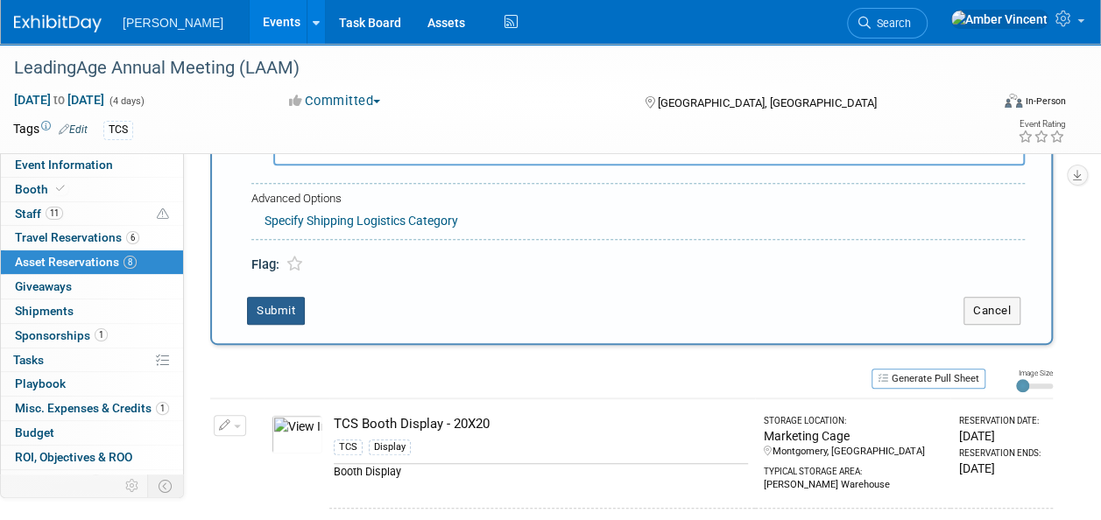
click at [276, 312] on button "Submit" at bounding box center [276, 311] width 58 height 28
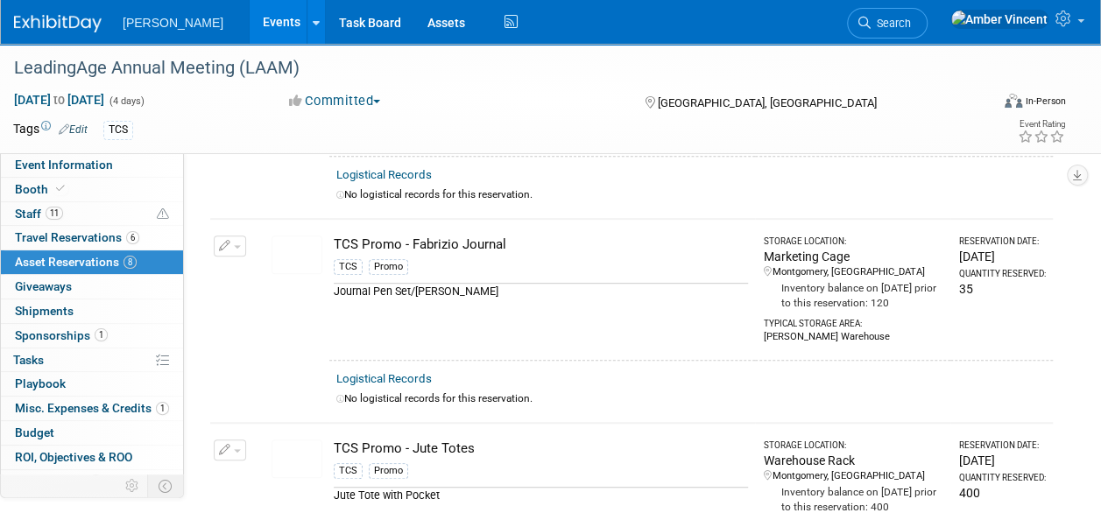
scroll to position [21, 0]
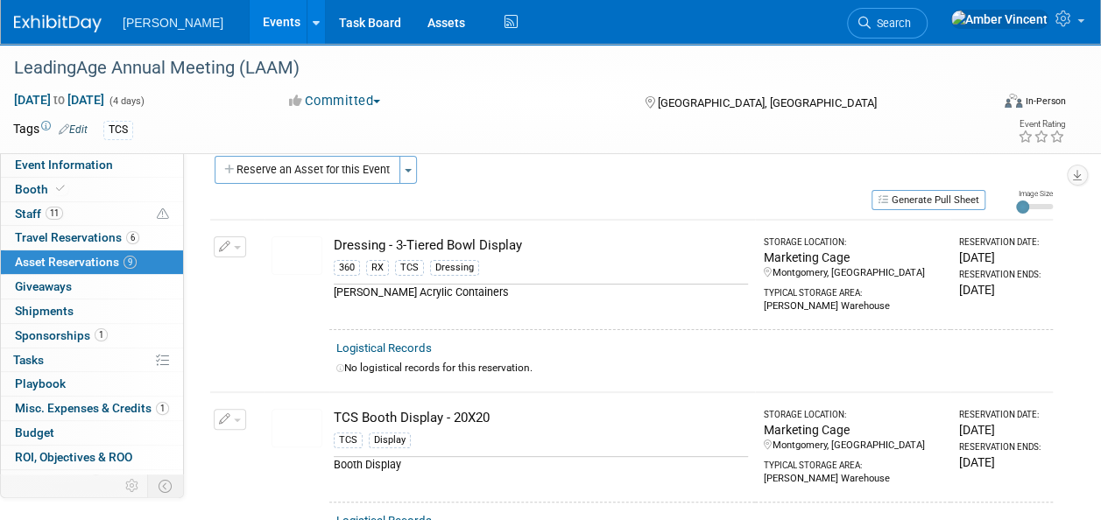
click at [716, 188] on div "Generate Pull Sheet" at bounding box center [597, 199] width 775 height 22
click at [414, 19] on link "Assets" at bounding box center [446, 22] width 64 height 44
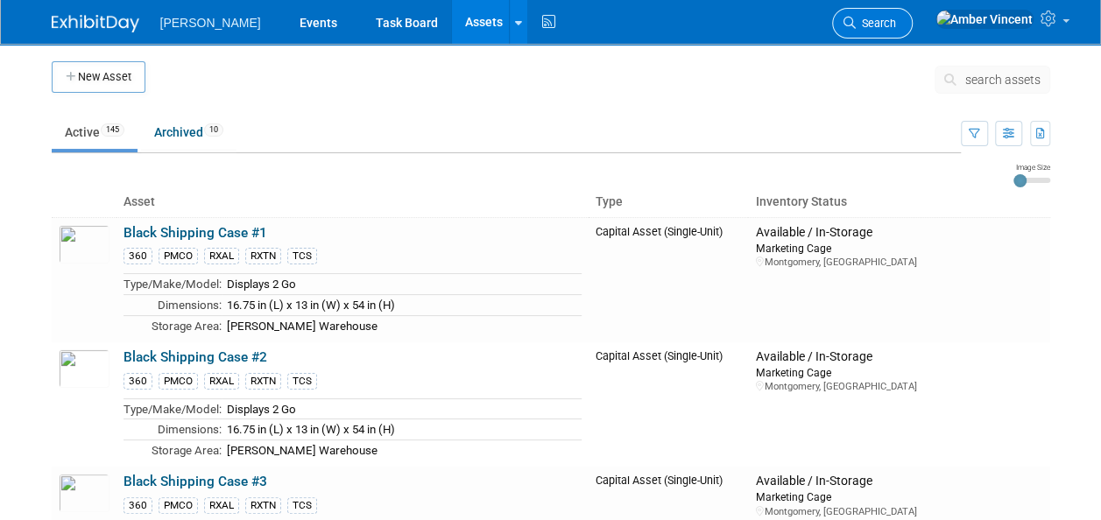
click at [910, 28] on link "Search" at bounding box center [872, 23] width 81 height 31
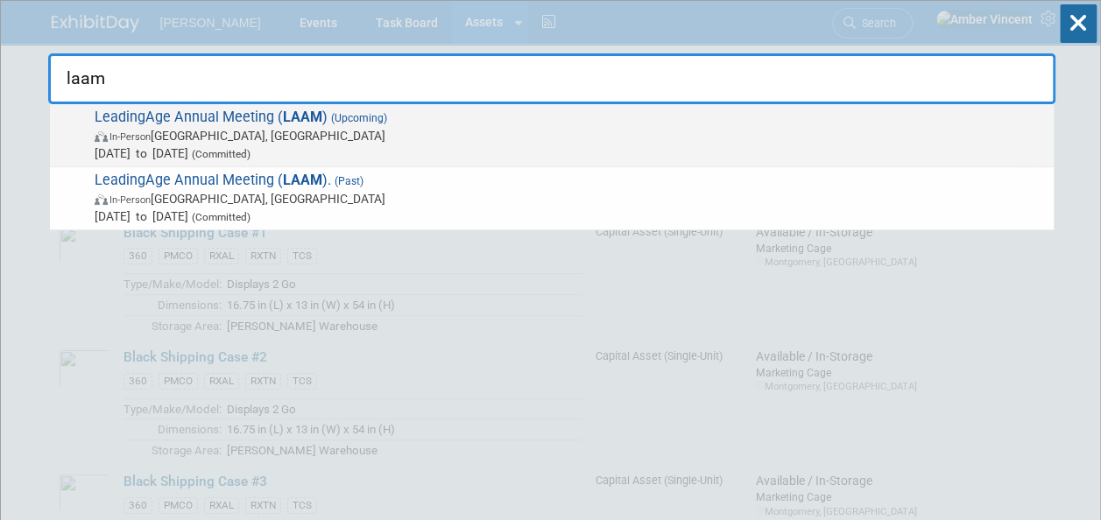
type input "laam"
click at [488, 117] on span "LeadingAge Annual Meeting ( LAAM ) (Upcoming) In-Person [GEOGRAPHIC_DATA], [GEO…" at bounding box center [567, 135] width 956 height 53
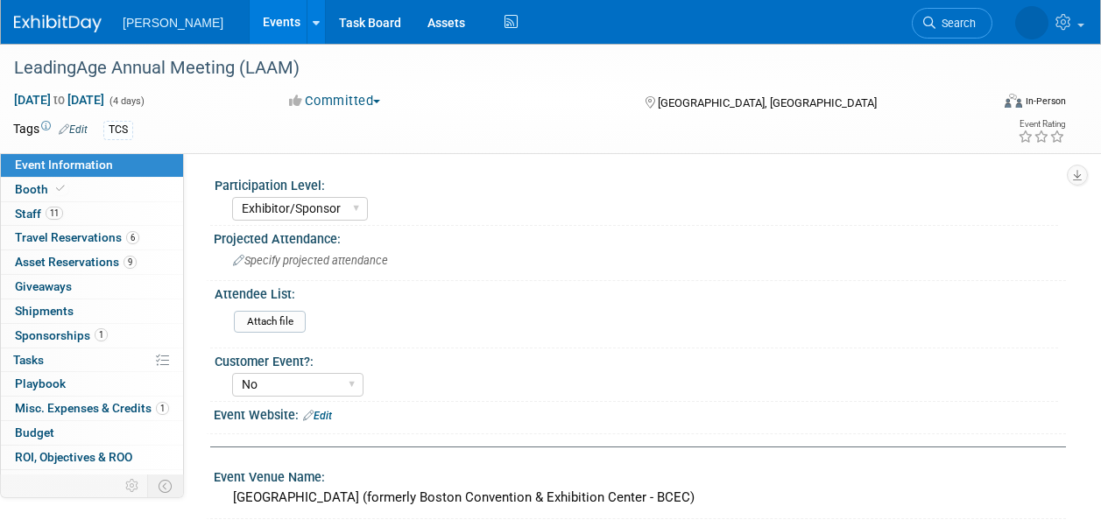
select select "Exhibitor/Sponsor"
select select "No"
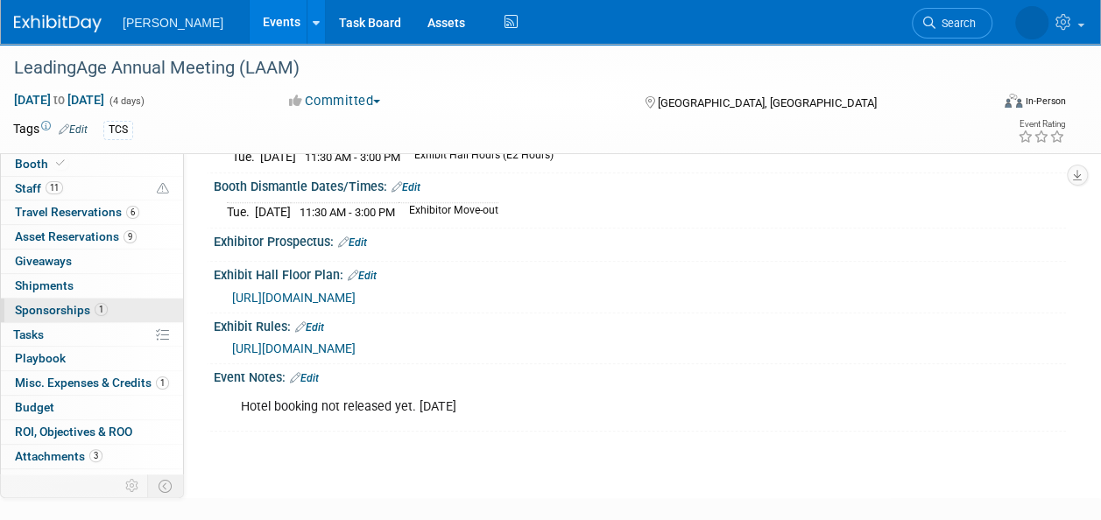
scroll to position [39, 0]
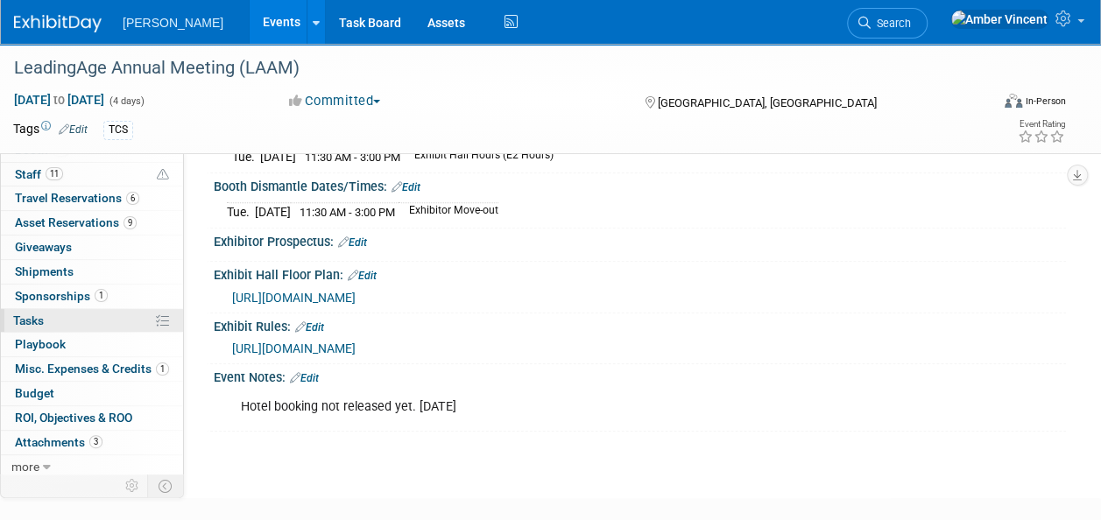
click at [56, 317] on link "0% Tasks 0%" at bounding box center [92, 321] width 182 height 24
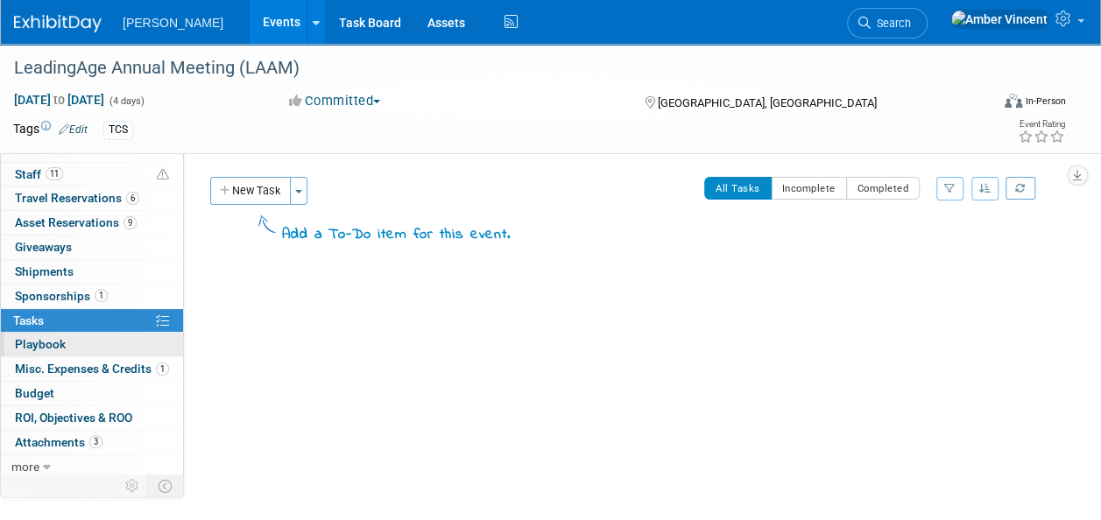
click at [54, 338] on span "Playbook 0" at bounding box center [40, 344] width 51 height 14
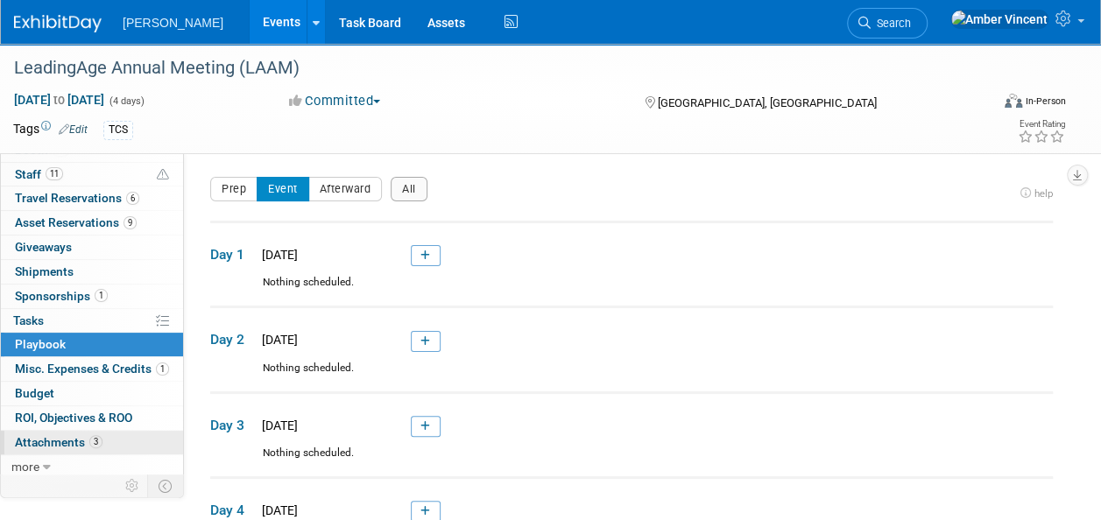
click at [107, 439] on link "3 Attachments 3" at bounding box center [92, 443] width 182 height 24
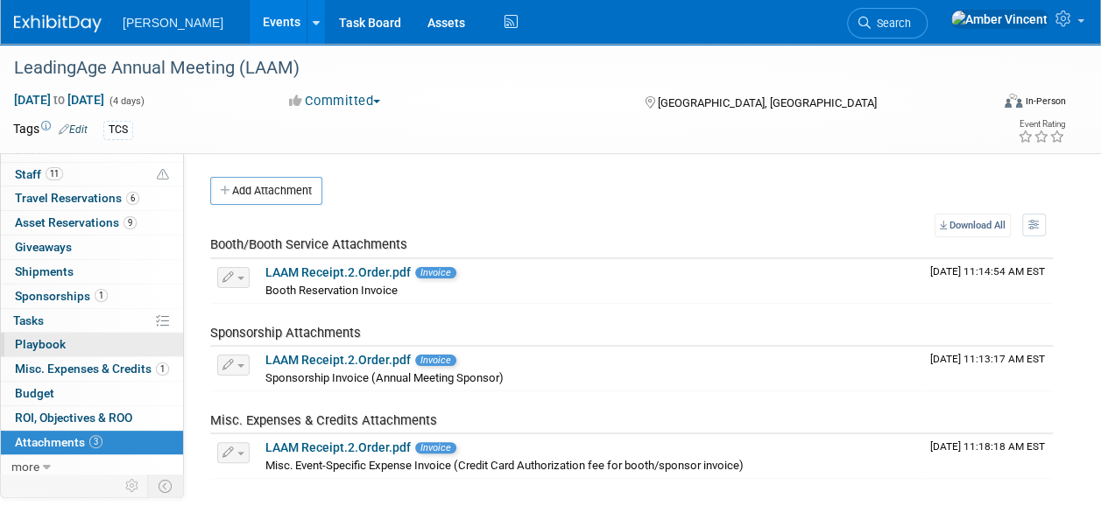
click at [69, 342] on link "0 Playbook 0" at bounding box center [92, 345] width 182 height 24
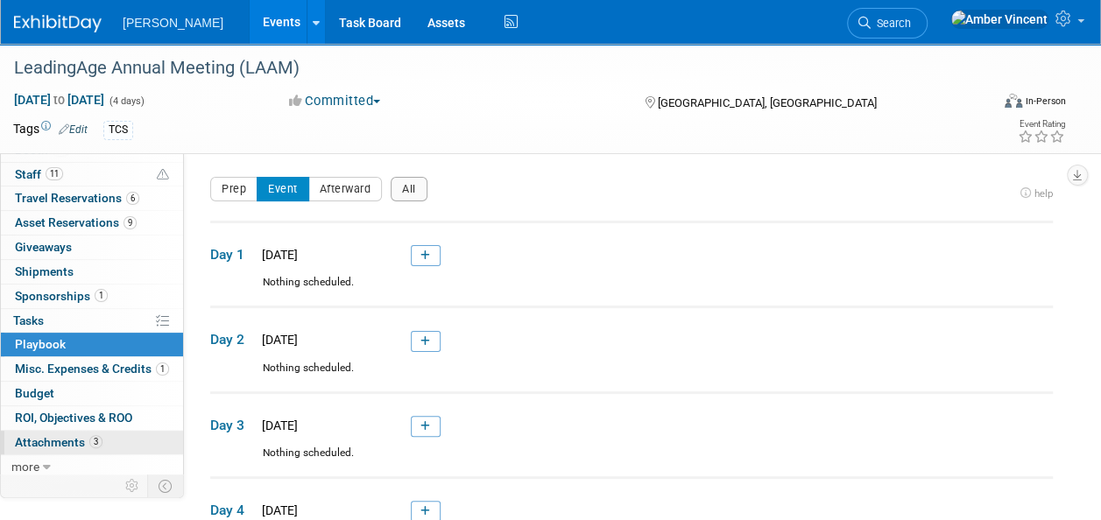
click at [61, 436] on span "Attachments 3" at bounding box center [59, 442] width 88 height 14
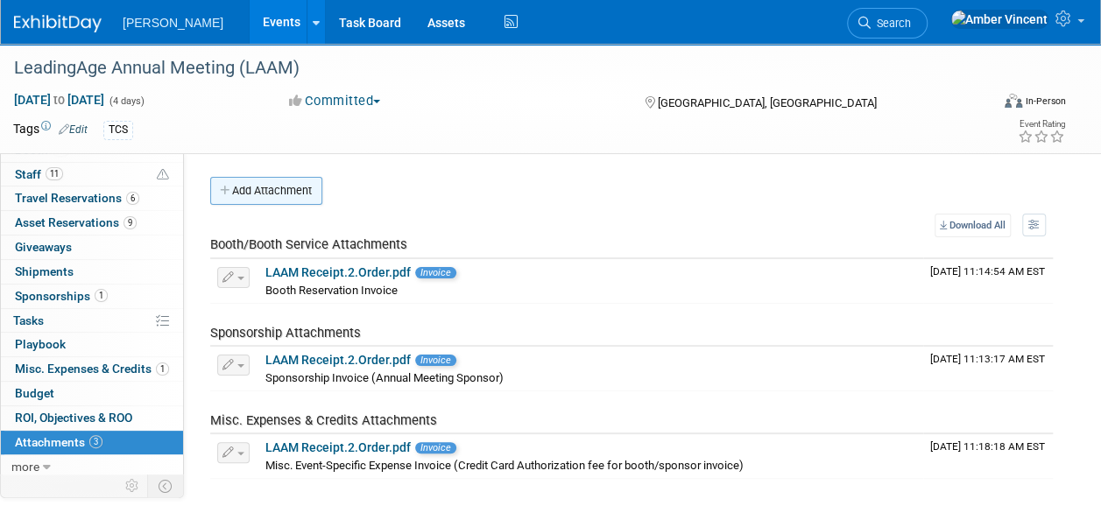
click at [297, 193] on button "Add Attachment" at bounding box center [266, 191] width 112 height 28
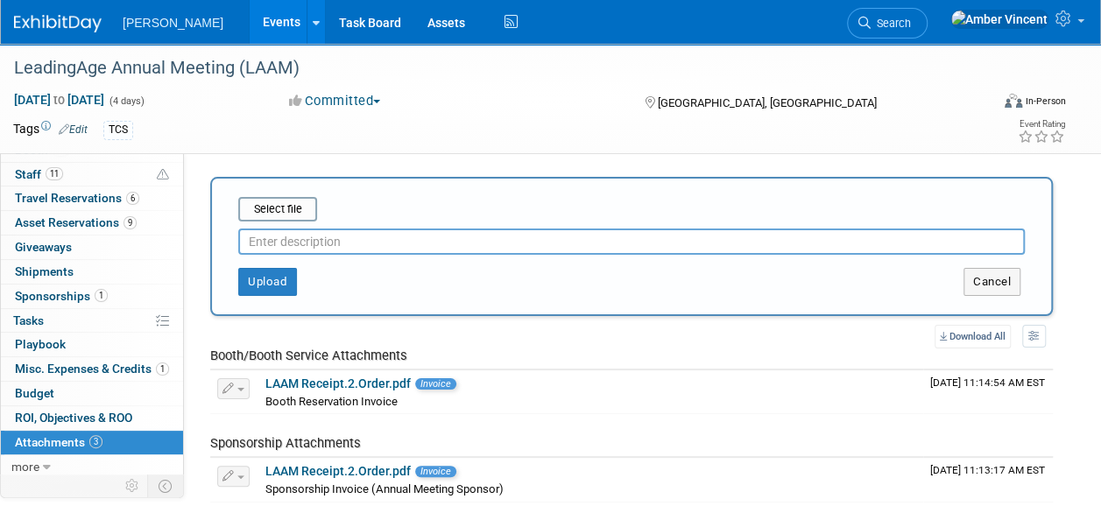
click at [302, 242] on input "text" at bounding box center [631, 242] width 787 height 26
type input "TCS Big Booth Assembly Instructions"
click at [305, 217] on input "file" at bounding box center [211, 209] width 209 height 21
type input "C:\fakepath\Bethel Booth Instructions.pdf"
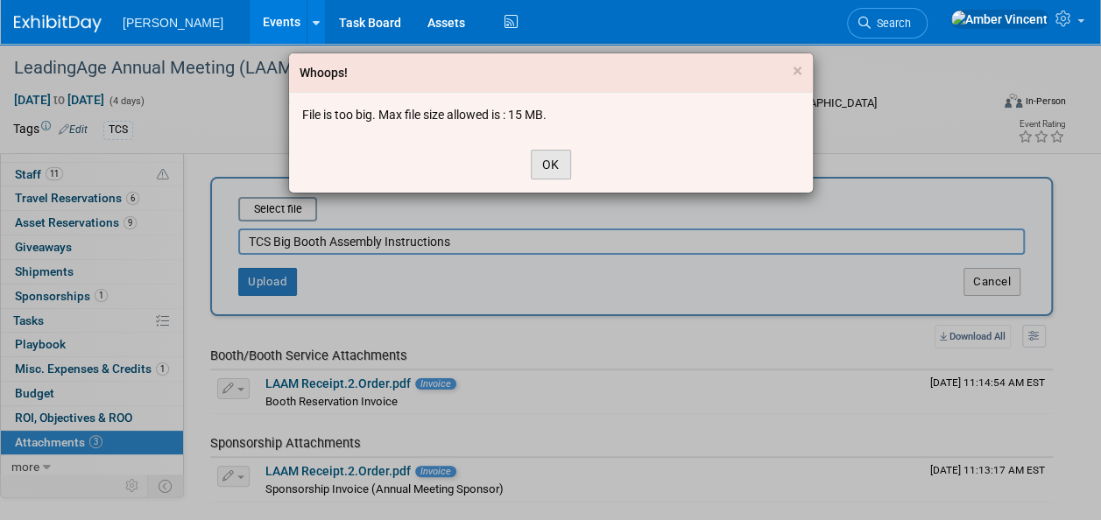
click at [540, 169] on button "OK" at bounding box center [551, 165] width 40 height 30
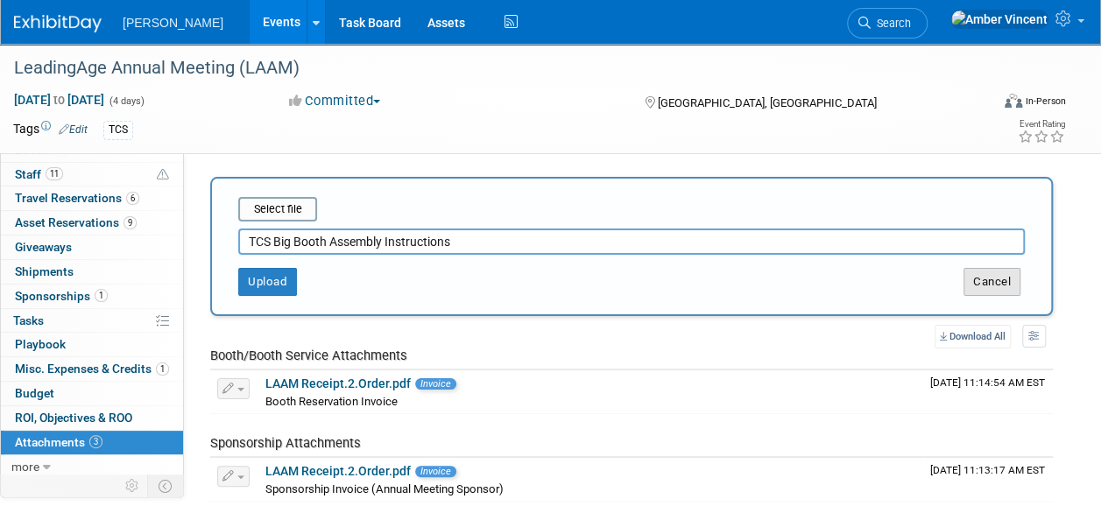
click at [1001, 287] on button "Cancel" at bounding box center [992, 282] width 57 height 28
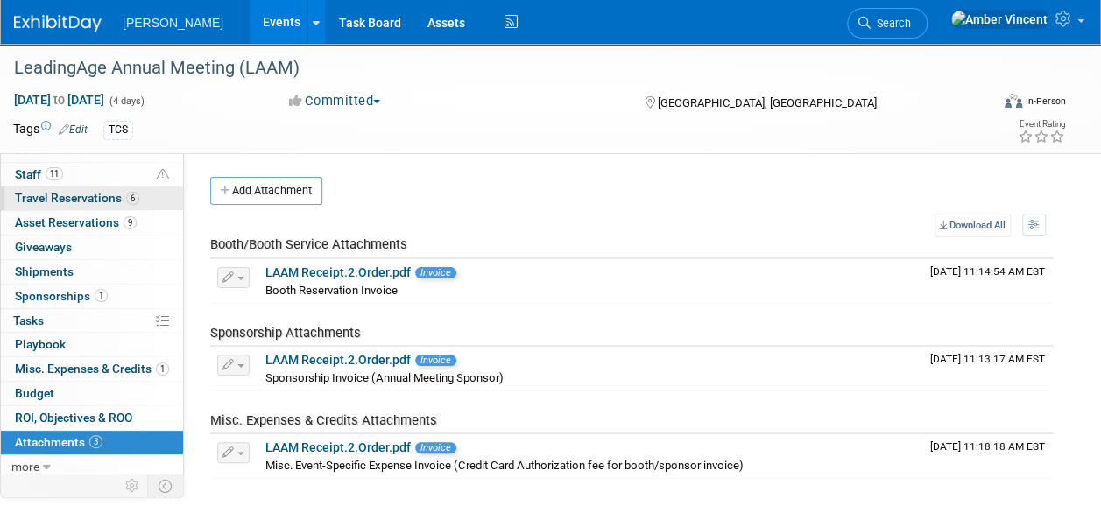
click at [86, 188] on link "6 Travel Reservations 6" at bounding box center [92, 199] width 182 height 24
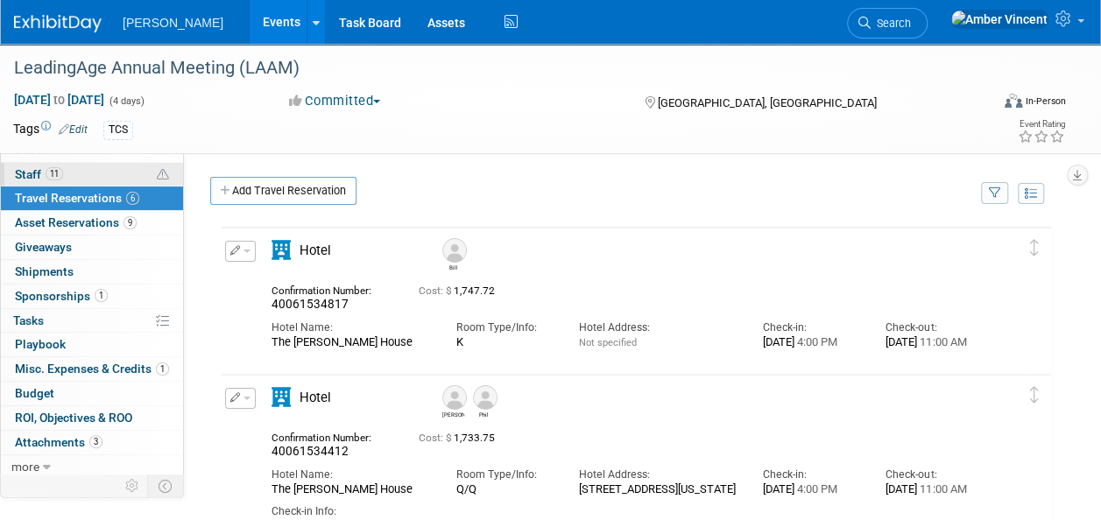
click at [63, 173] on link "11 Staff 11" at bounding box center [92, 175] width 182 height 24
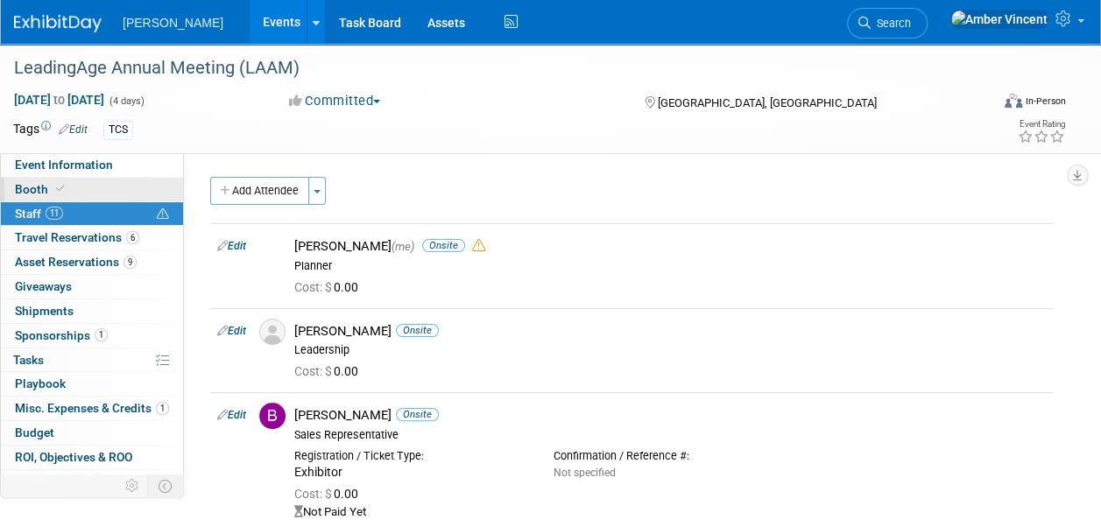
click at [60, 187] on icon at bounding box center [60, 189] width 9 height 10
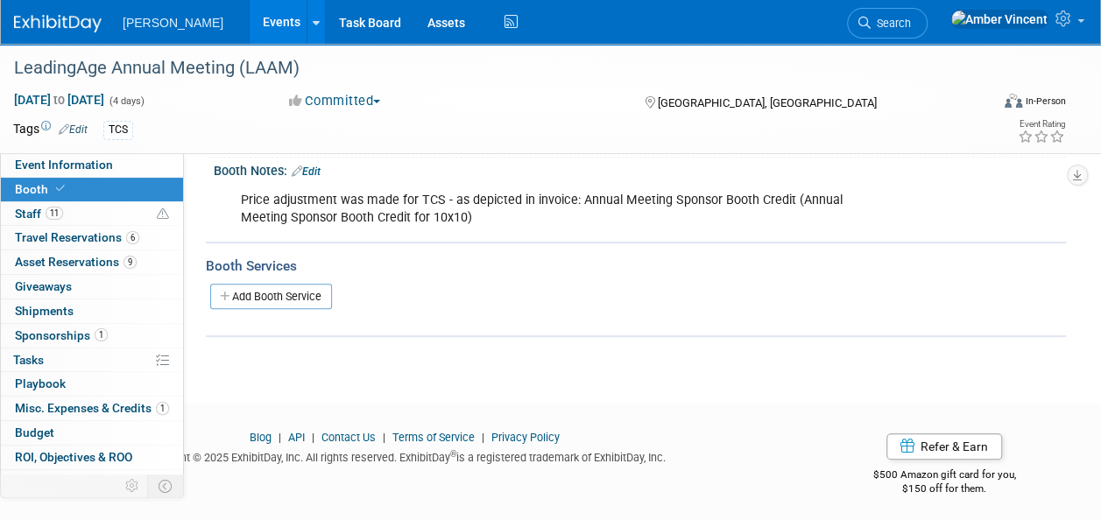
scroll to position [259, 0]
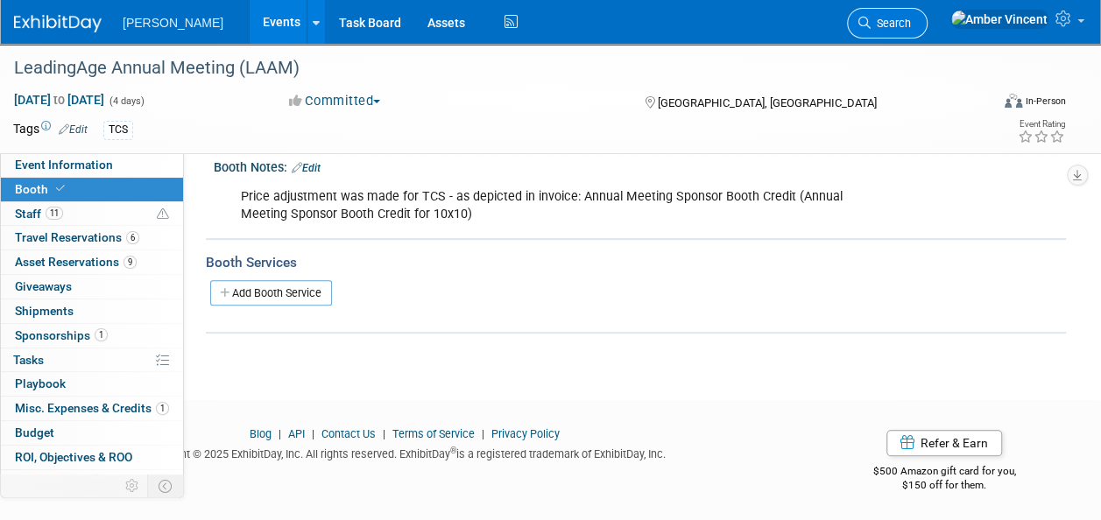
click at [911, 27] on span "Search" at bounding box center [891, 23] width 40 height 13
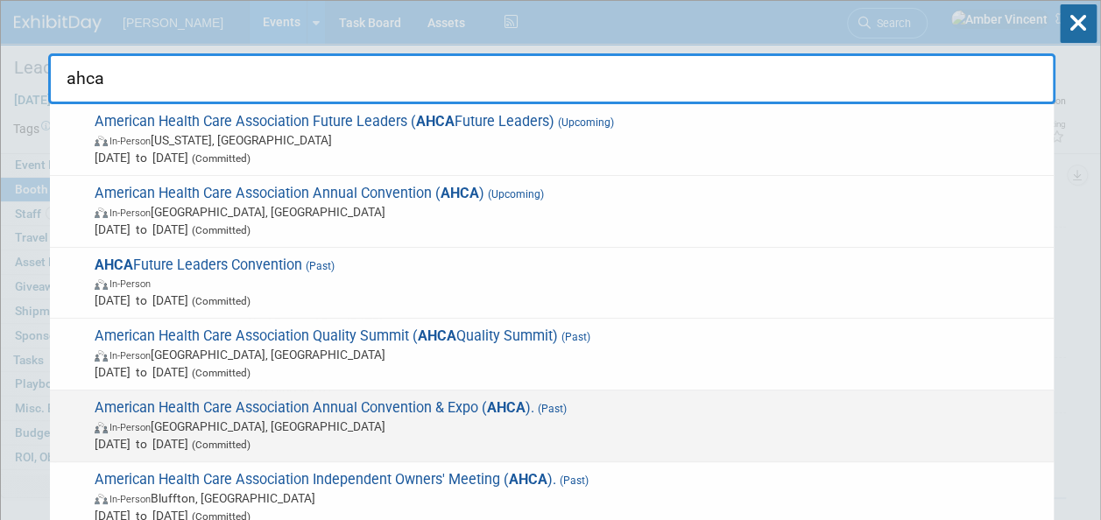
type input "ahca"
click at [387, 418] on span "In-Person Orlando, FL" at bounding box center [570, 427] width 951 height 18
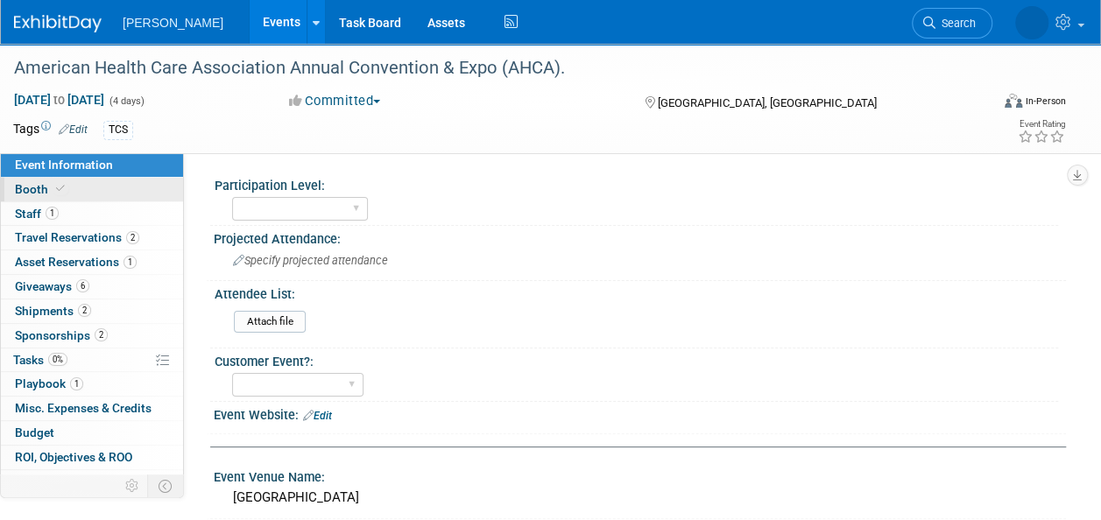
click at [56, 186] on icon at bounding box center [60, 189] width 9 height 10
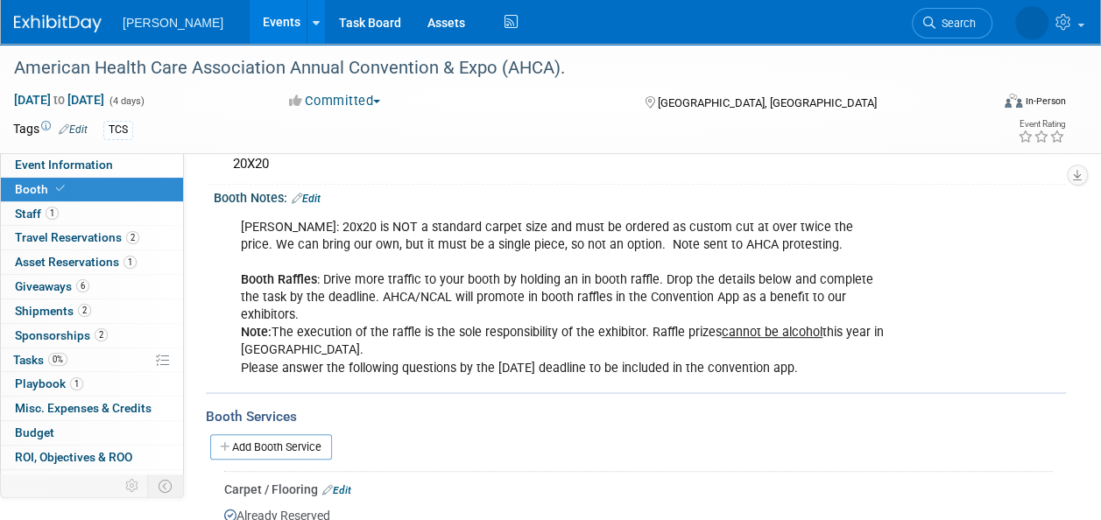
scroll to position [175, 0]
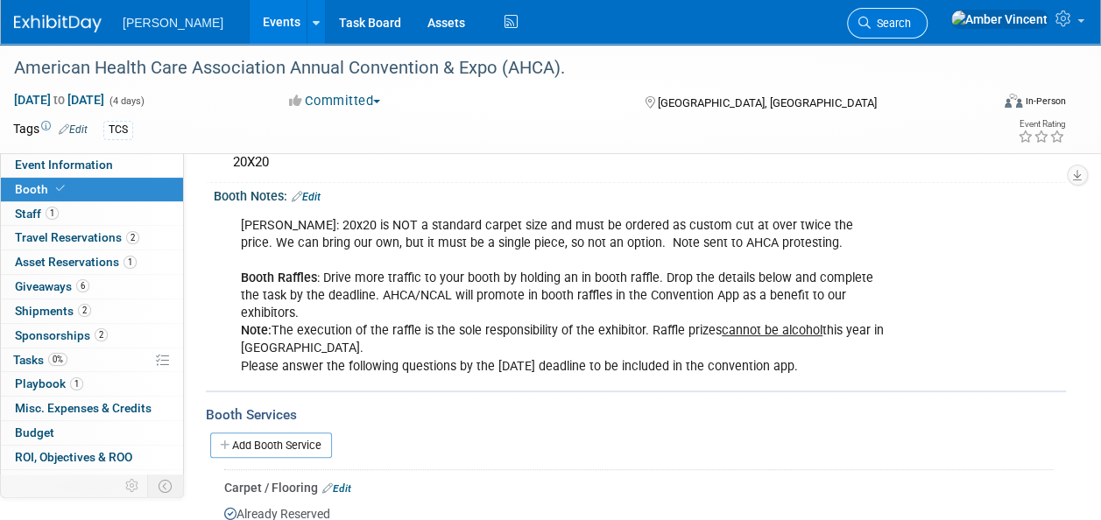
click at [928, 32] on link "Search" at bounding box center [887, 23] width 81 height 31
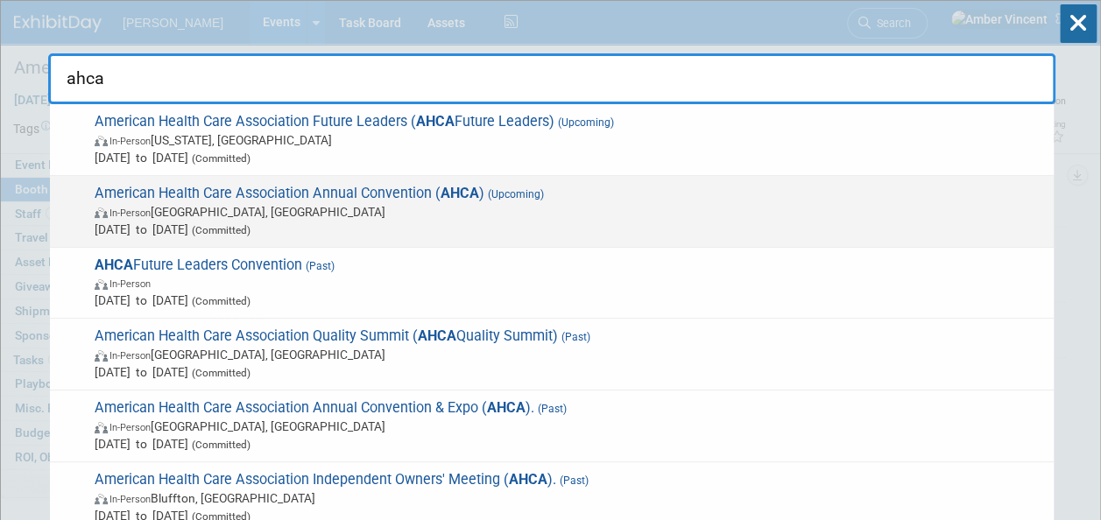
type input "ahca"
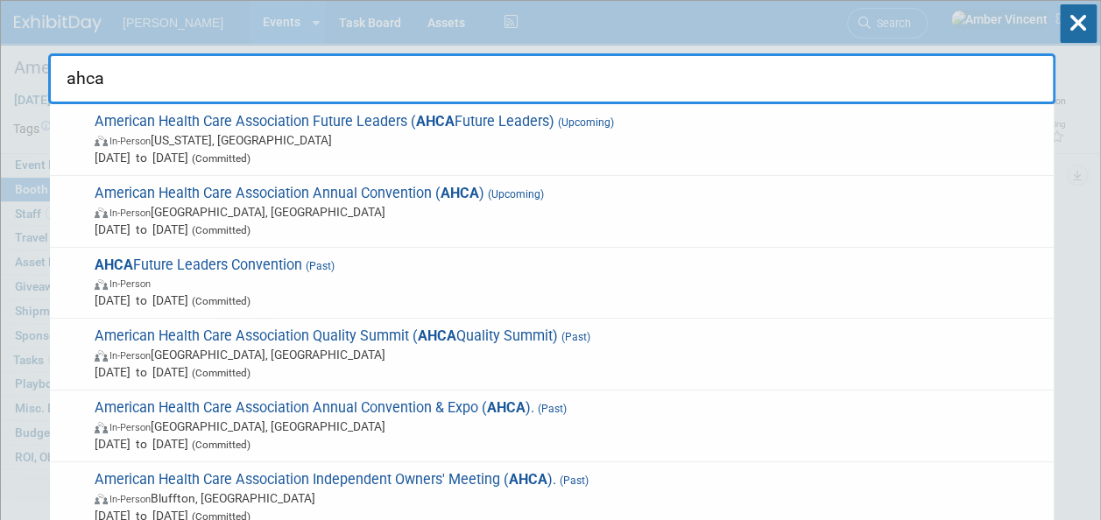
click at [377, 206] on span "In-Person [GEOGRAPHIC_DATA], [GEOGRAPHIC_DATA]" at bounding box center [570, 212] width 951 height 18
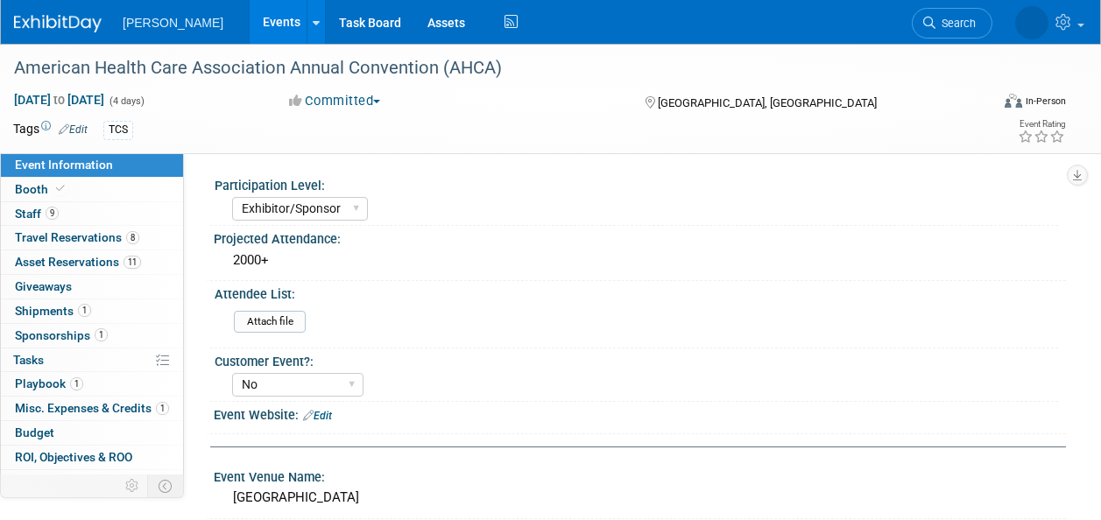
select select "Exhibitor/Sponsor"
select select "No"
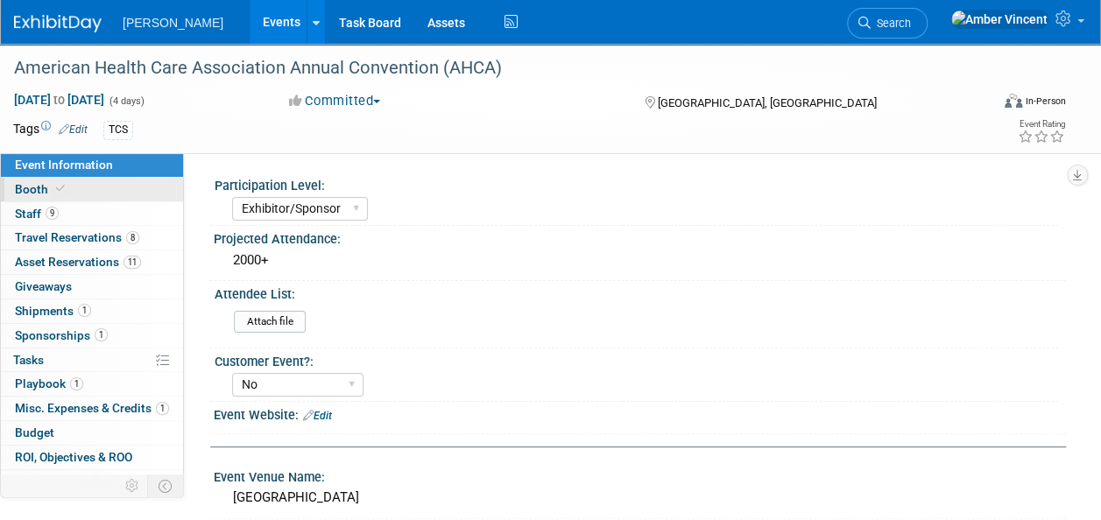
click at [86, 195] on link "Booth" at bounding box center [92, 190] width 182 height 24
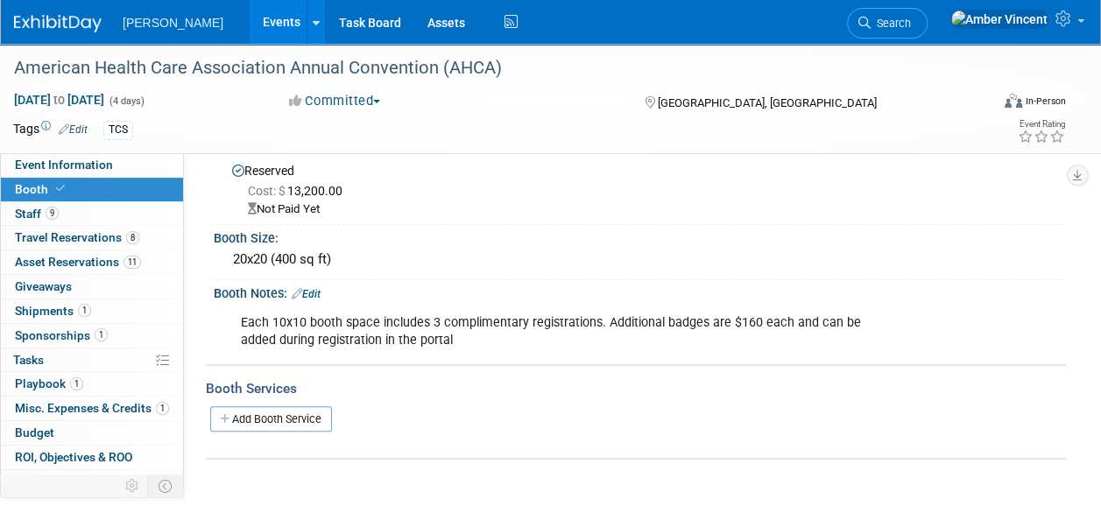
scroll to position [134, 0]
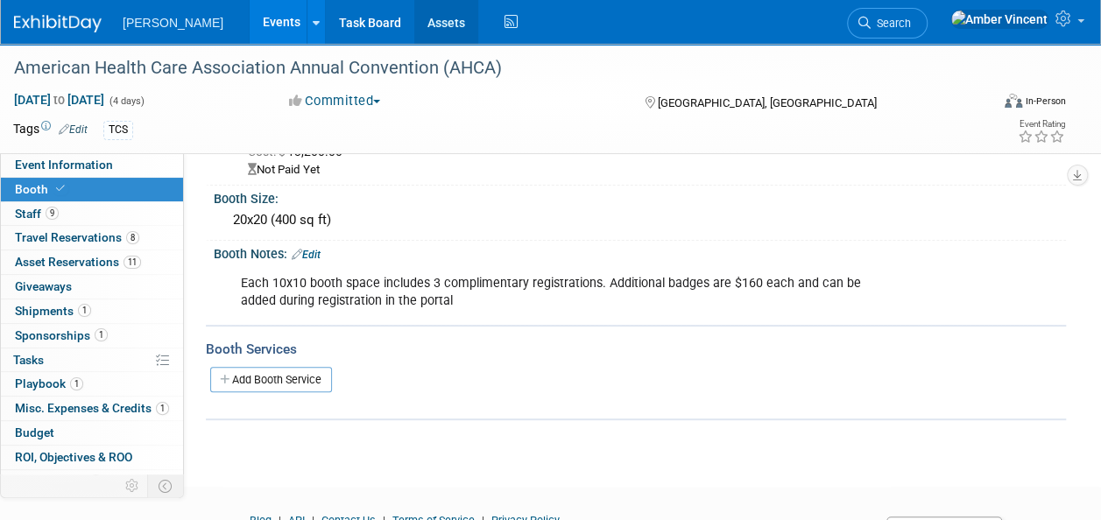
click at [414, 18] on link "Assets" at bounding box center [446, 22] width 64 height 44
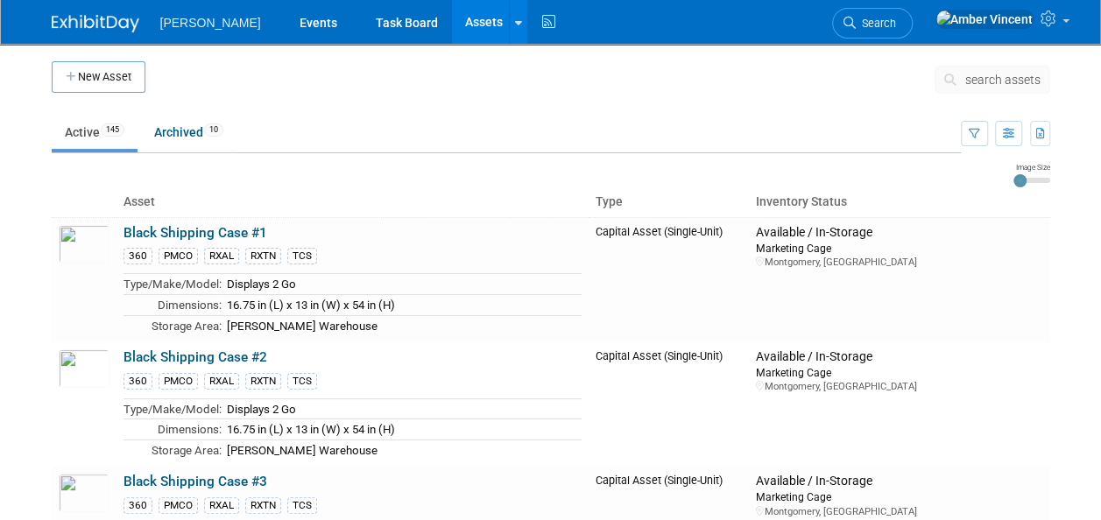
click at [989, 86] on button "search assets" at bounding box center [993, 80] width 116 height 28
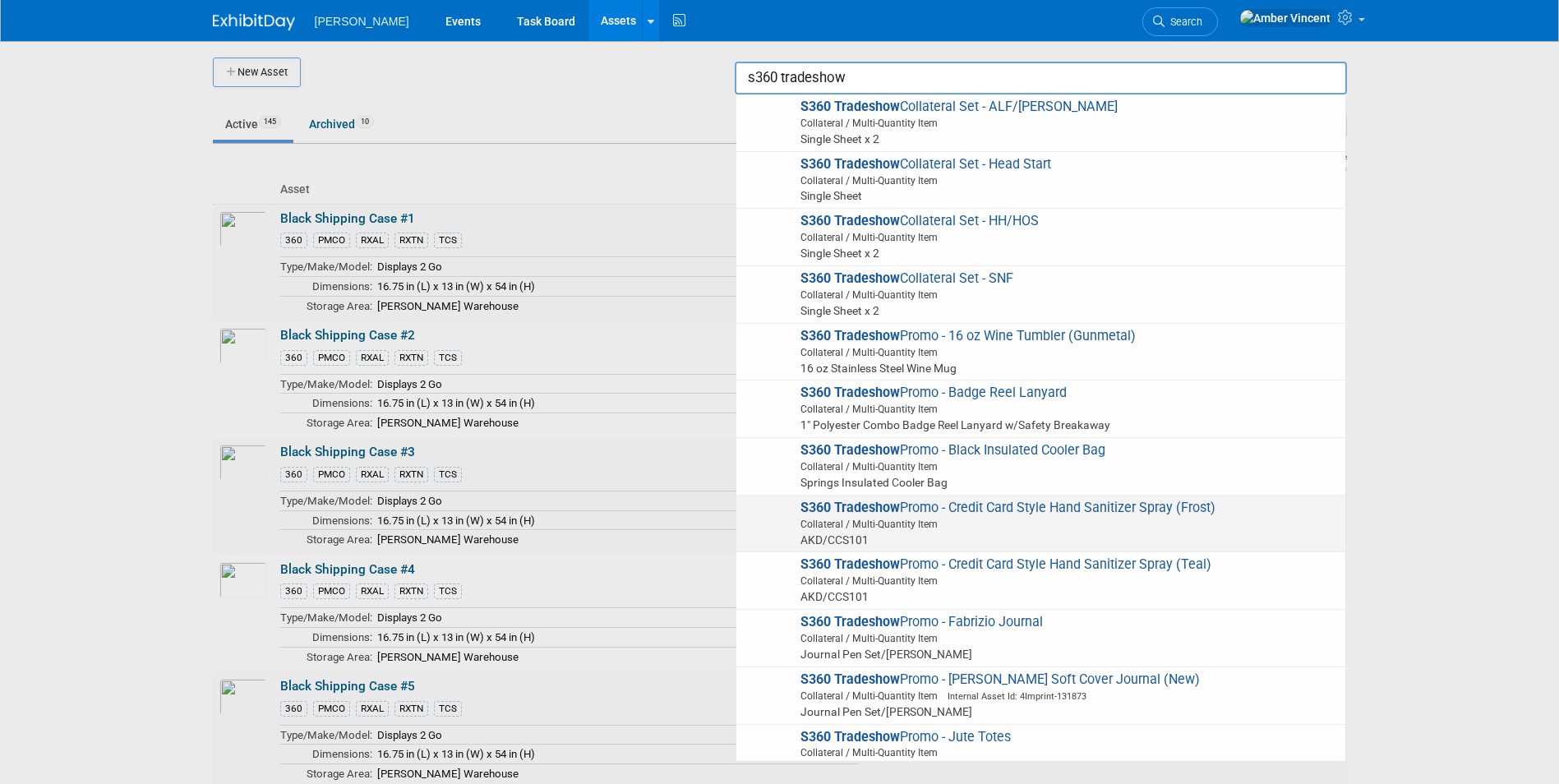
scroll to position [163, 0]
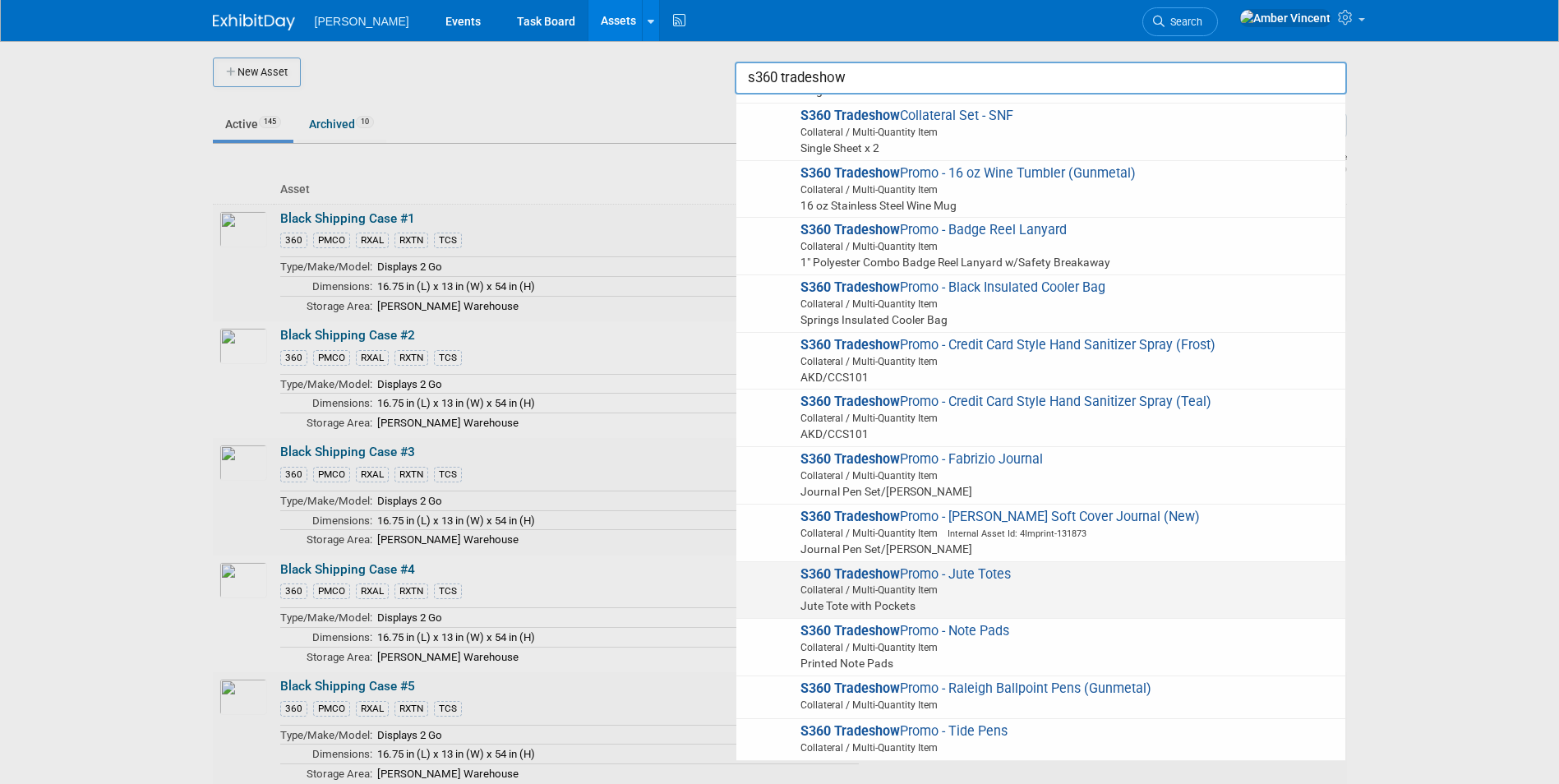
click at [890, 488] on span "Collateral / Multi-Quantity Item" at bounding box center [1043, 590] width 588 height 15
type input "S360 Tradeshow Promo - Jute Totes"
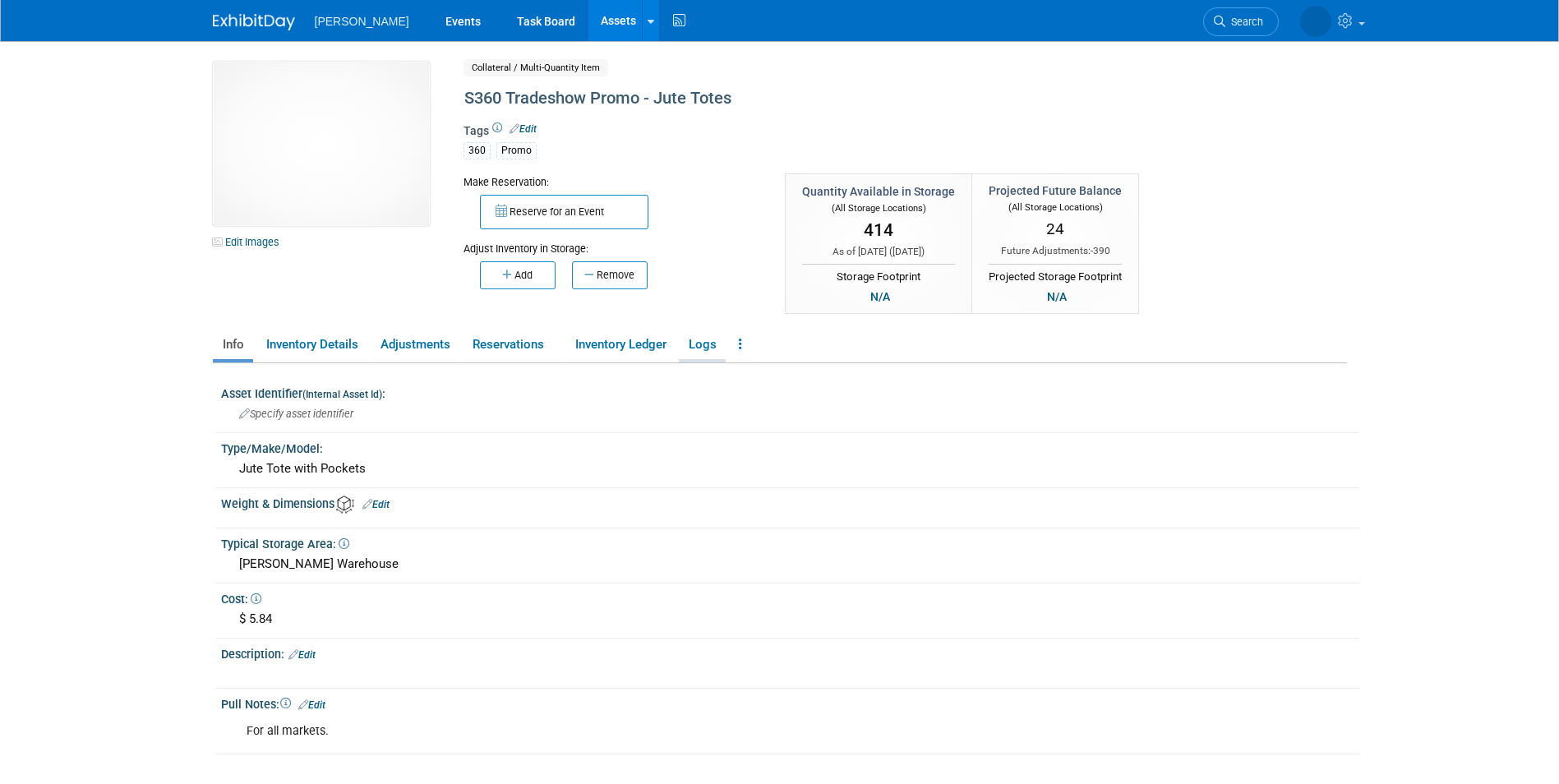
click at [692, 350] on link "Logs" at bounding box center [703, 344] width 47 height 29
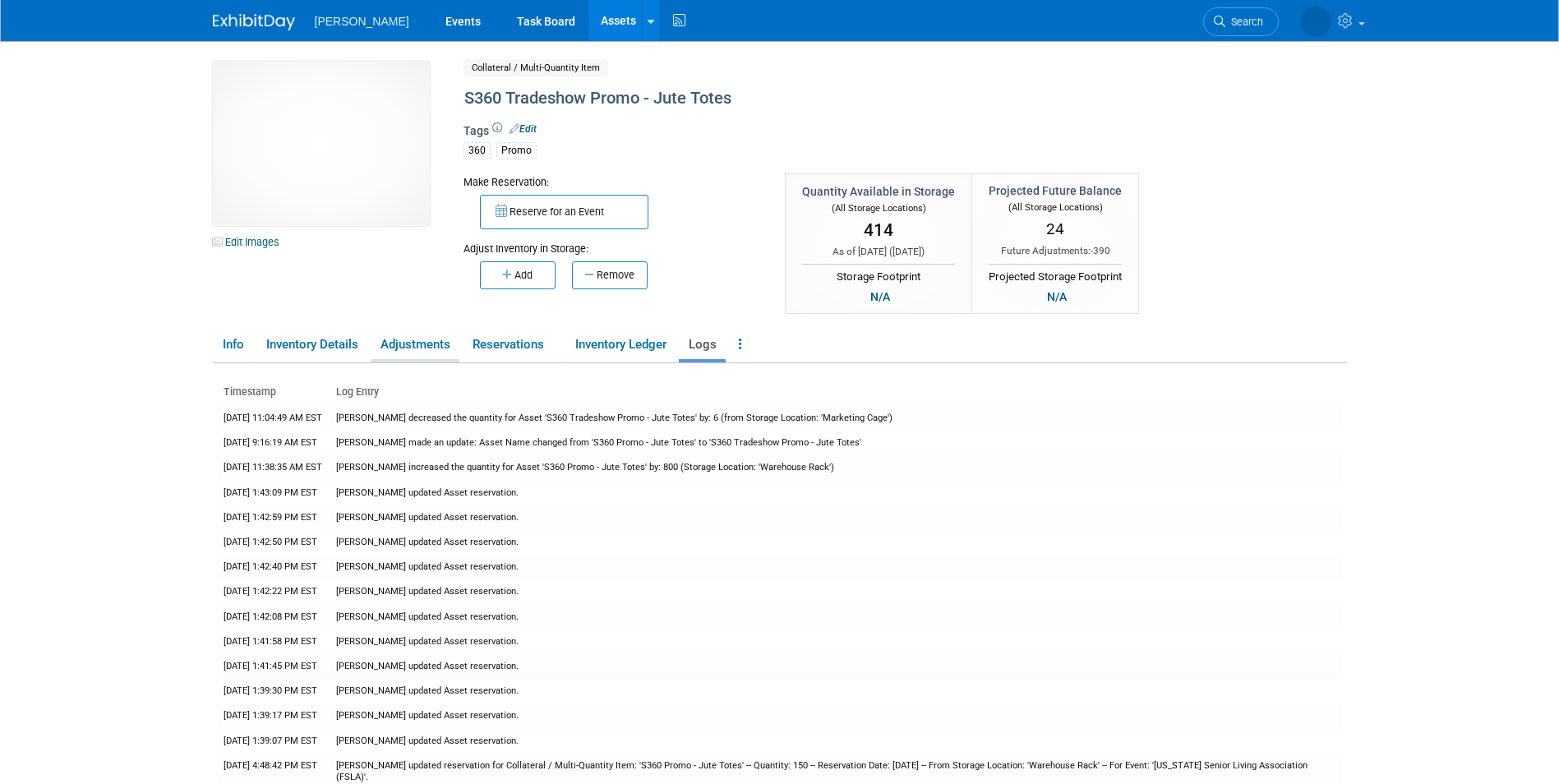
click at [419, 351] on link "Adjustments" at bounding box center [415, 344] width 89 height 29
